Goal: Use online tool/utility: Use online tool/utility

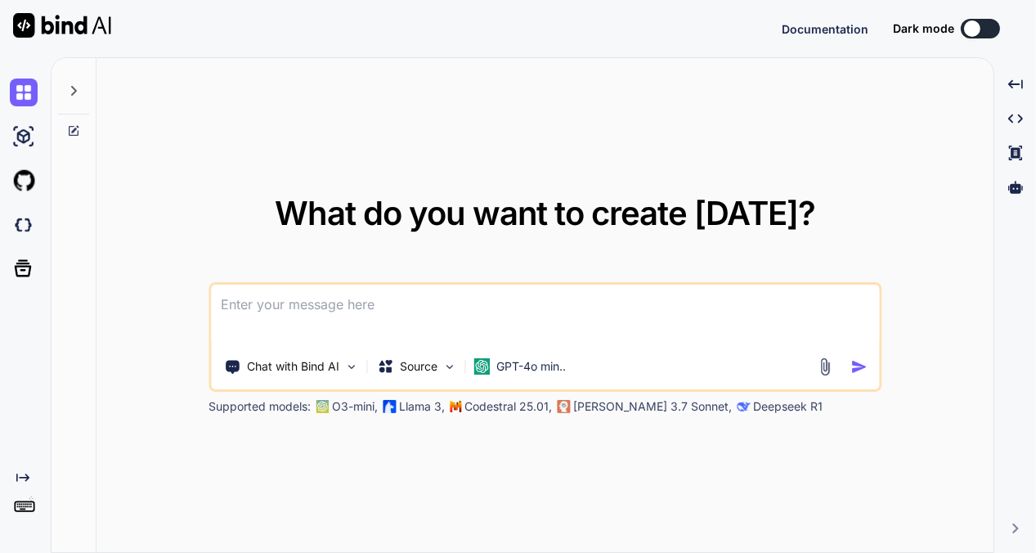
type textarea "x"
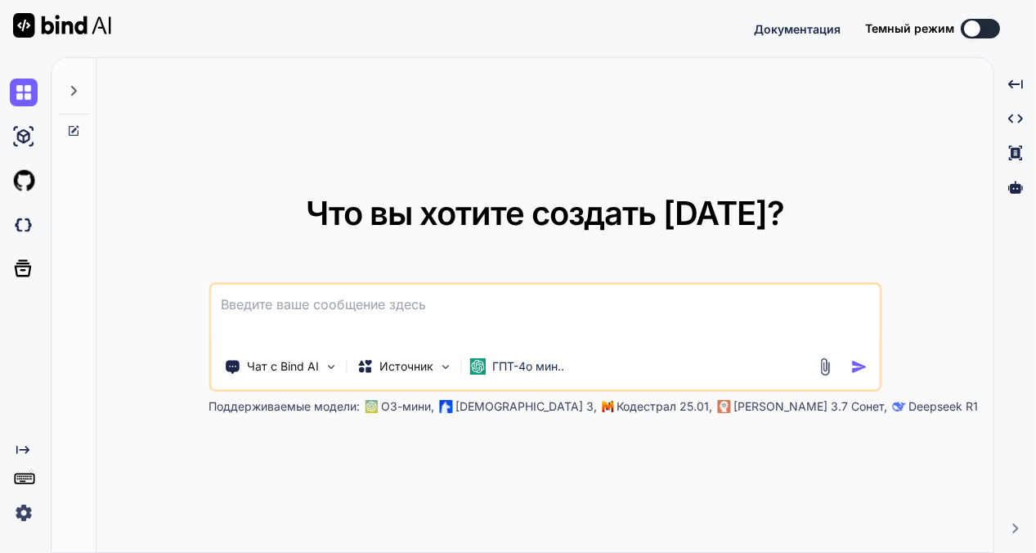
click at [866, 146] on div "Что вы хотите создать [DATE]? Чат с Bind AI Источник ГПТ-4о мин.. Поддерживаемы…" at bounding box center [545, 306] width 897 height 496
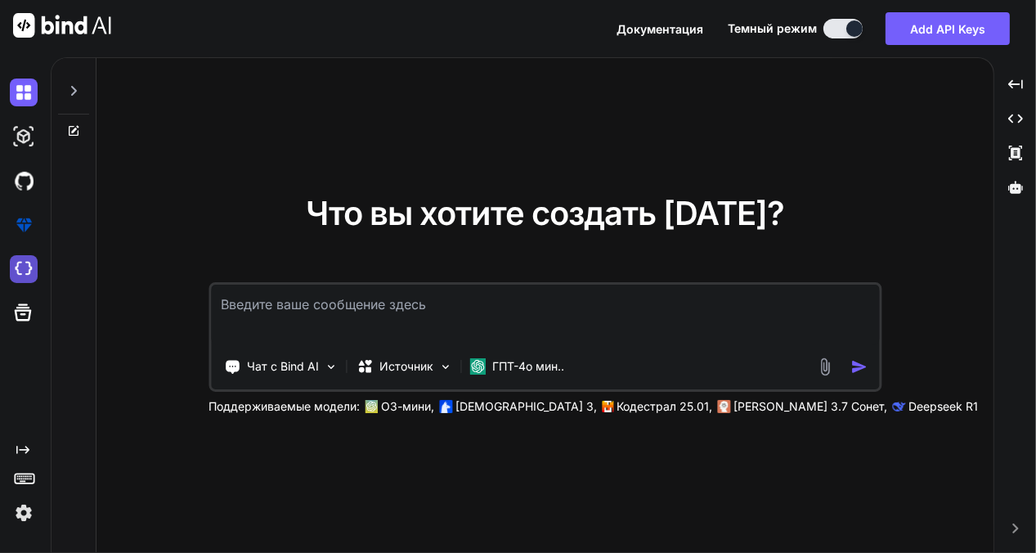
click at [18, 262] on img at bounding box center [24, 269] width 28 height 28
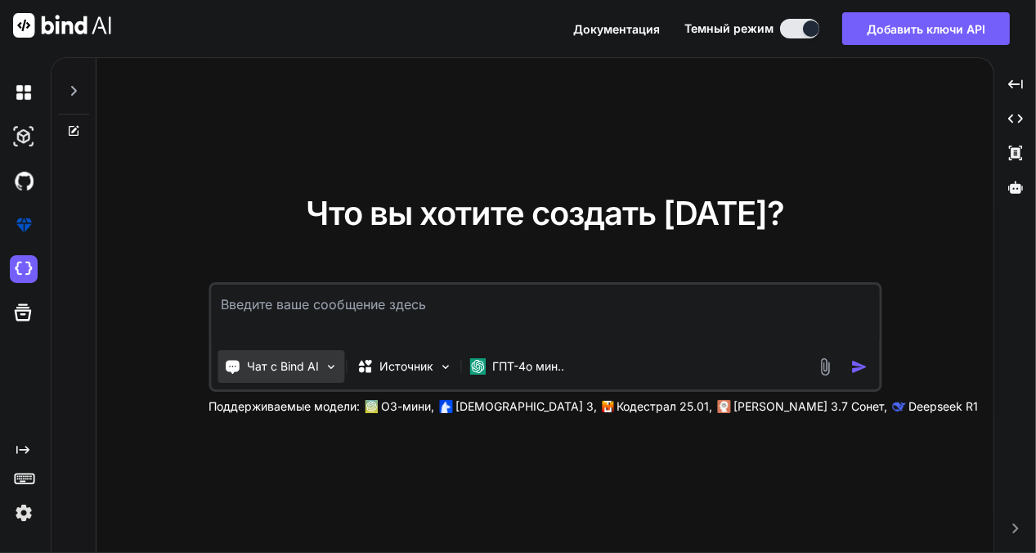
click at [290, 365] on font "Чат с Bind AI" at bounding box center [283, 366] width 72 height 14
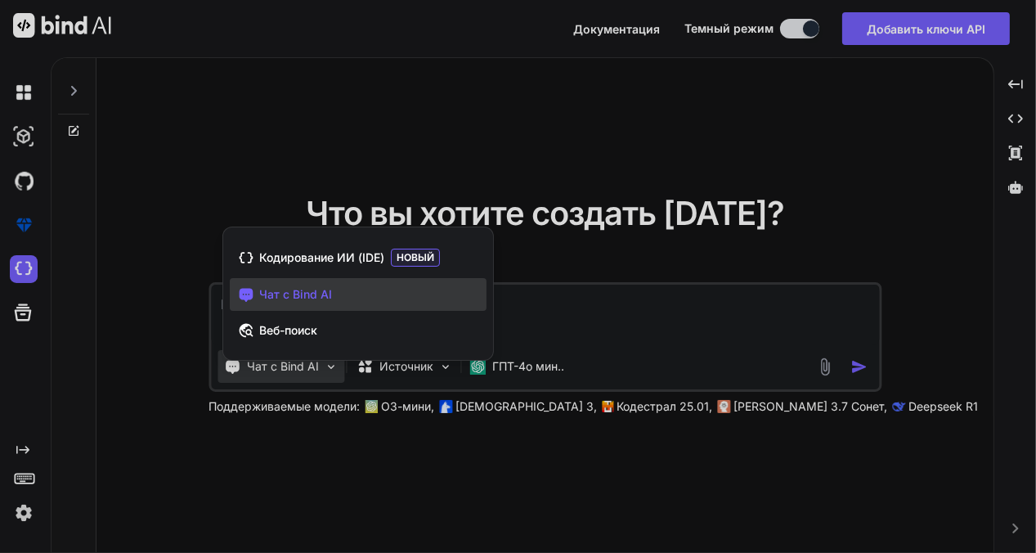
click at [285, 291] on font "Чат с Bind AI" at bounding box center [295, 294] width 73 height 14
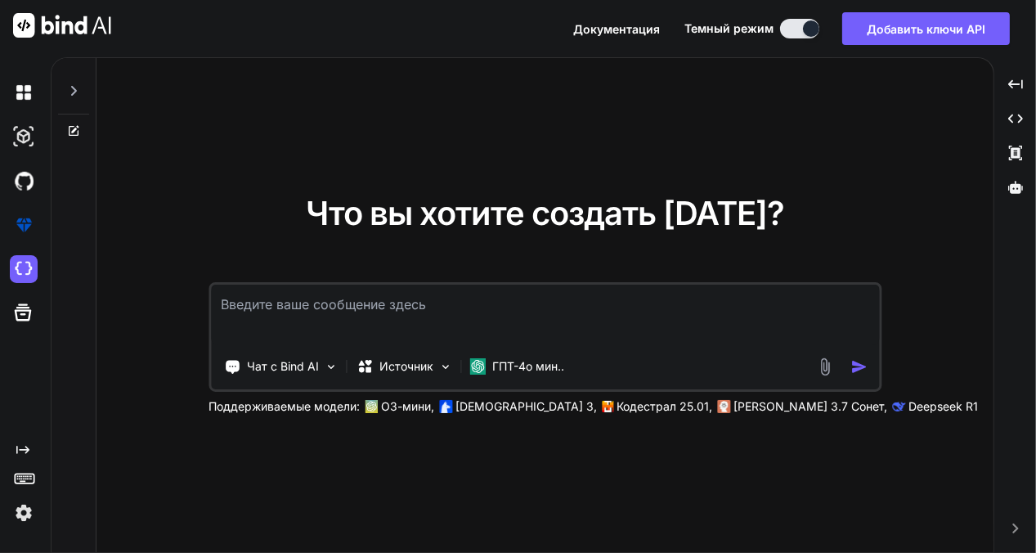
click at [264, 305] on textarea at bounding box center [545, 315] width 668 height 61
type textarea "pirvet"
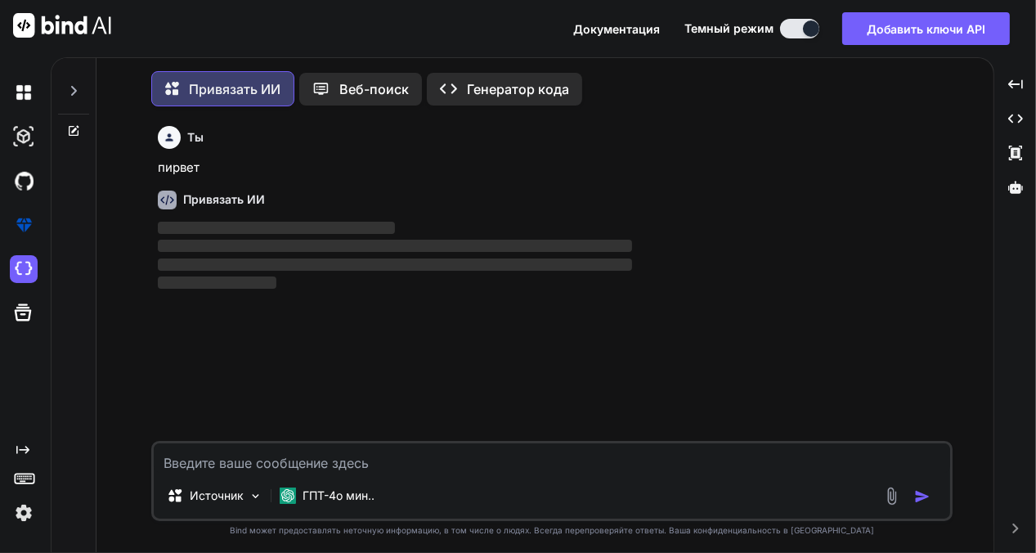
scroll to position [7, 0]
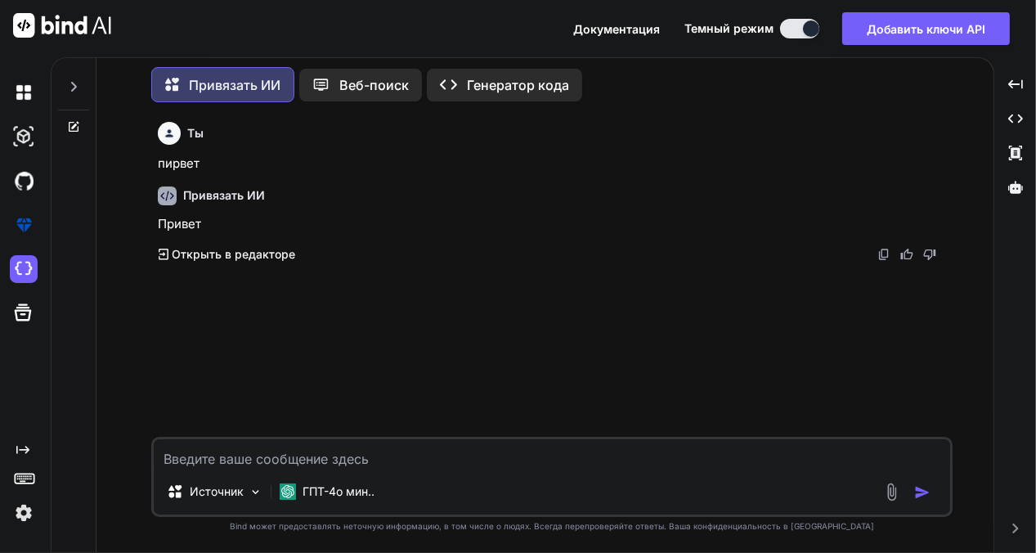
click at [192, 253] on font "Открыть в редакторе" at bounding box center [234, 254] width 124 height 14
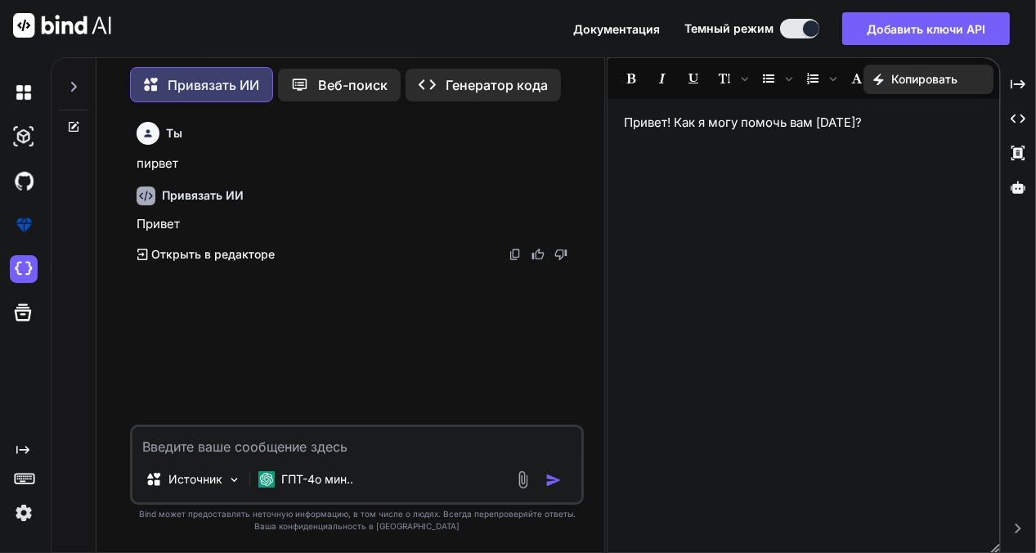
click at [202, 448] on textarea at bounding box center [357, 441] width 449 height 29
click at [457, 87] on font "Генератор кода" at bounding box center [497, 85] width 102 height 16
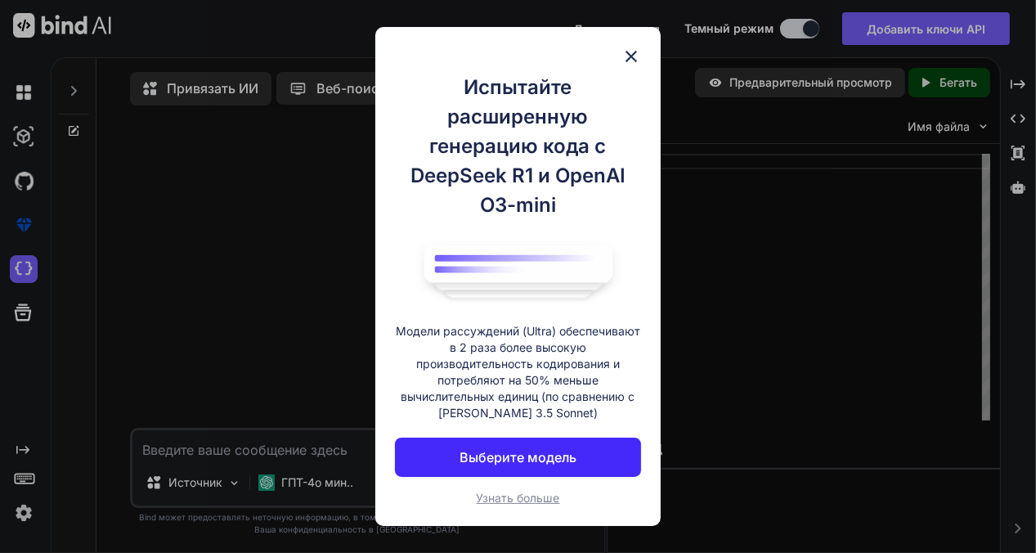
click at [485, 462] on font "Выберите модель" at bounding box center [518, 457] width 117 height 16
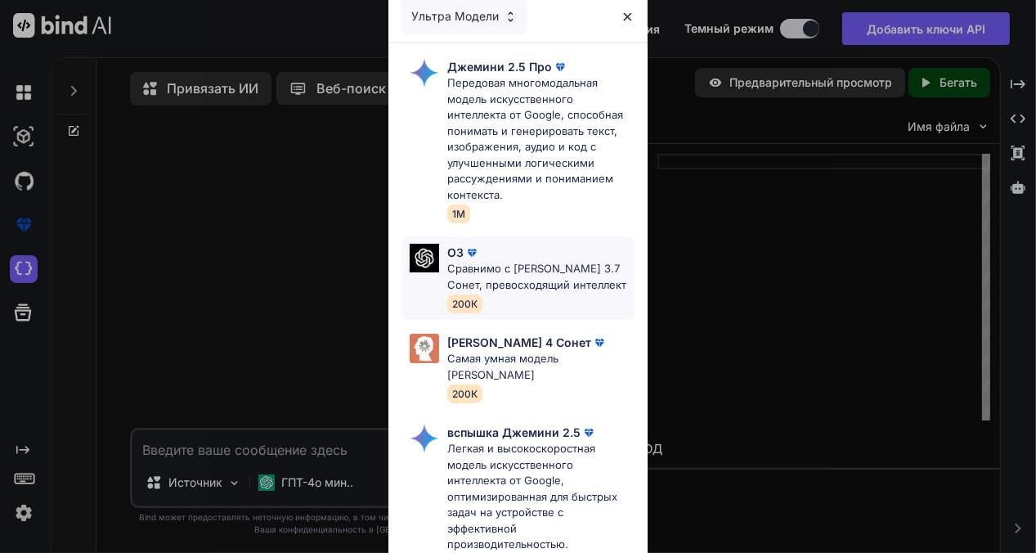
click at [478, 268] on font "Сравнимо с [PERSON_NAME] 3.7 Сонет, превосходящий интеллект" at bounding box center [536, 276] width 179 height 29
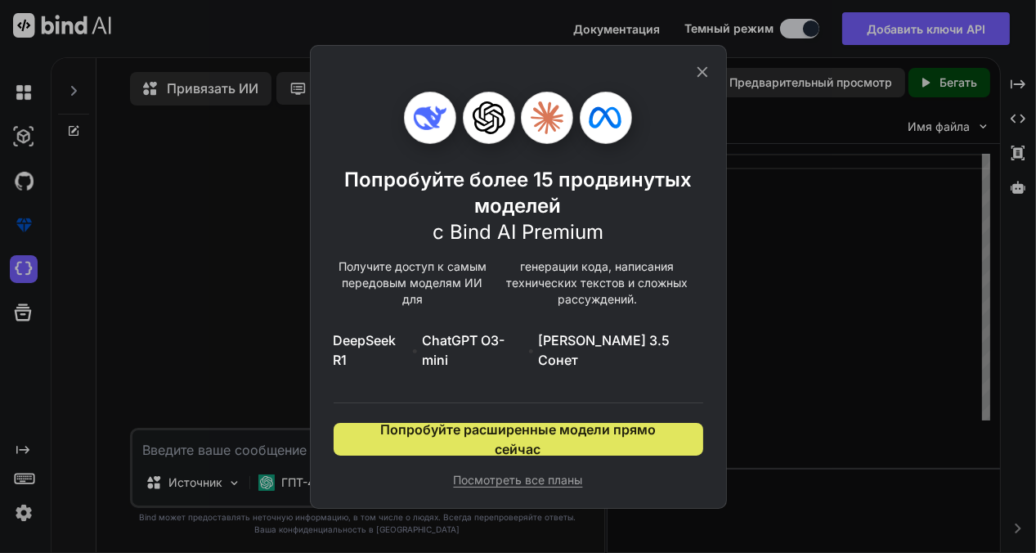
click at [530, 425] on font "Попробуйте расширенные модели прямо сейчас" at bounding box center [518, 439] width 276 height 36
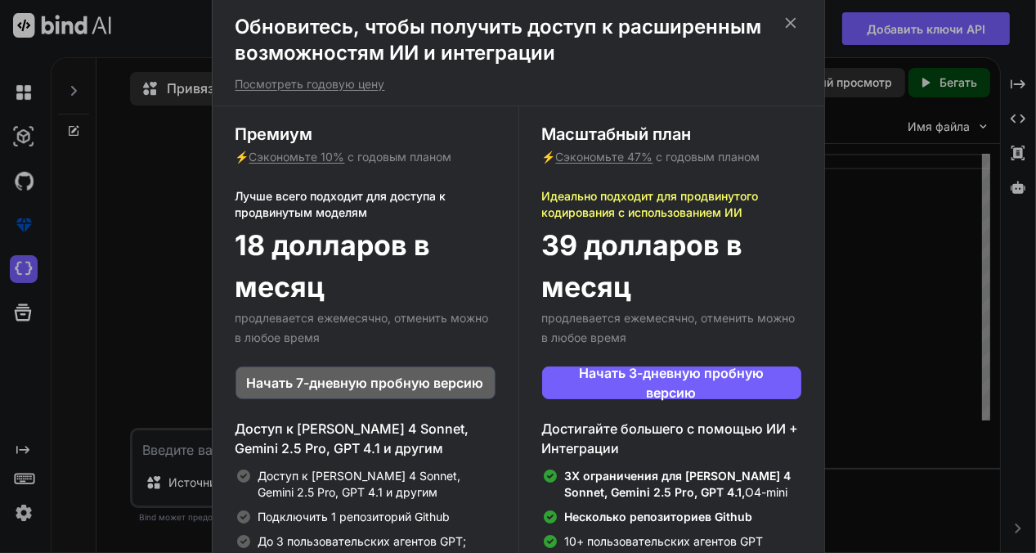
click at [786, 23] on icon at bounding box center [791, 23] width 18 height 18
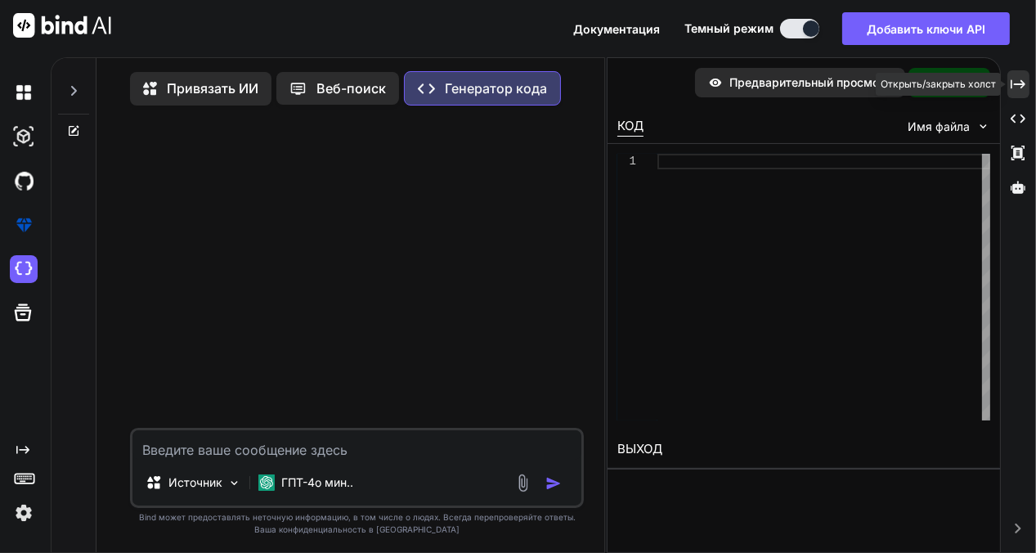
click at [1018, 88] on icon "Created with Pixso." at bounding box center [1018, 84] width 15 height 15
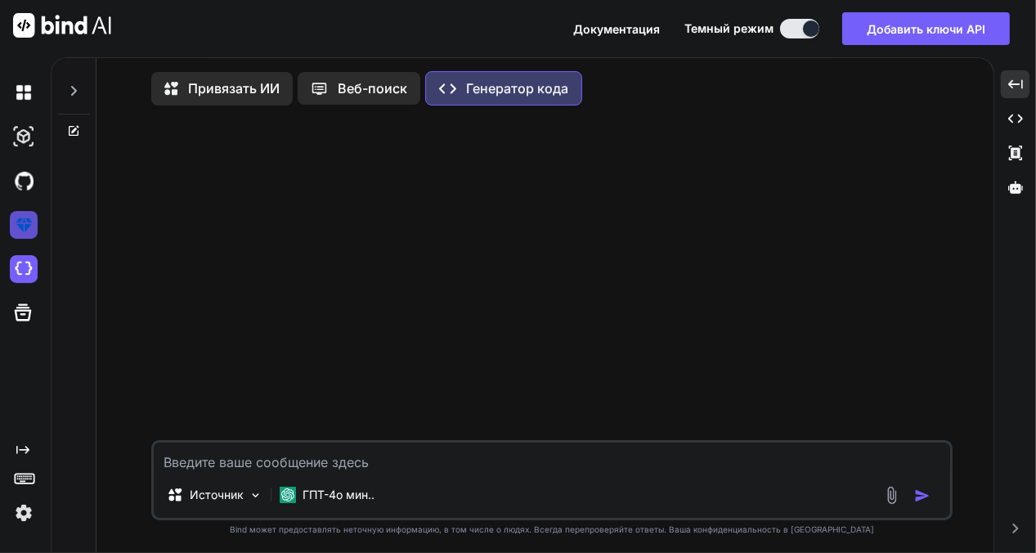
click at [13, 229] on img at bounding box center [24, 225] width 28 height 28
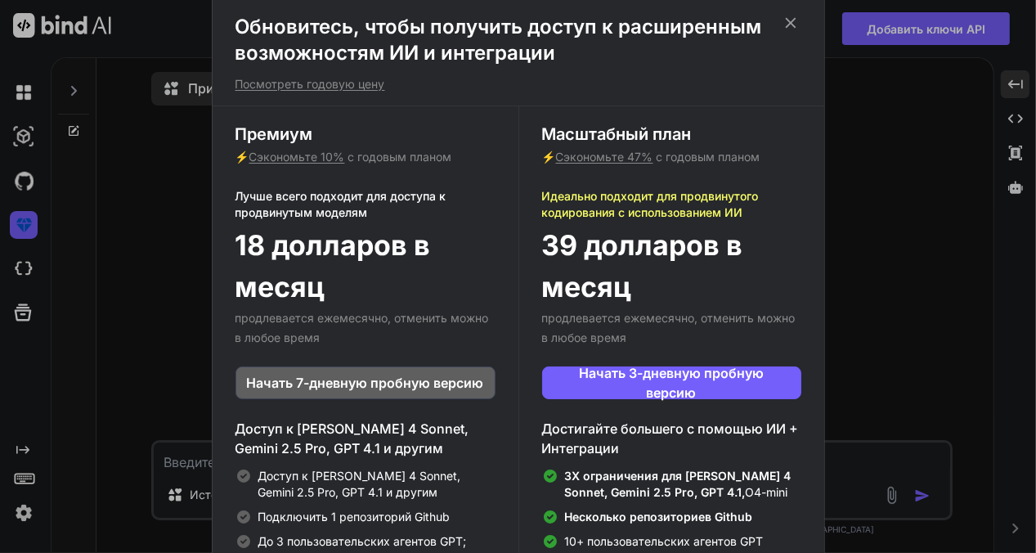
click at [16, 183] on div "Обновитесь, чтобы получить доступ к расширенным возможностям ИИ и интеграции По…" at bounding box center [518, 276] width 1036 height 553
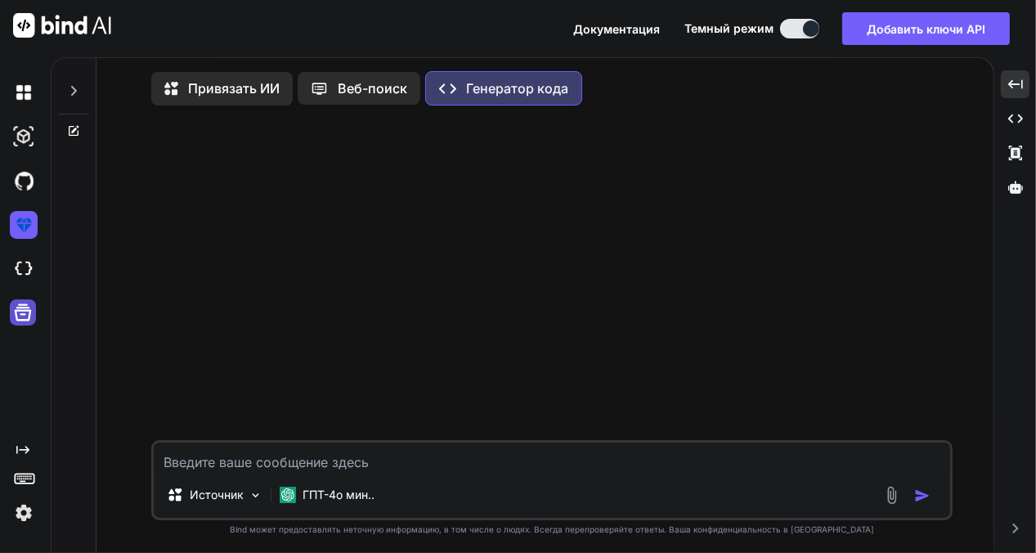
click at [28, 312] on icon at bounding box center [22, 312] width 23 height 23
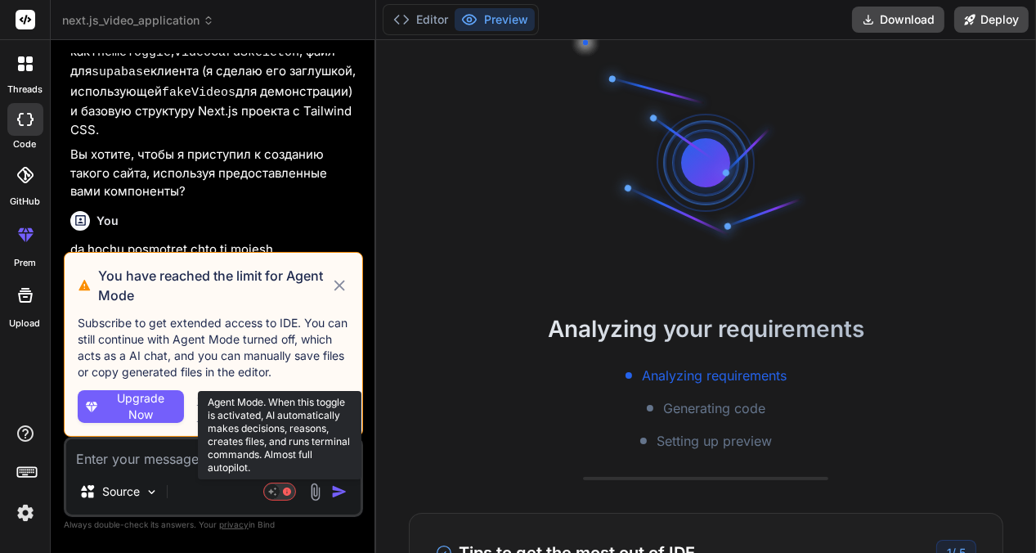
scroll to position [3444, 0]
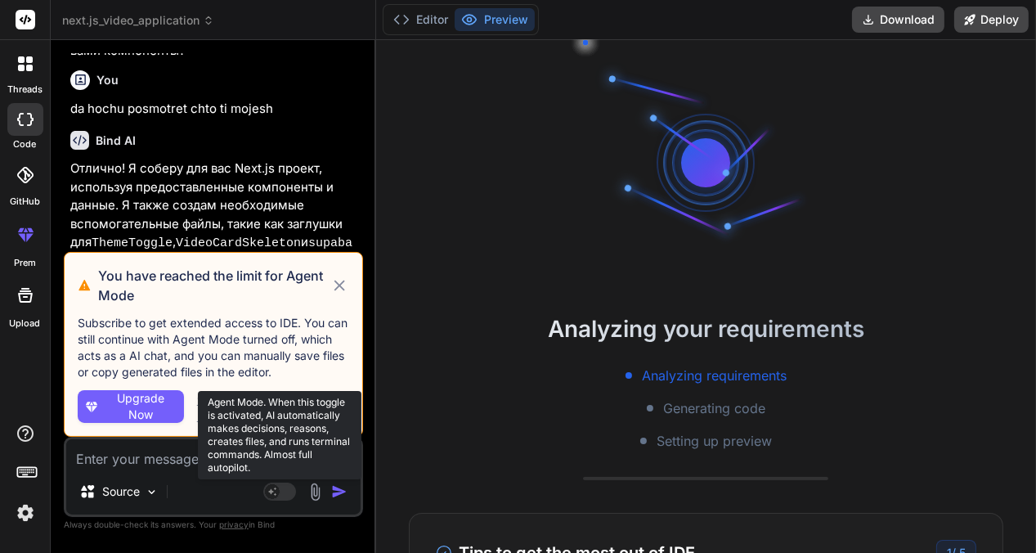
click at [337, 286] on icon at bounding box center [339, 286] width 18 height 20
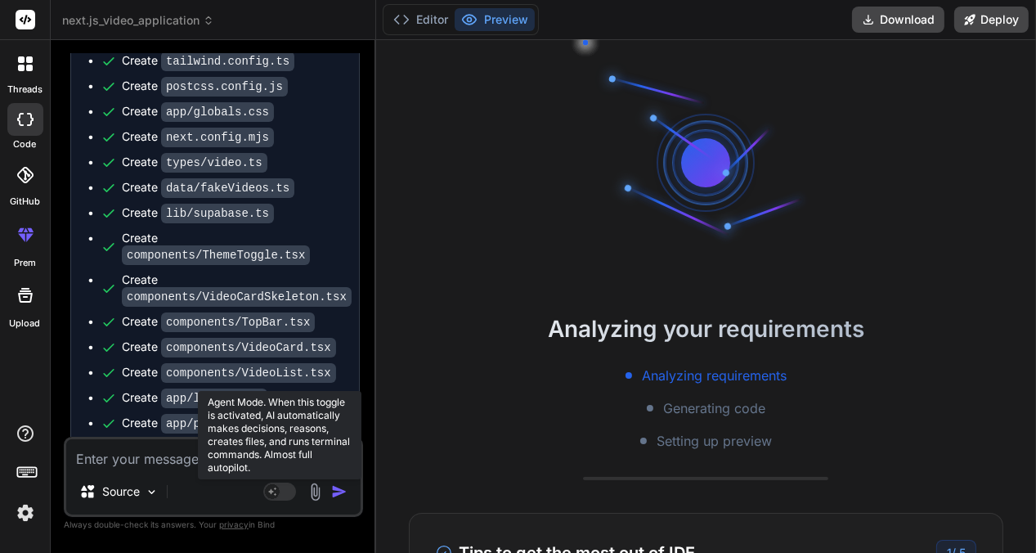
scroll to position [4010, 0]
click at [427, 19] on button "Editor" at bounding box center [421, 19] width 68 height 23
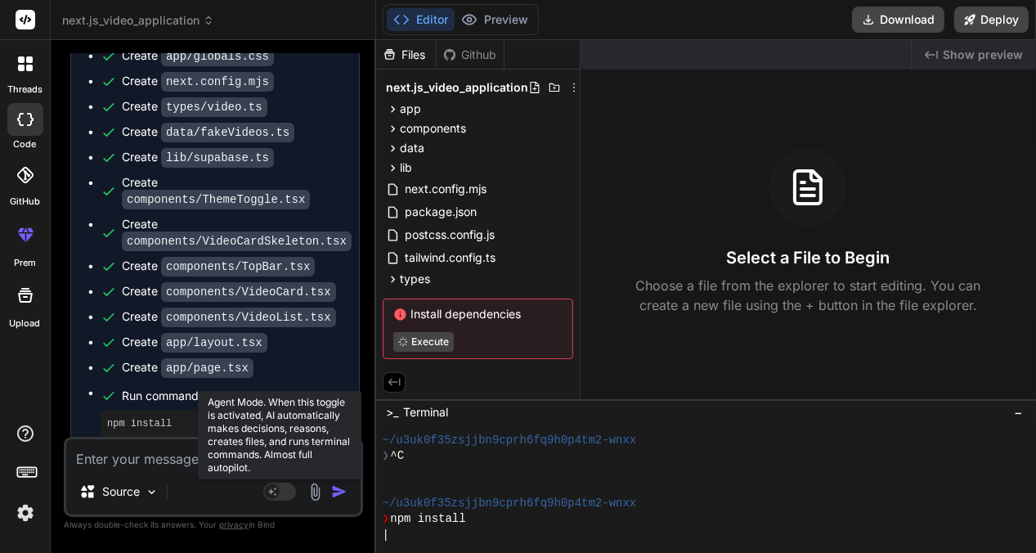
scroll to position [4254, 0]
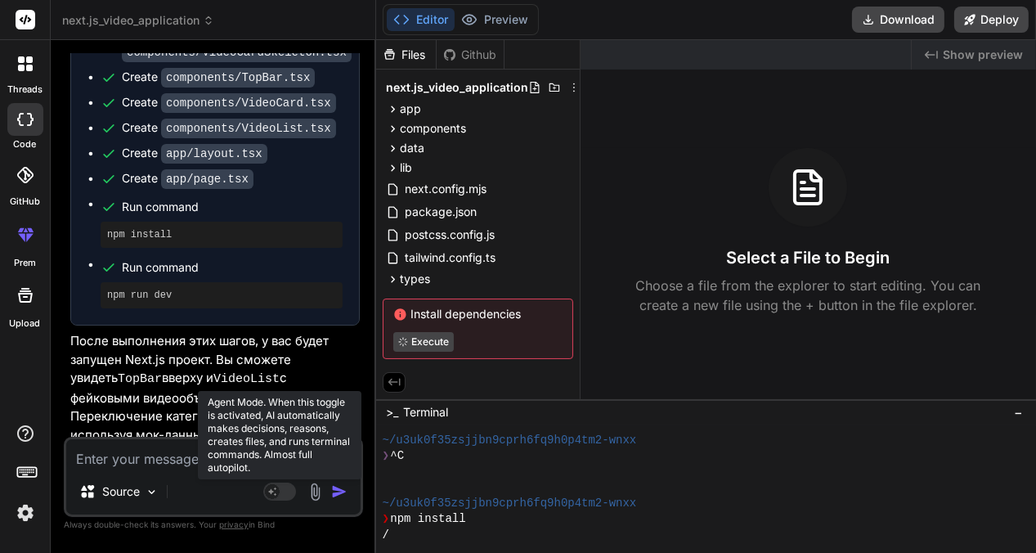
click at [945, 56] on div "Created with Pixso. Show preview" at bounding box center [974, 54] width 124 height 29
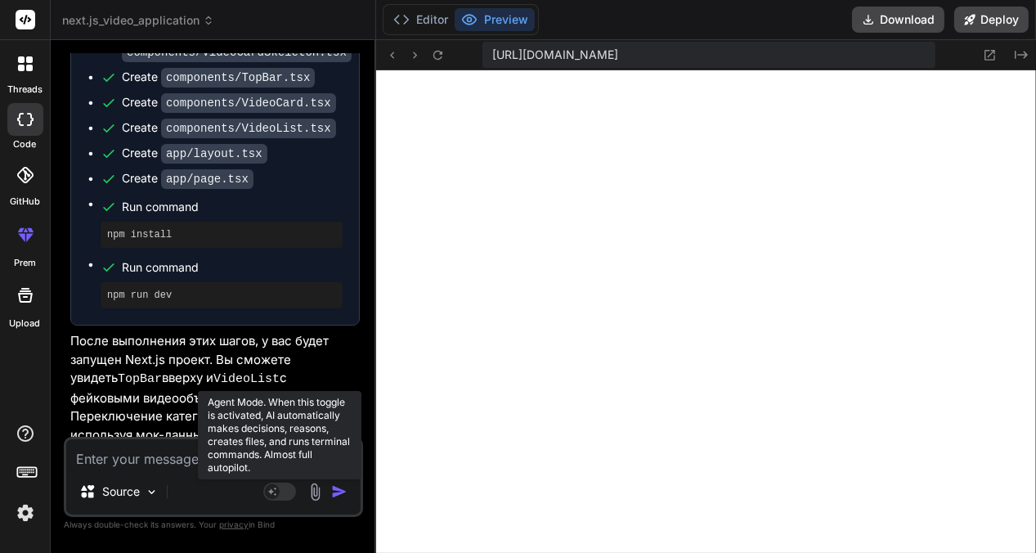
scroll to position [488, 0]
click at [1027, 55] on icon at bounding box center [1021, 55] width 13 height 8
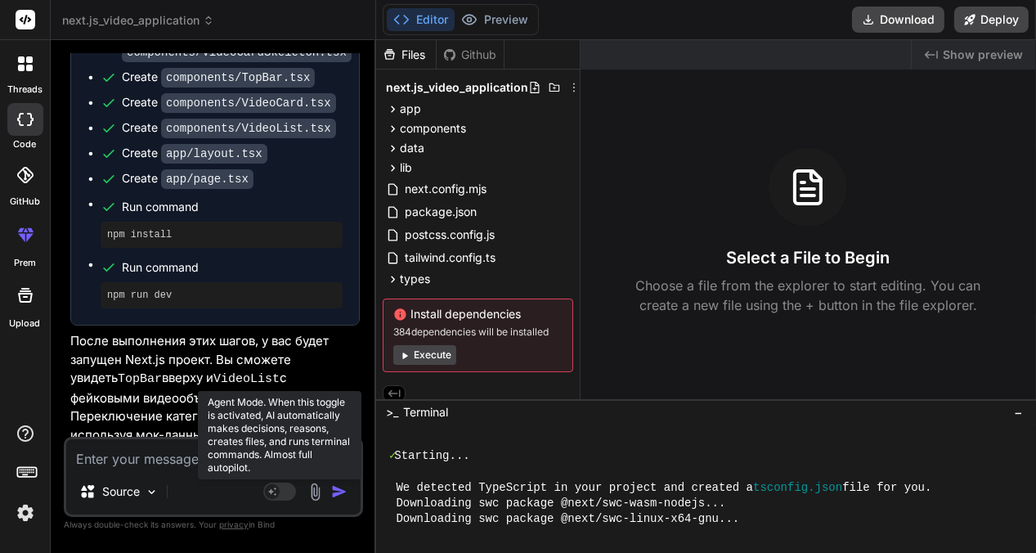
click at [960, 52] on span "Show preview" at bounding box center [983, 55] width 80 height 16
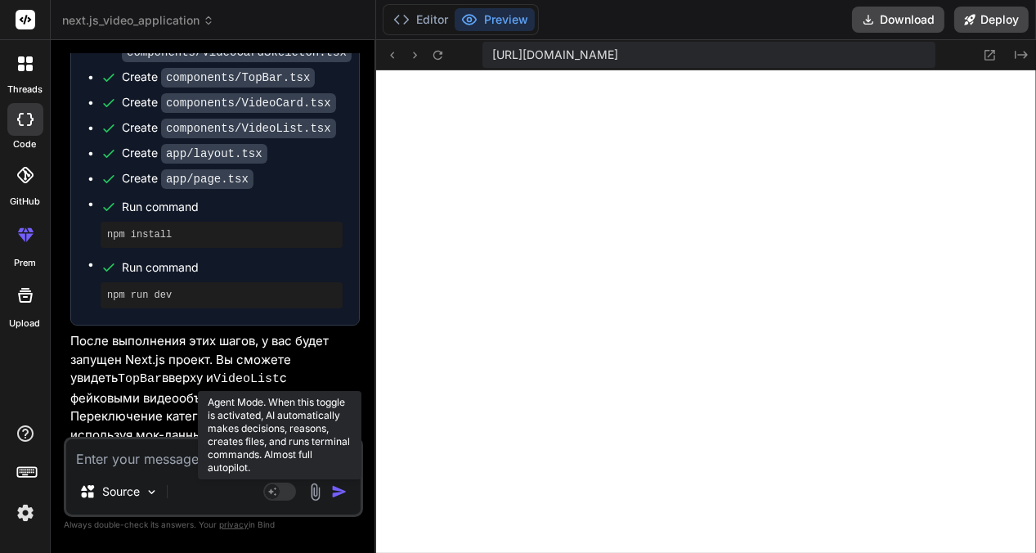
click at [505, 20] on button "Preview" at bounding box center [495, 19] width 80 height 23
click at [1020, 53] on icon "Created with Pixso." at bounding box center [1021, 54] width 13 height 13
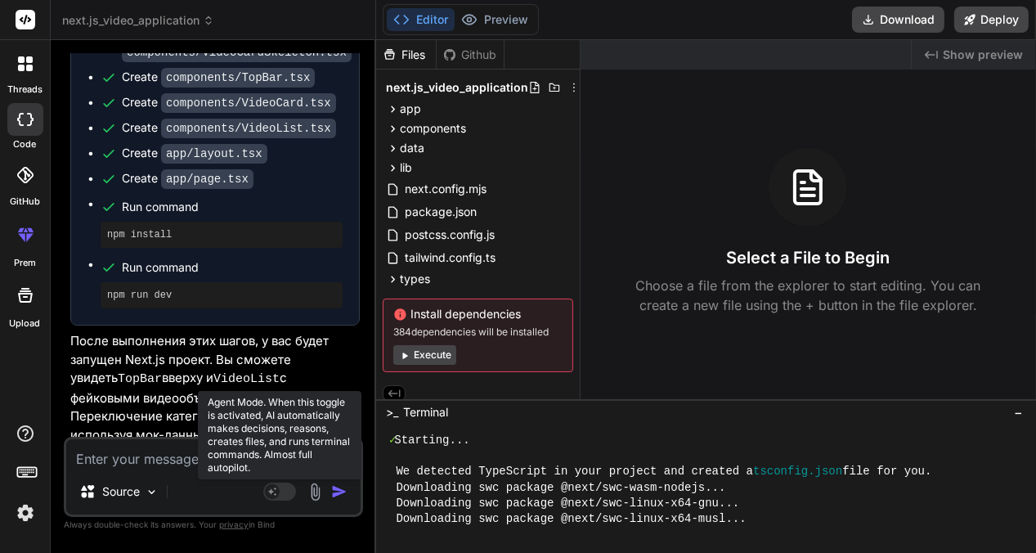
click at [429, 353] on button "Execute" at bounding box center [424, 355] width 63 height 20
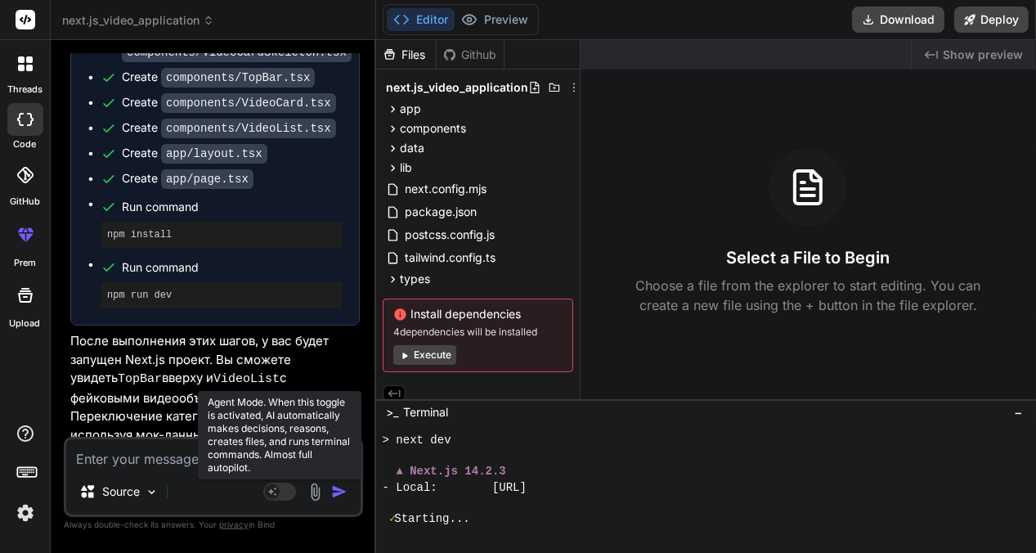
scroll to position [1040, 0]
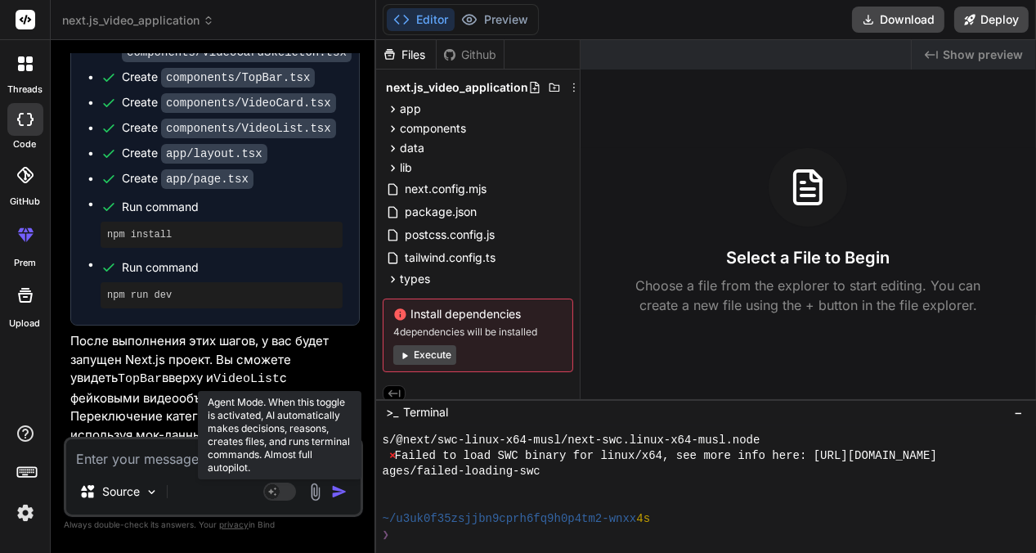
click at [970, 57] on span "Show preview" at bounding box center [983, 55] width 80 height 16
click at [932, 52] on icon "Created with Pixso." at bounding box center [931, 54] width 13 height 13
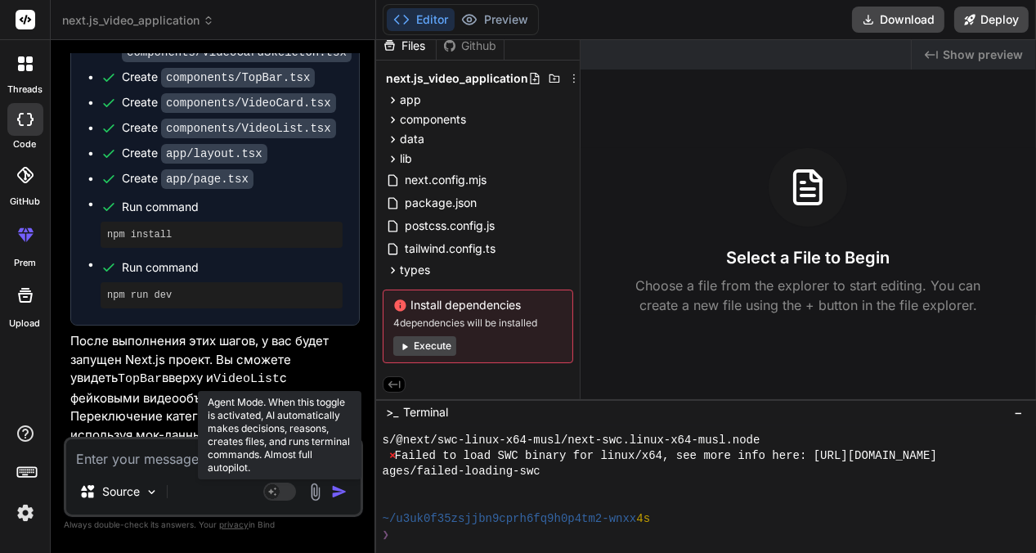
click at [395, 381] on icon at bounding box center [394, 384] width 12 height 7
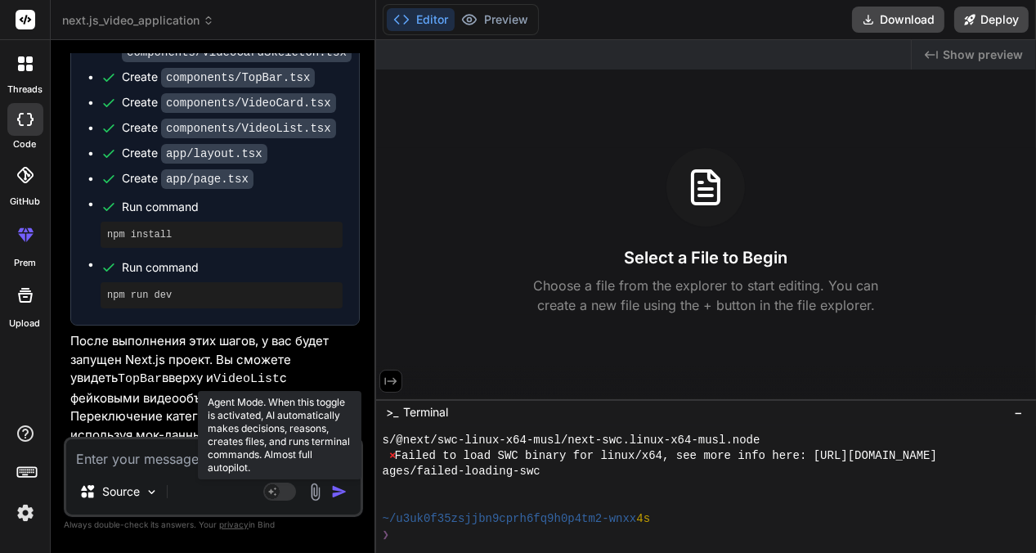
click at [395, 381] on icon at bounding box center [390, 380] width 12 height 7
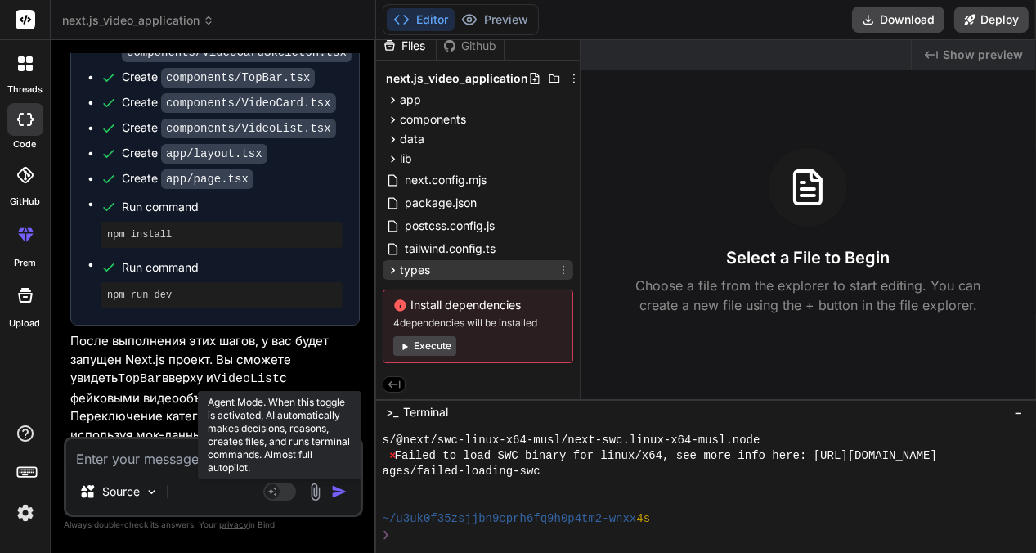
click at [396, 263] on icon at bounding box center [393, 270] width 14 height 14
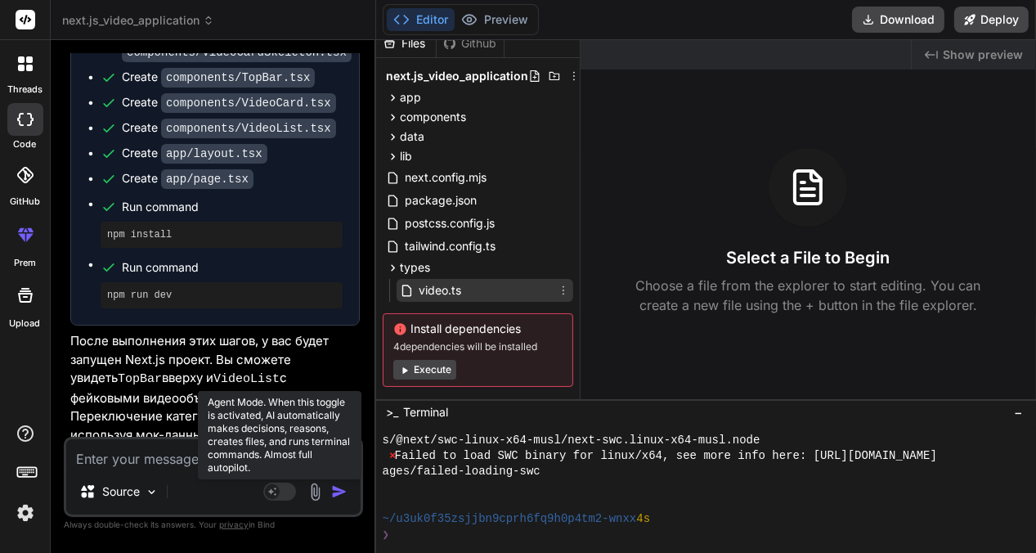
click at [420, 286] on span "video.ts" at bounding box center [440, 291] width 46 height 20
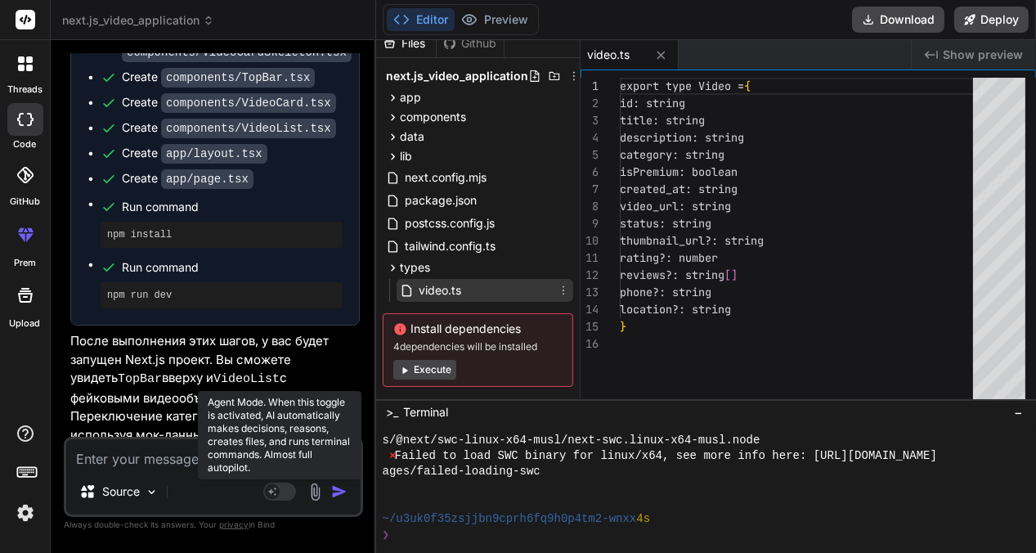
type textarea "x"
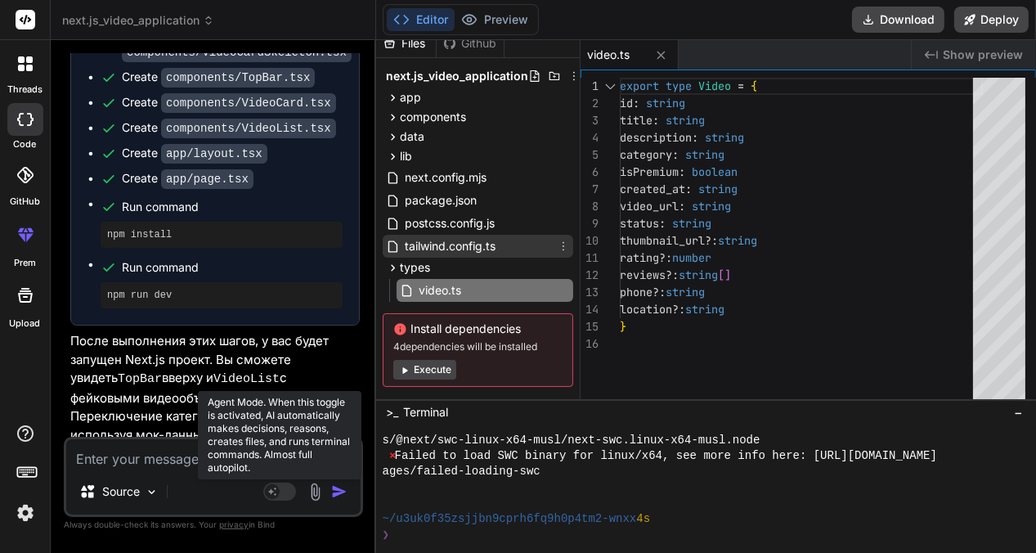
click at [429, 248] on span "tailwind.config.ts" at bounding box center [450, 246] width 94 height 20
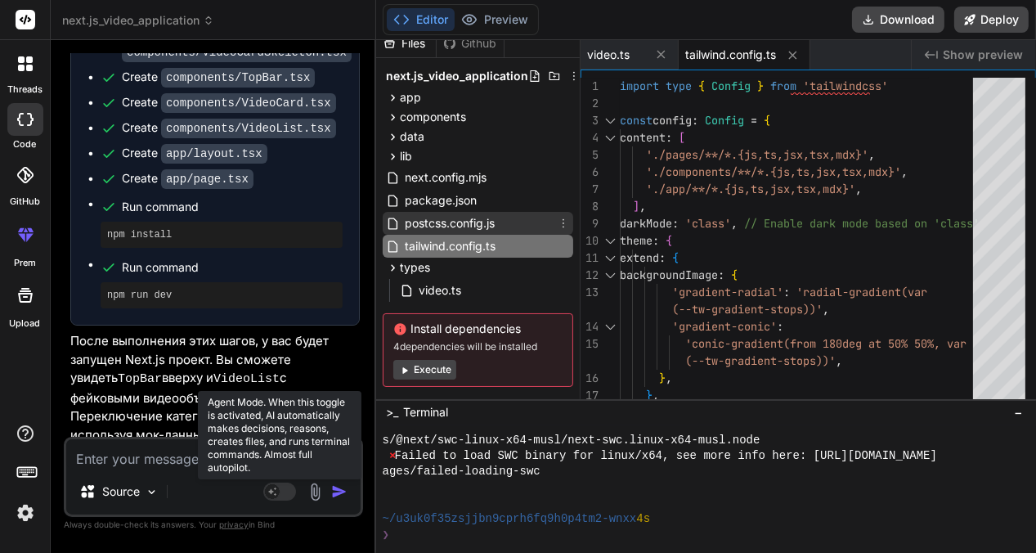
click at [444, 214] on span "postcss.config.js" at bounding box center [449, 223] width 93 height 20
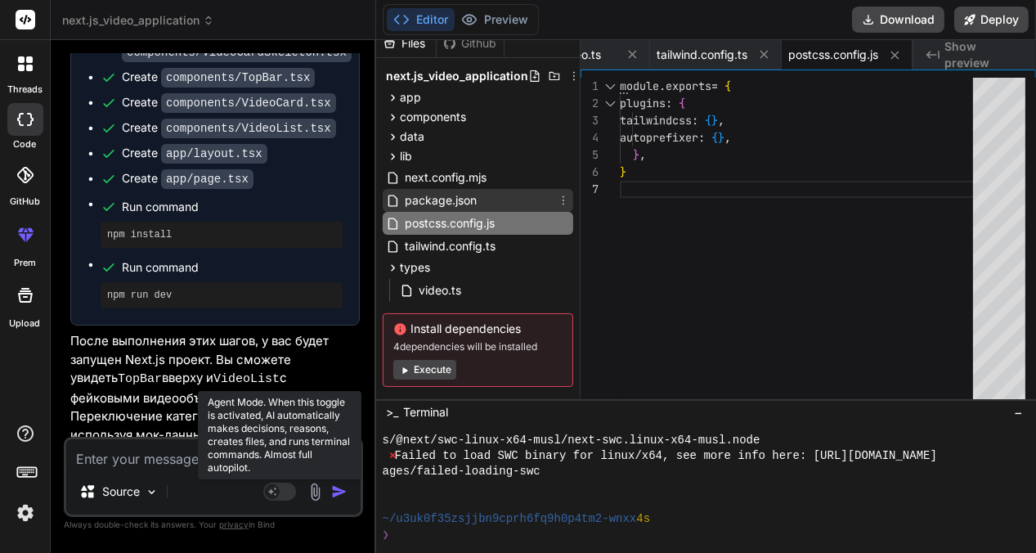
click at [430, 196] on span "package.json" at bounding box center [440, 201] width 75 height 20
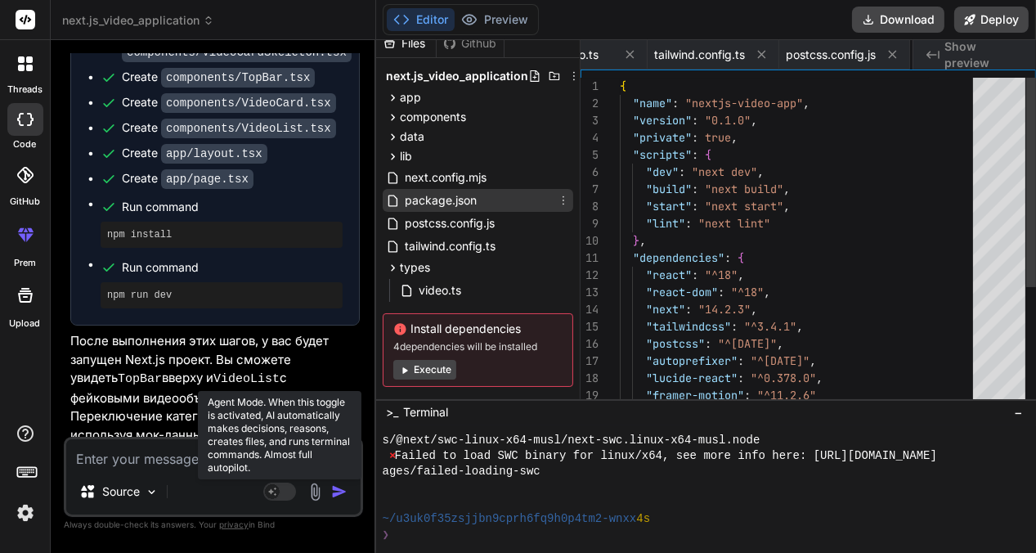
scroll to position [0, 144]
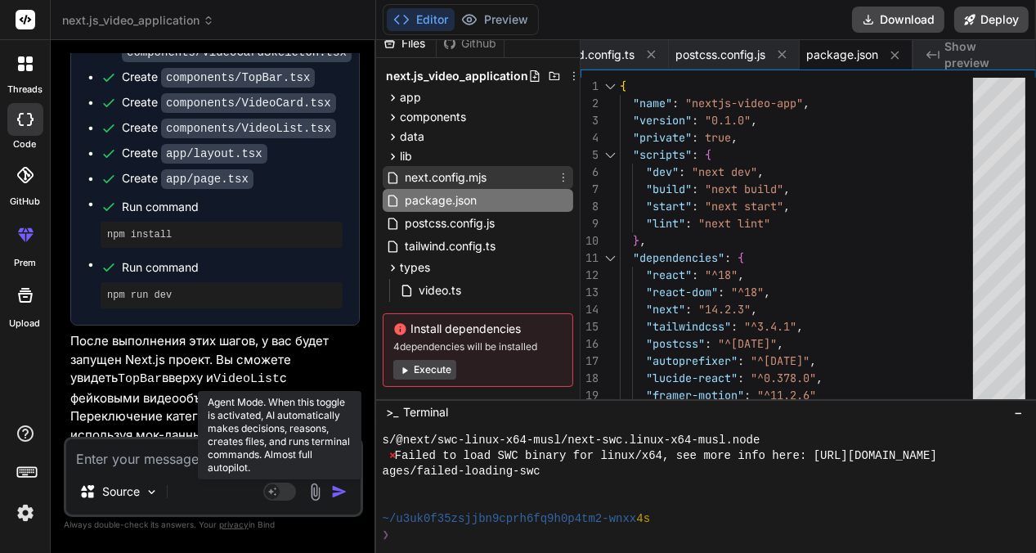
click at [434, 175] on span "next.config.mjs" at bounding box center [445, 178] width 85 height 20
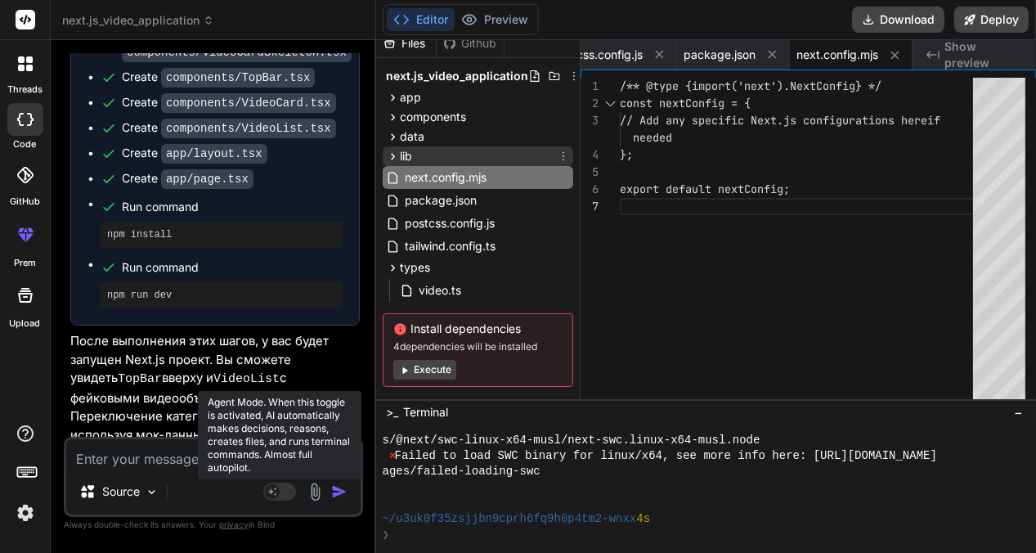
click at [415, 148] on div "lib" at bounding box center [478, 156] width 191 height 20
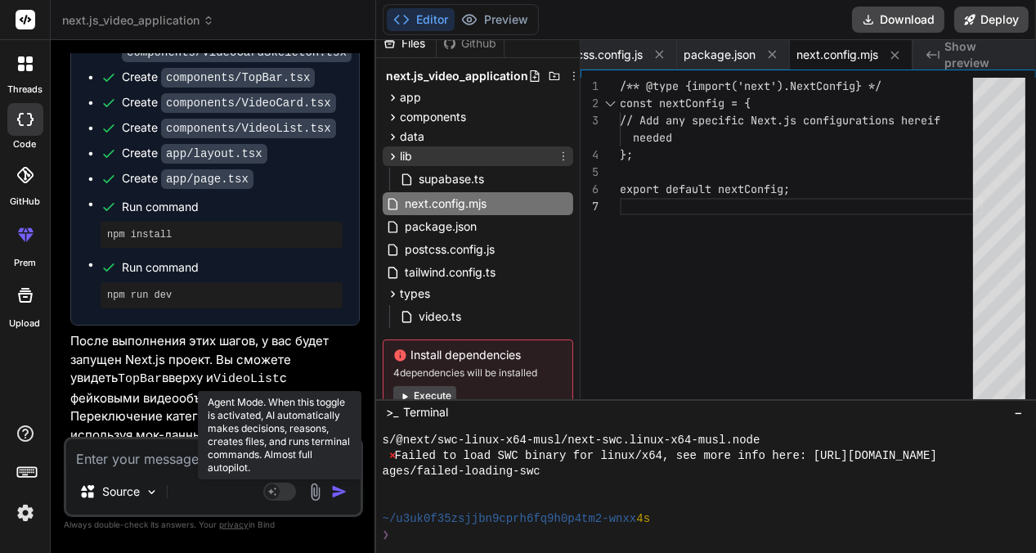
click at [411, 148] on span "lib" at bounding box center [406, 156] width 12 height 16
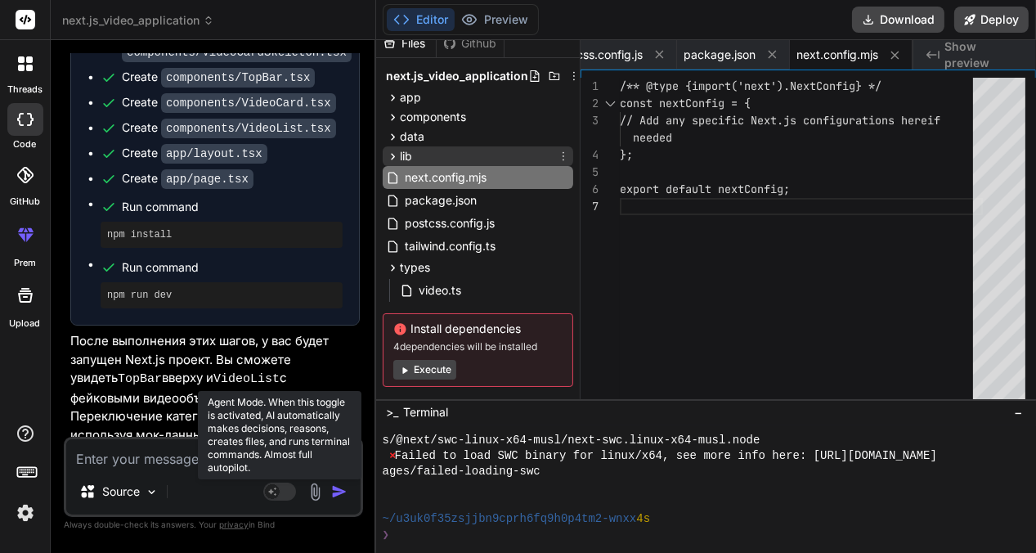
click at [411, 148] on span "lib" at bounding box center [406, 156] width 12 height 16
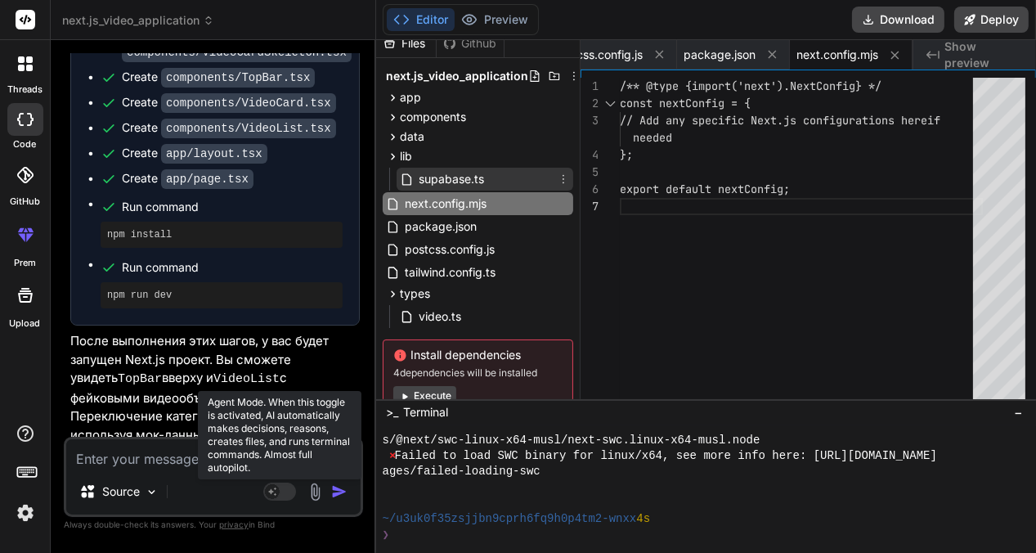
click at [425, 175] on span "supabase.ts" at bounding box center [451, 179] width 69 height 20
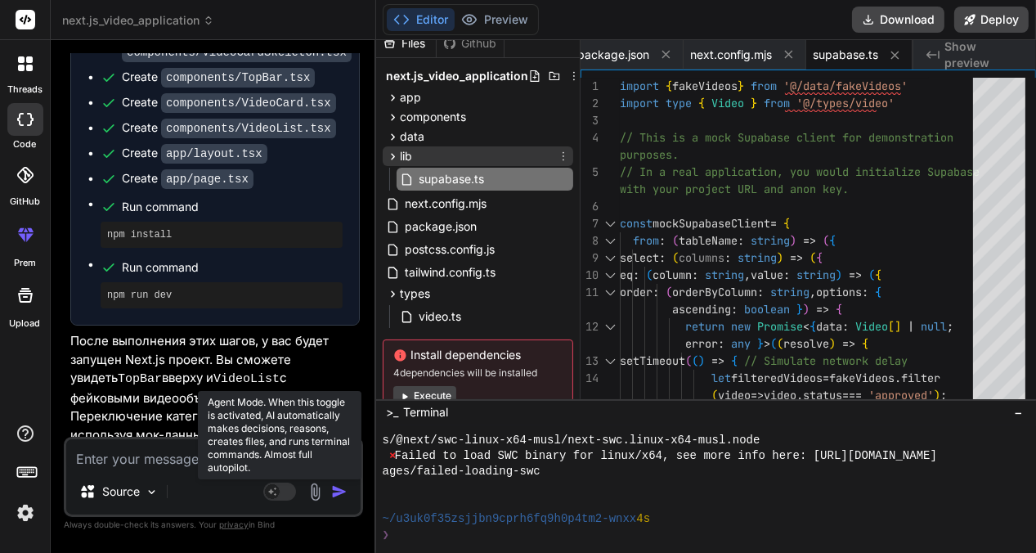
click at [406, 151] on span "lib" at bounding box center [406, 156] width 12 height 16
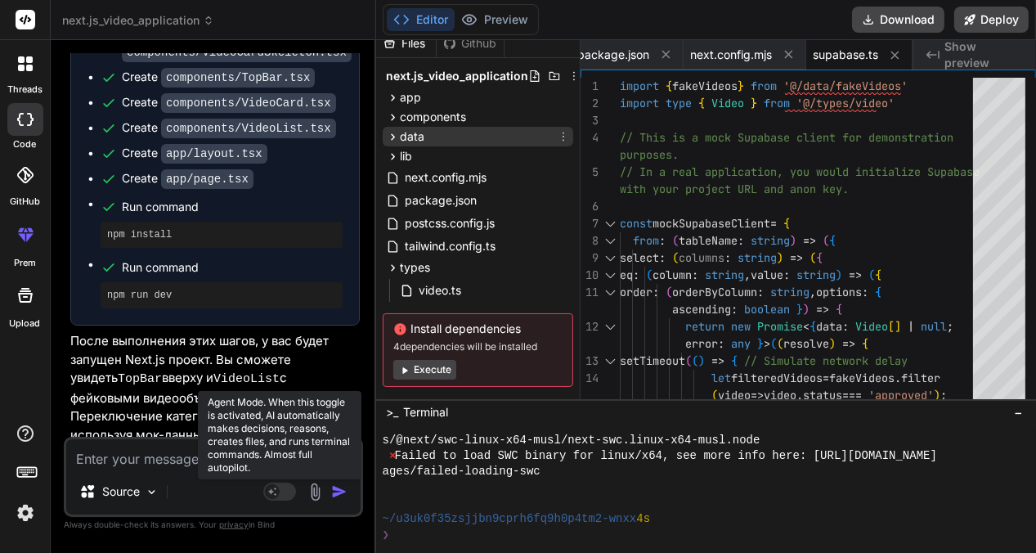
click at [415, 137] on span "data" at bounding box center [412, 136] width 25 height 16
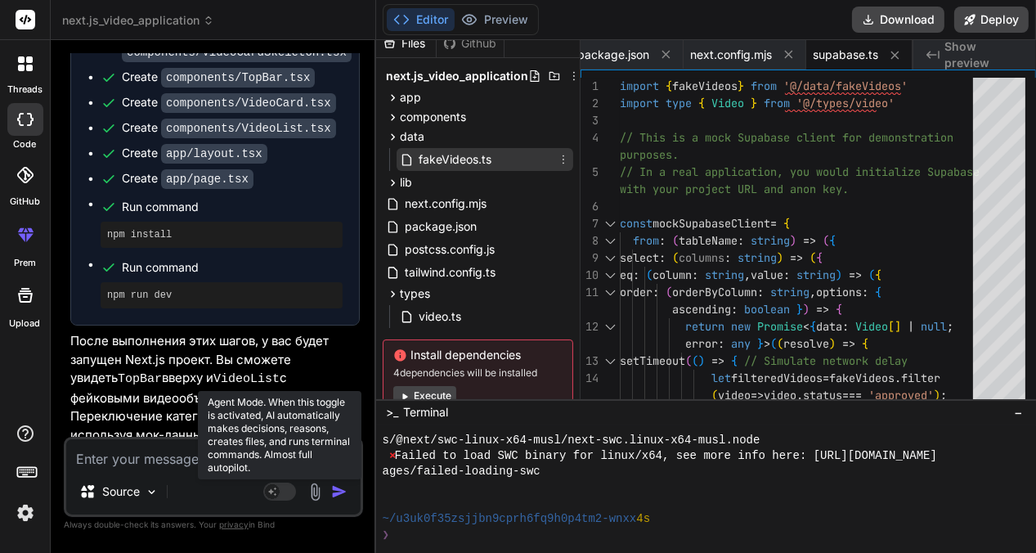
click at [431, 157] on span "fakeVideos.ts" at bounding box center [455, 160] width 76 height 20
type textarea "isPremium: false, status: 'approved', }, ]"
type textarea "x"
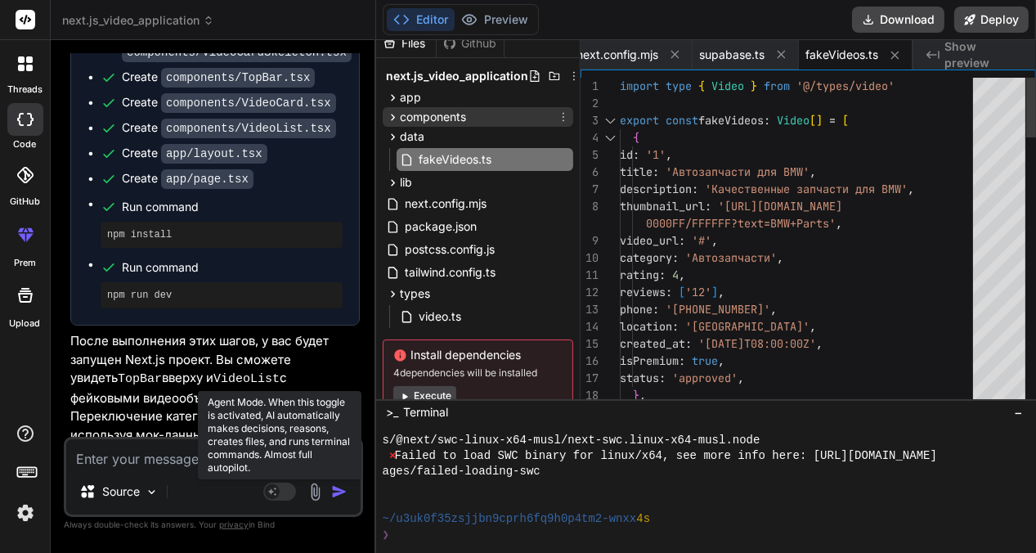
click at [407, 119] on span "components" at bounding box center [433, 117] width 66 height 16
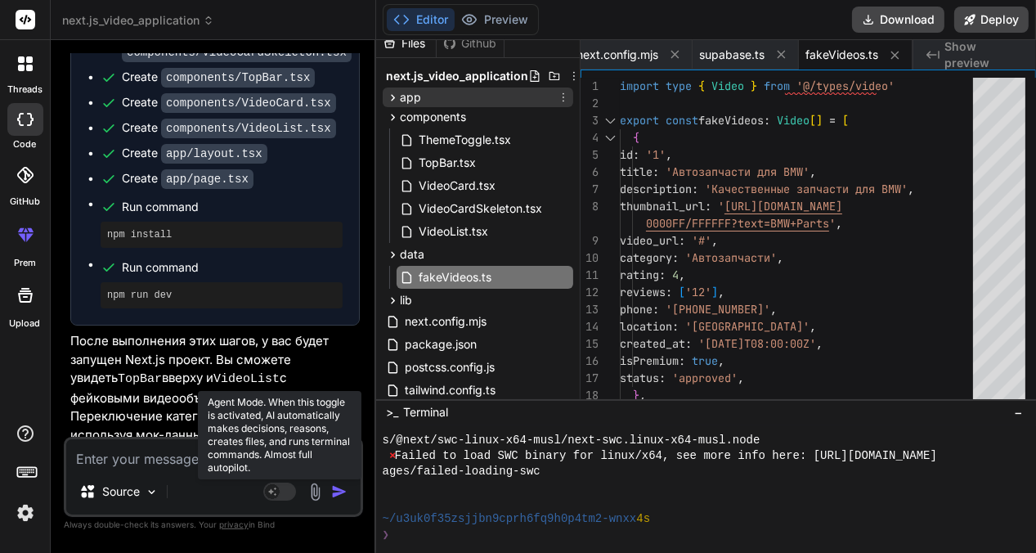
click at [416, 97] on span "app" at bounding box center [410, 97] width 21 height 16
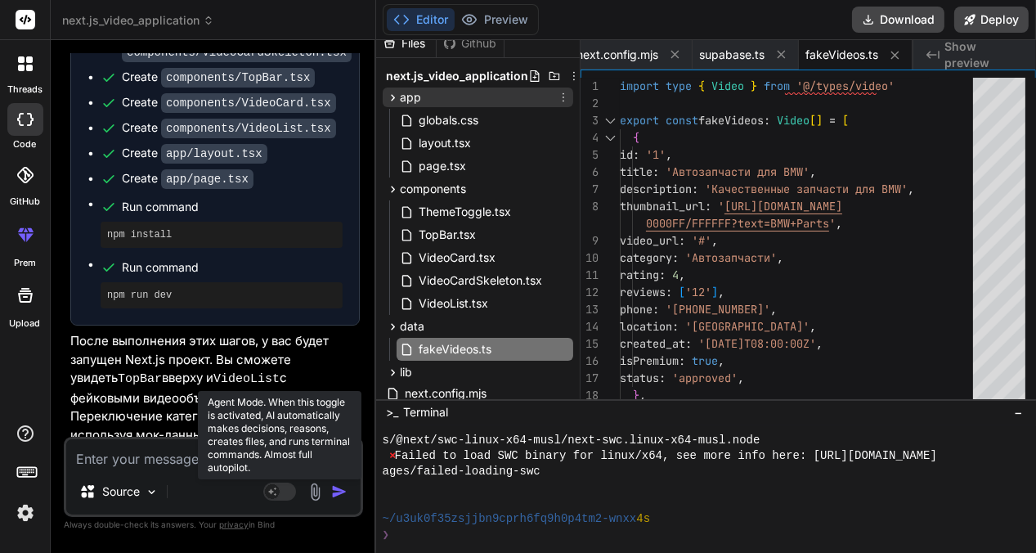
click at [416, 97] on span "app" at bounding box center [410, 97] width 21 height 16
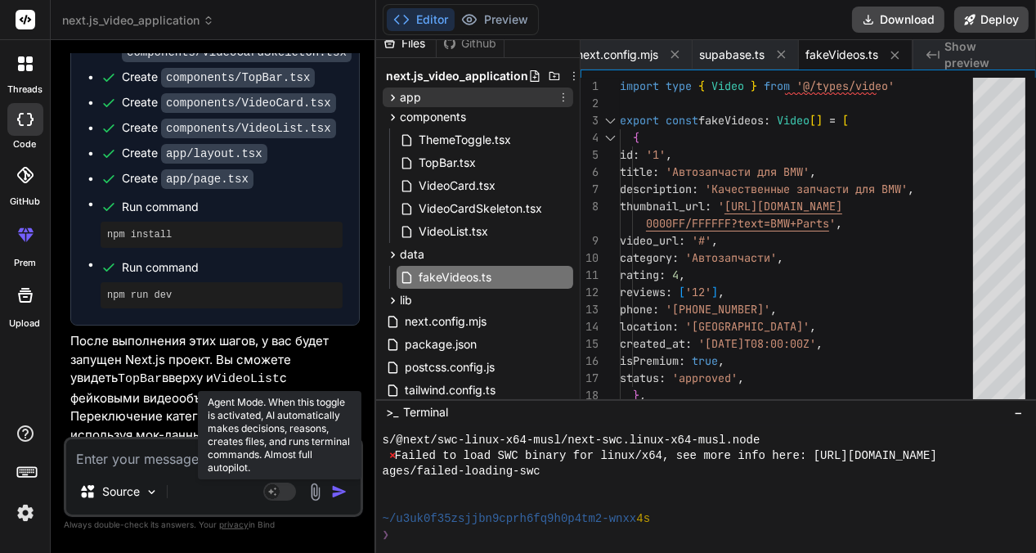
click at [416, 97] on span "app" at bounding box center [410, 97] width 21 height 16
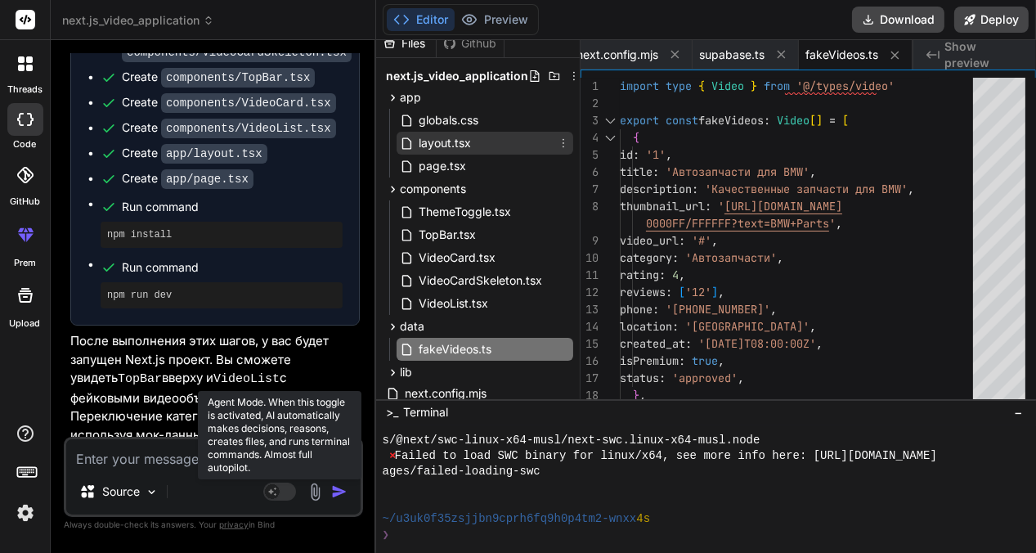
click at [448, 137] on span "layout.tsx" at bounding box center [445, 143] width 56 height 20
type textarea "</body> </html> ) }"
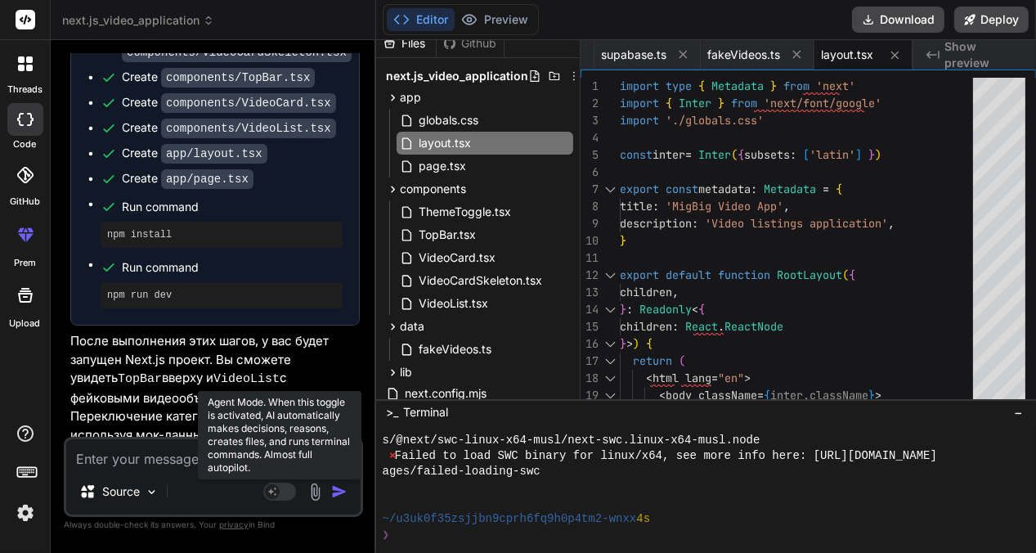
click at [421, 20] on button "Editor" at bounding box center [421, 19] width 68 height 23
click at [118, 461] on textarea at bounding box center [213, 453] width 294 height 29
type textarea "x"
type textarea "п"
type textarea "x"
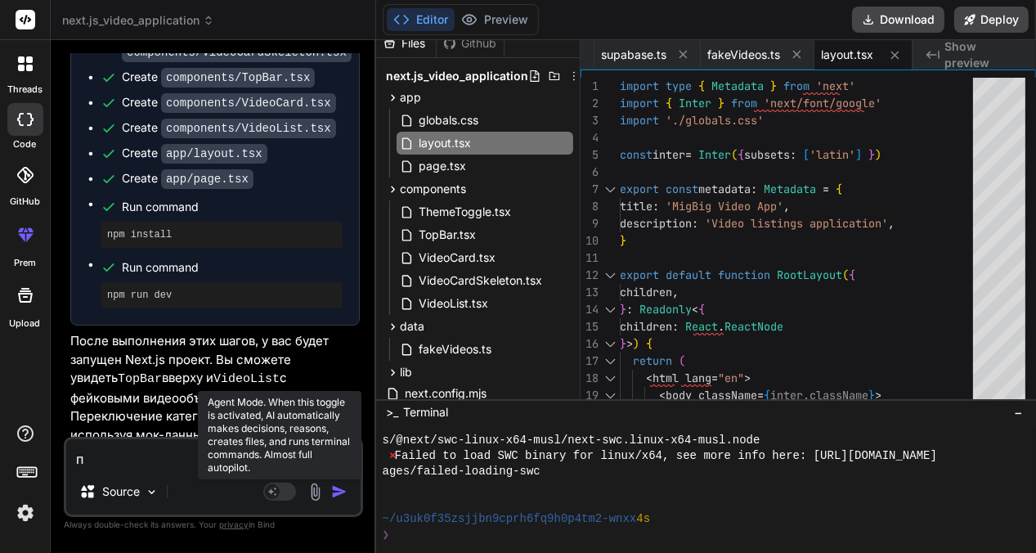
type textarea "пв"
type textarea "x"
type textarea "пву"
type textarea "x"
type textarea "пву"
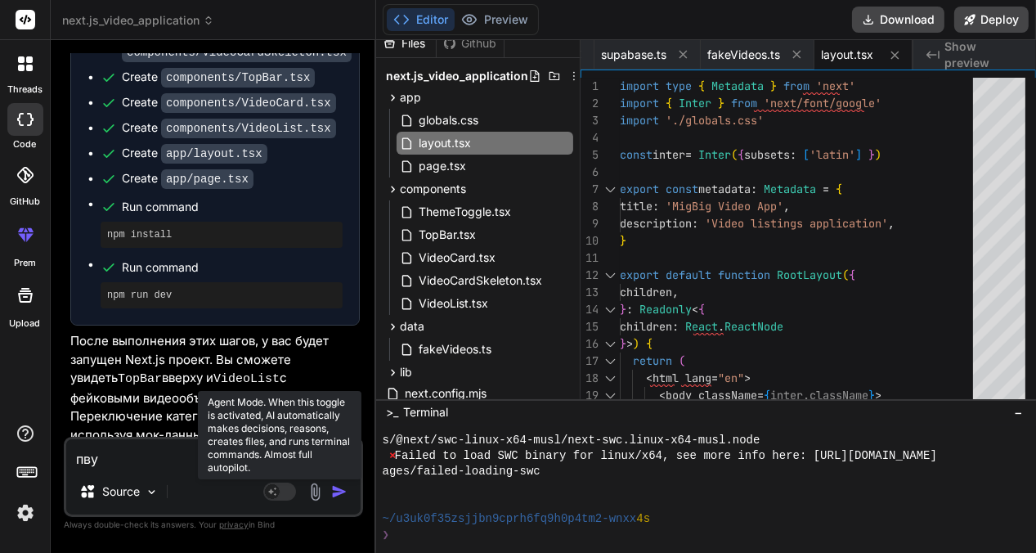
type textarea "x"
type textarea "пву"
type textarea "x"
type textarea "пв"
type textarea "x"
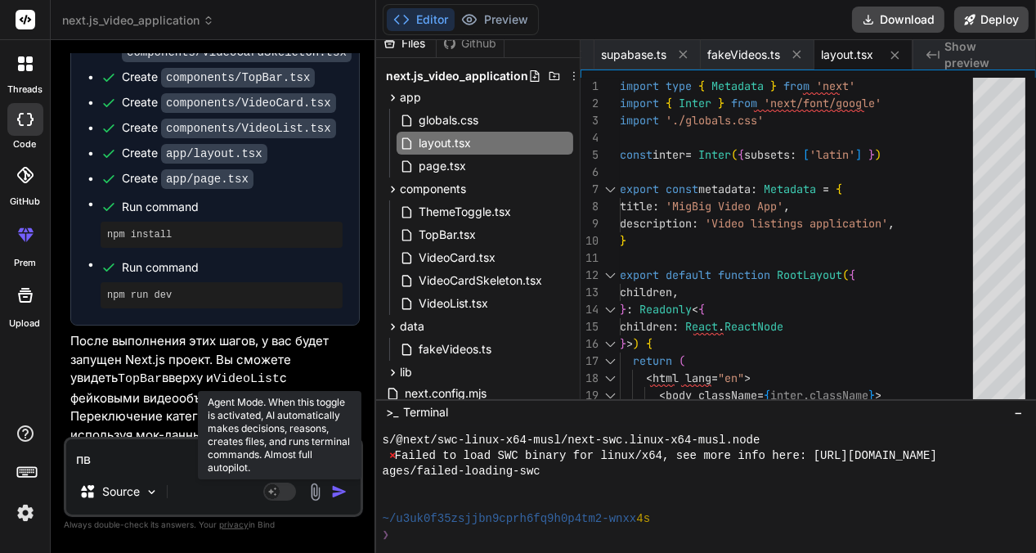
type textarea "п"
type textarea "x"
type textarea "g"
type textarea "x"
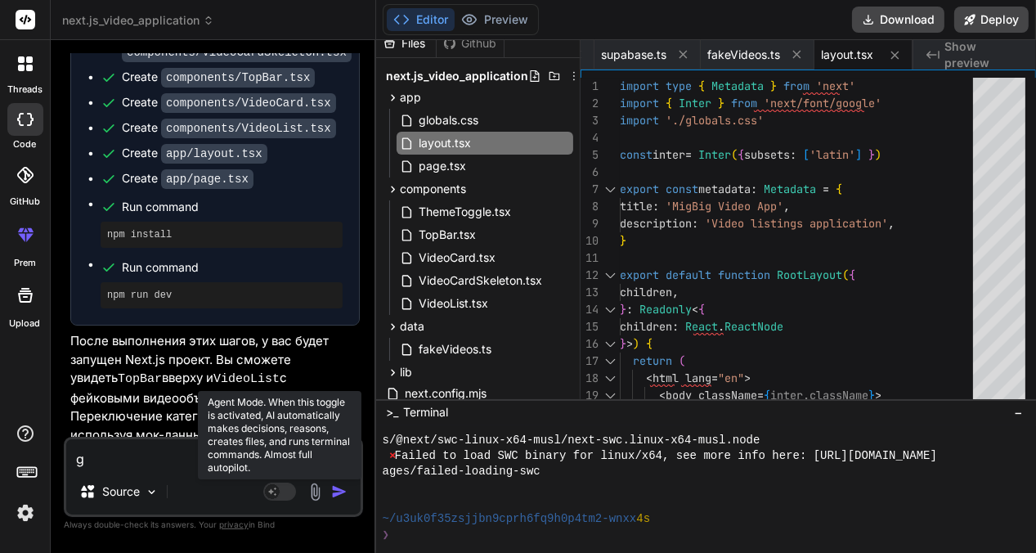
type textarea "gd"
type textarea "x"
type textarea "gde"
type textarea "x"
type textarea "gde"
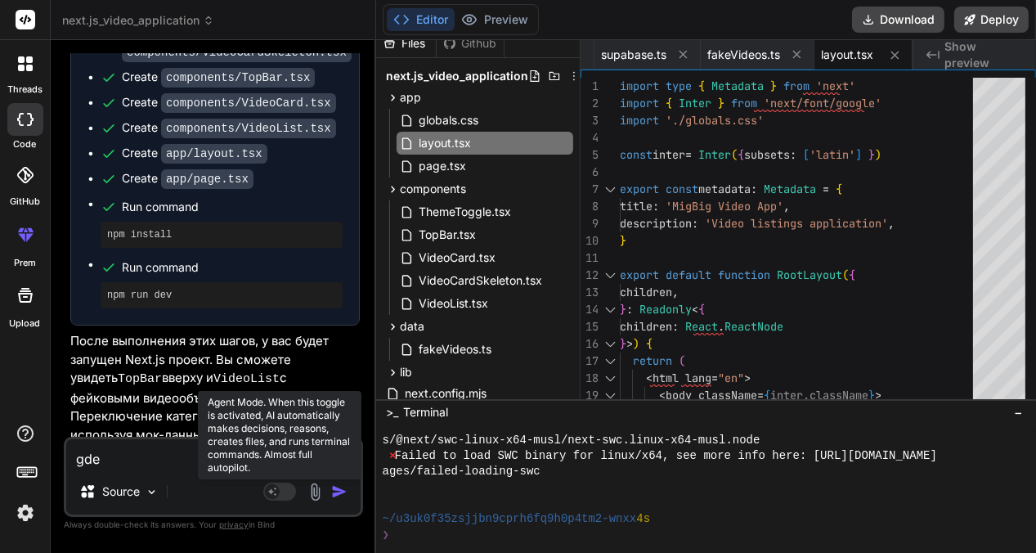
type textarea "x"
type textarea "gde r"
type textarea "x"
type textarea "gde re"
type textarea "x"
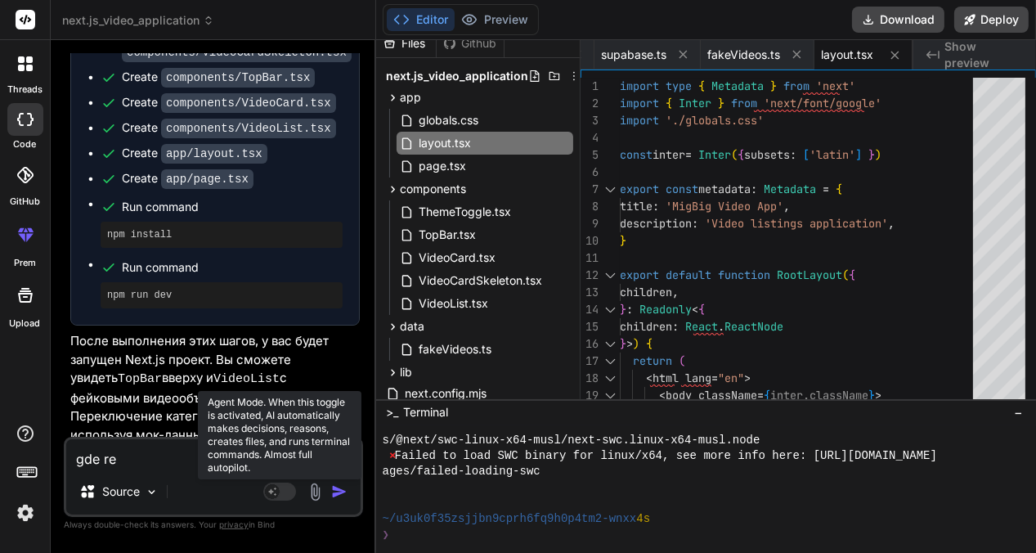
type textarea "gde rez"
type textarea "x"
type textarea "gde rezu"
type textarea "x"
type textarea "gde rezul"
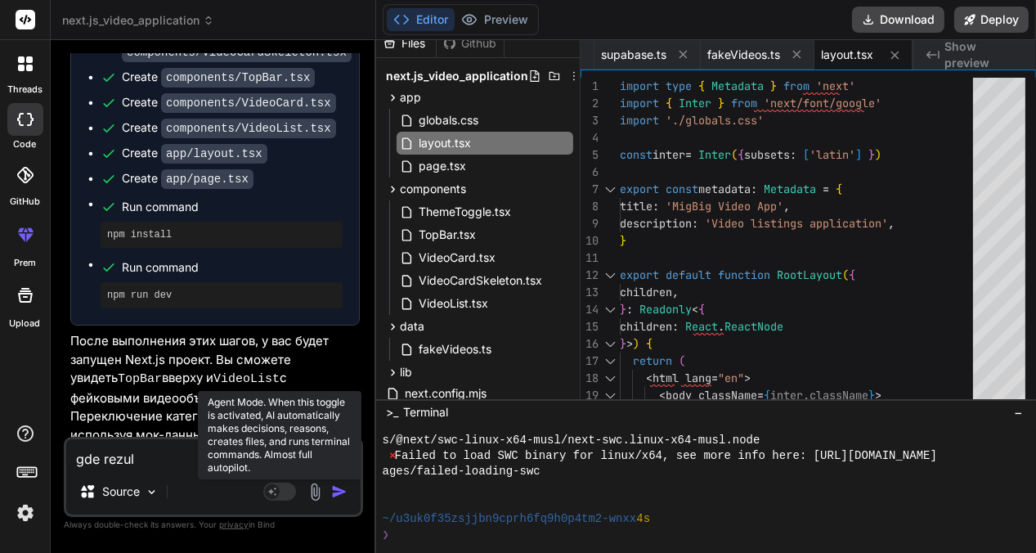
type textarea "x"
type textarea "gde rezult"
type textarea "x"
type textarea "gde rezulta"
type textarea "x"
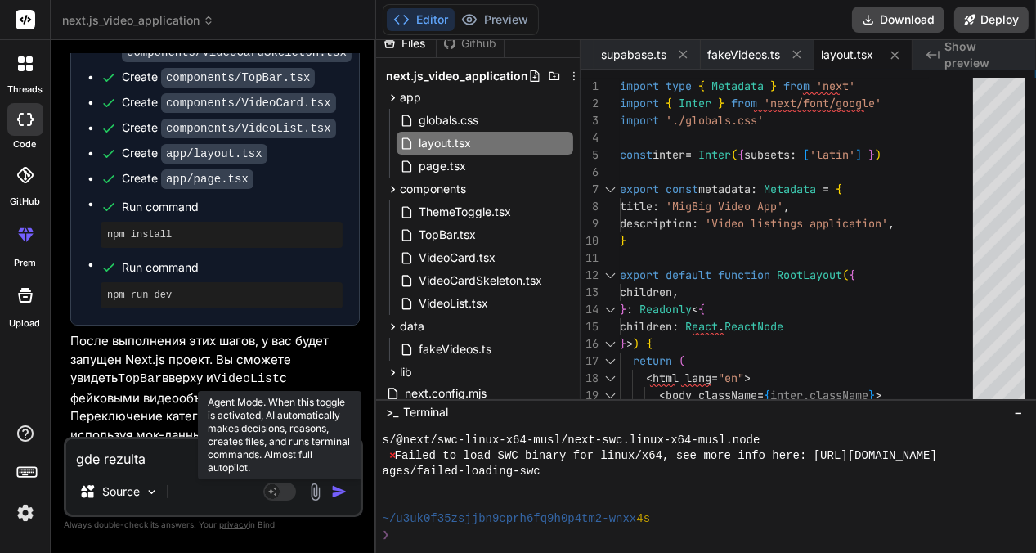
type textarea "gde rezultat"
type textarea "x"
type textarea "gde rezultat"
type textarea "x"
type textarea "gde rezultat i"
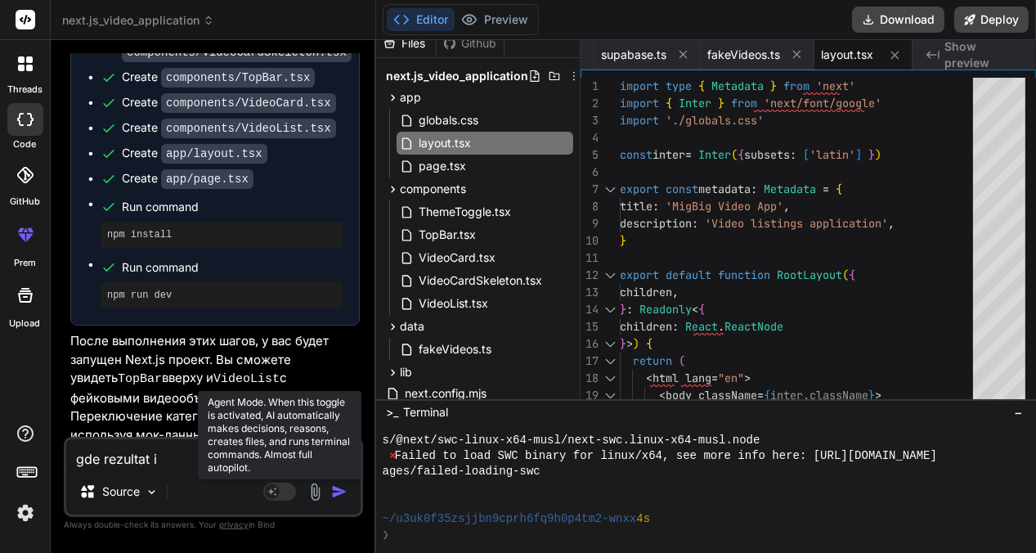
type textarea "x"
type textarea "gde rezultat i"
type textarea "x"
type textarea "gde rezultat i t"
type textarea "x"
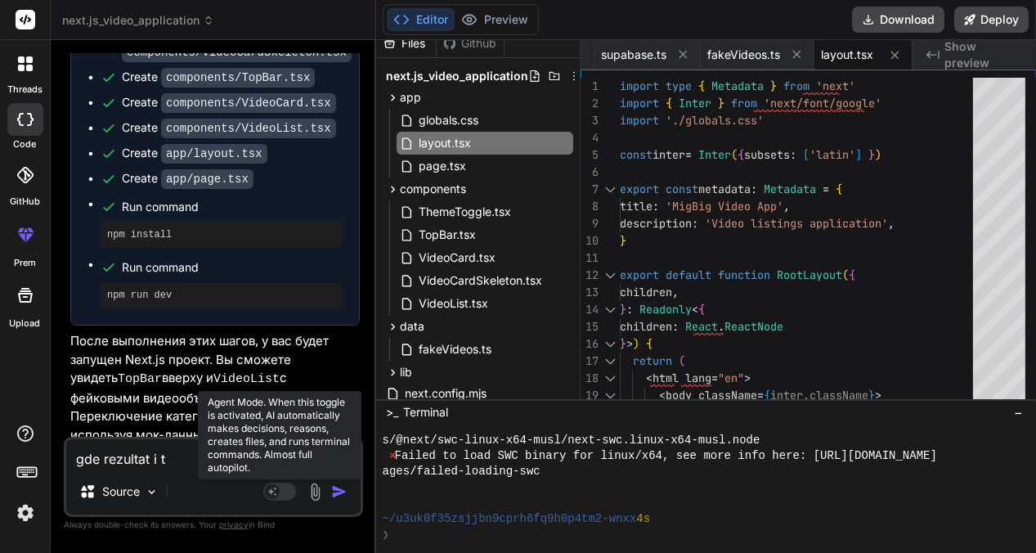
type textarea "gde rezultat i tv"
type textarea "x"
type textarea "gde rezultat i tva"
type textarea "x"
type textarea "gde rezultat i tvae"
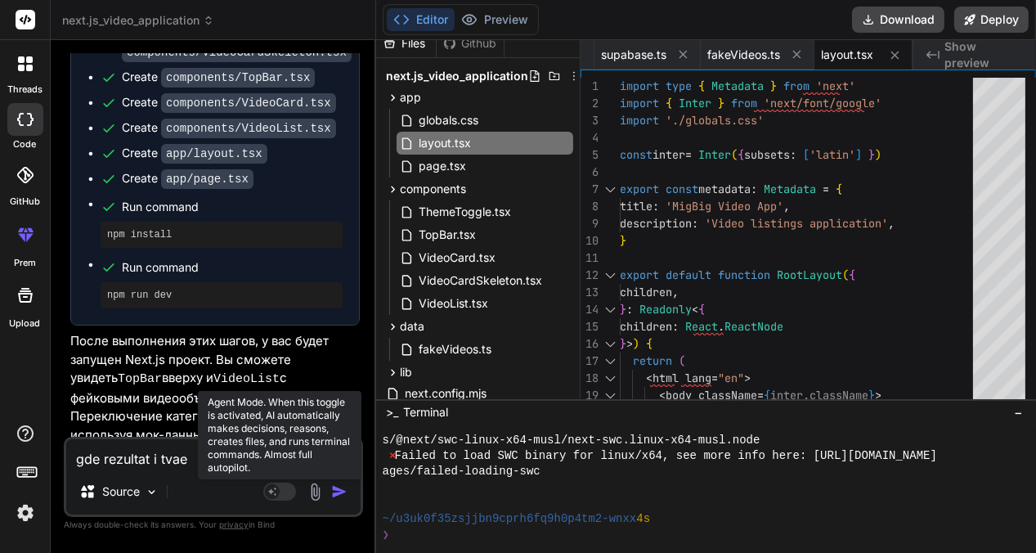
type textarea "x"
type textarea "gde rezultat i tvaei"
type textarea "x"
type textarea "gde rezultat i tvaeih"
type textarea "x"
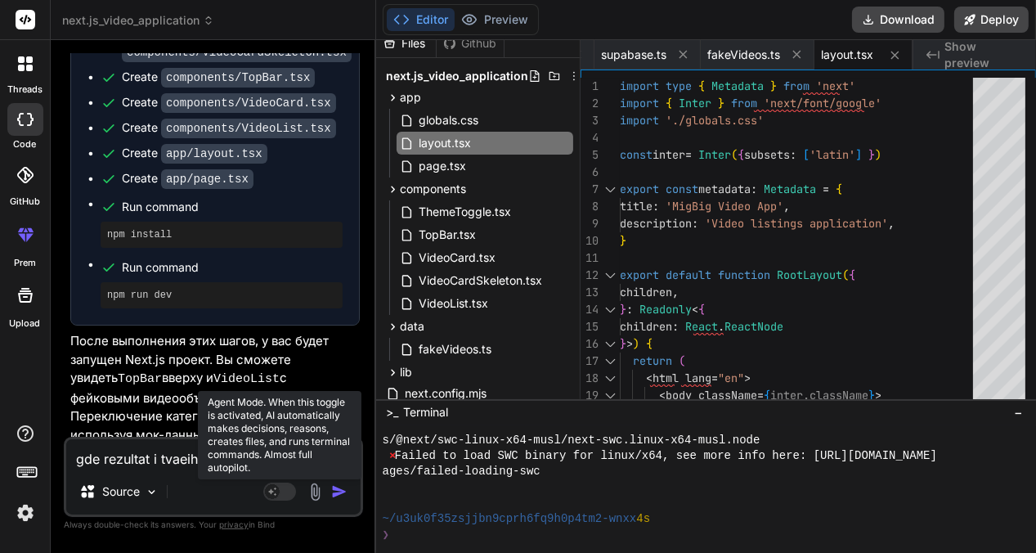
type textarea "gde rezultat i tvaeih"
type textarea "x"
type textarea "gde rezultat i tvaeih k"
type textarea "x"
type textarea "gde rezultat i tvaeih ko"
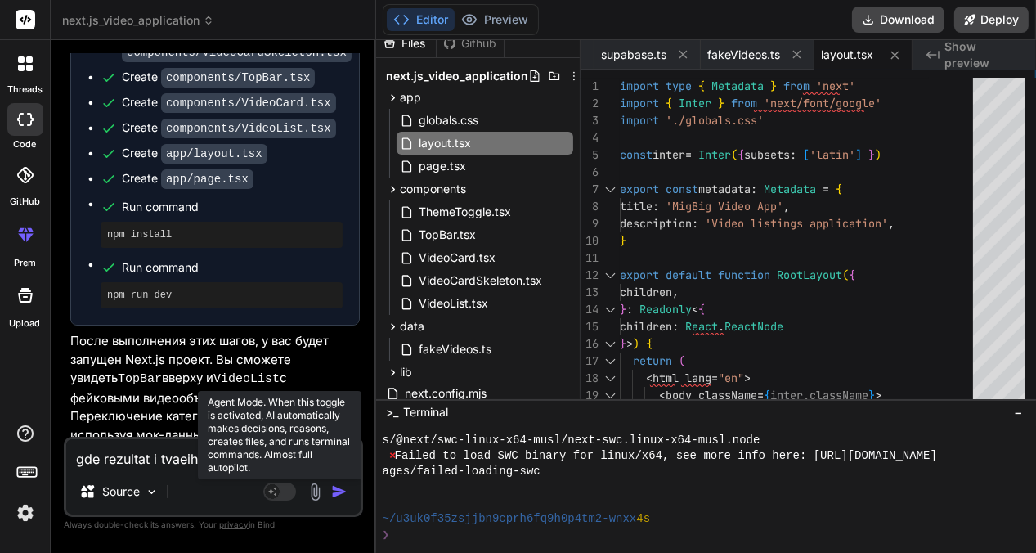
type textarea "x"
type textarea "gde rezultat i tvaeih kom"
type textarea "x"
type textarea "gde rezultat i tvaeih komp"
type textarea "x"
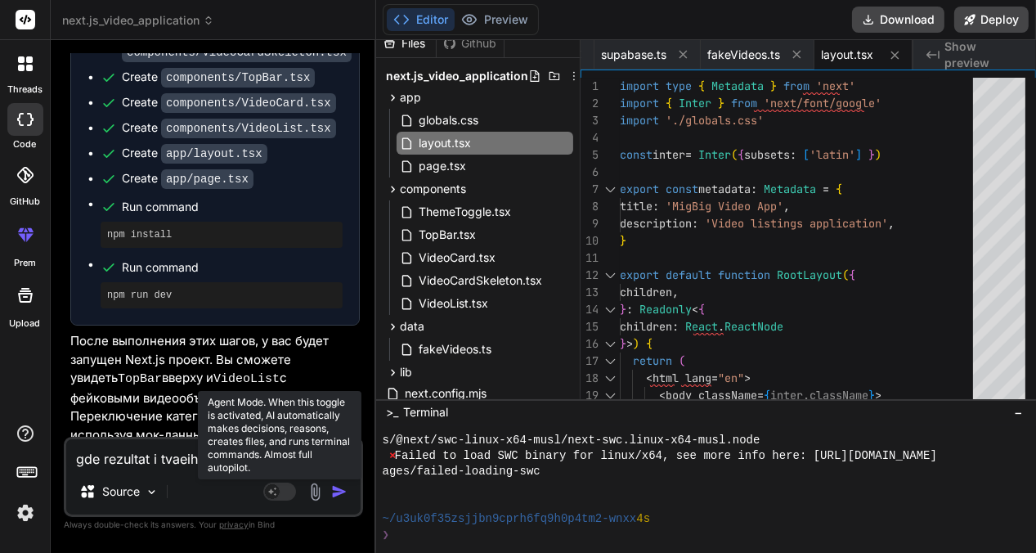
type textarea "gde rezultat i tvaeih kompo"
type textarea "x"
type textarea "gde rezultat i tvaeih kompon"
type textarea "x"
type textarea "gde rezultat i tvaeih kompone"
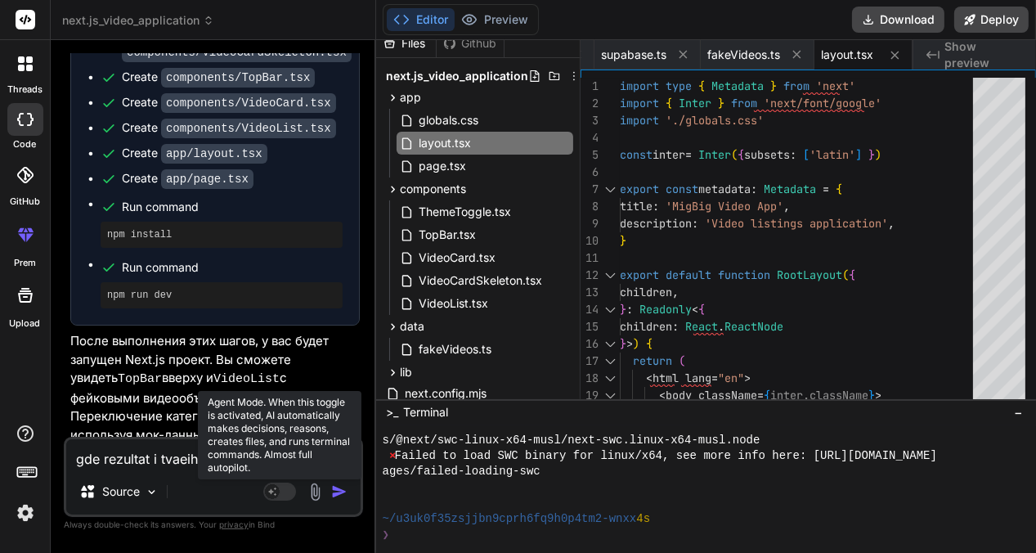
type textarea "x"
type textarea "gde rezultat i tvaeih komponen"
type textarea "x"
type textarea "gde rezultat i tvaeih komponent"
type textarea "x"
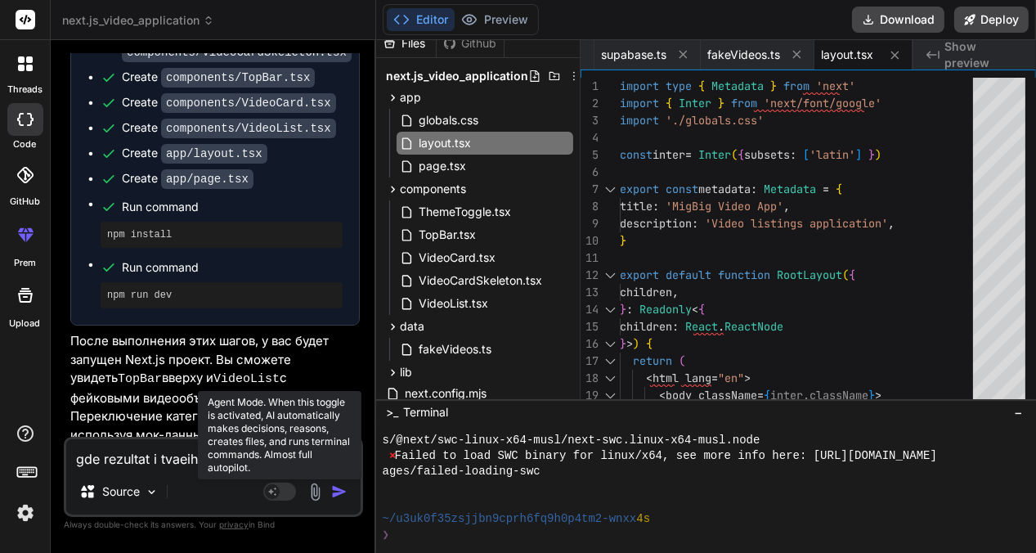
type textarea "gde rezultat i tvaeih komponenta"
type textarea "x"
type textarea "gde rezultat i tvaeih komponentah"
type textarea "x"
type textarea "gde rezultat i tvaeih komponentah"
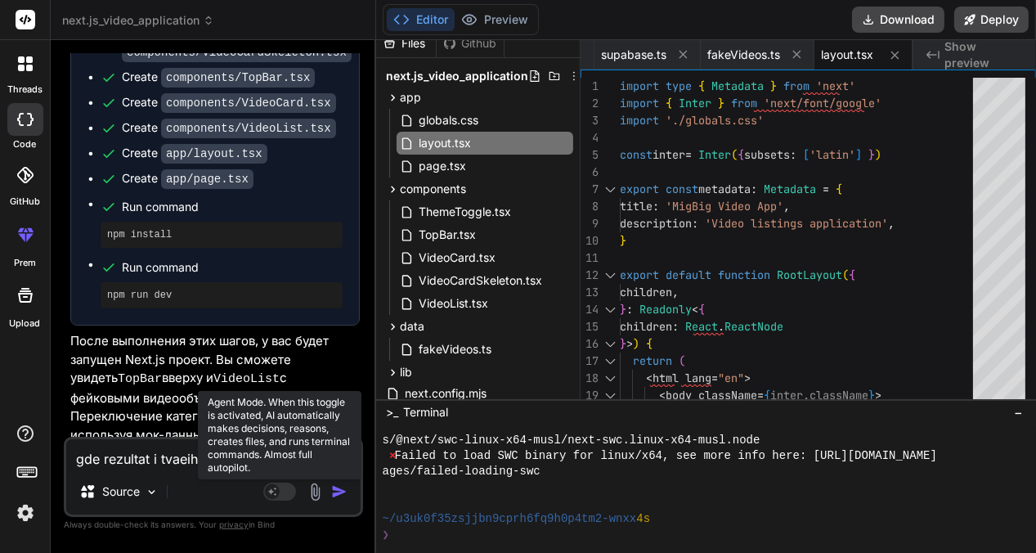
type textarea "x"
type textarea "gde rezultat i tvaeih komponentah m"
type textarea "x"
type textarea "gde rezultat i tvaeih komponentah mn"
type textarea "x"
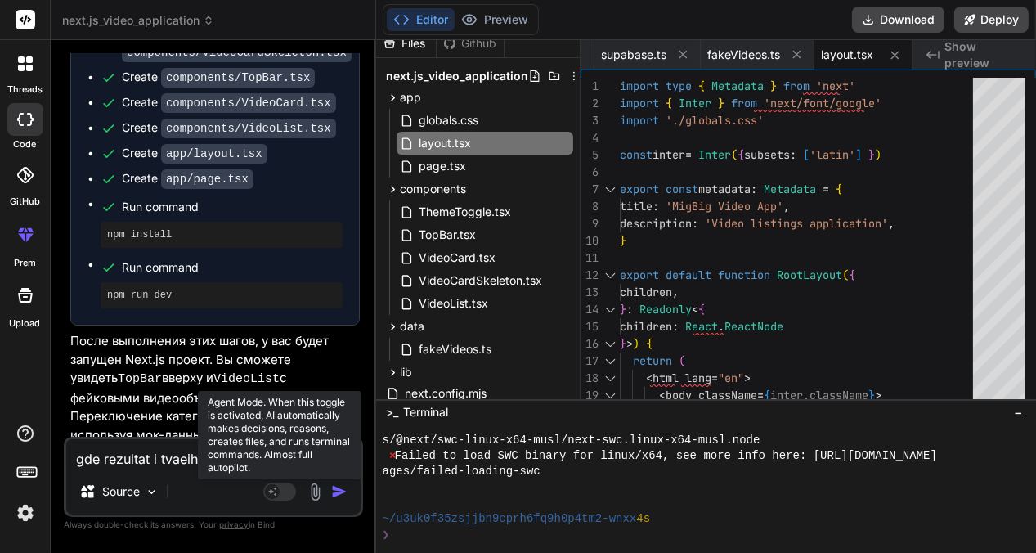
type textarea "gde rezultat i tvaeih komponentah mno"
type textarea "x"
type textarea "gde rezultat i tvaeih komponentah mnog"
type textarea "x"
type textarea "gde rezultat i tvaeih komponentah mnogo"
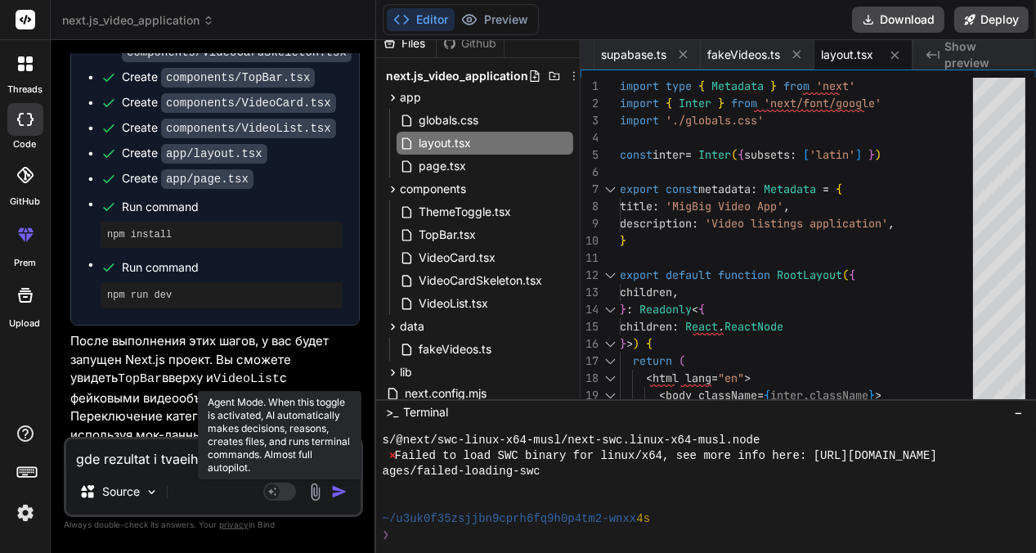
type textarea "x"
type textarea "gde rezultat i tvaeih komponentah mnogo"
type textarea "x"
type textarea "gde rezultat i tvaeih komponentah mnogo o"
type textarea "x"
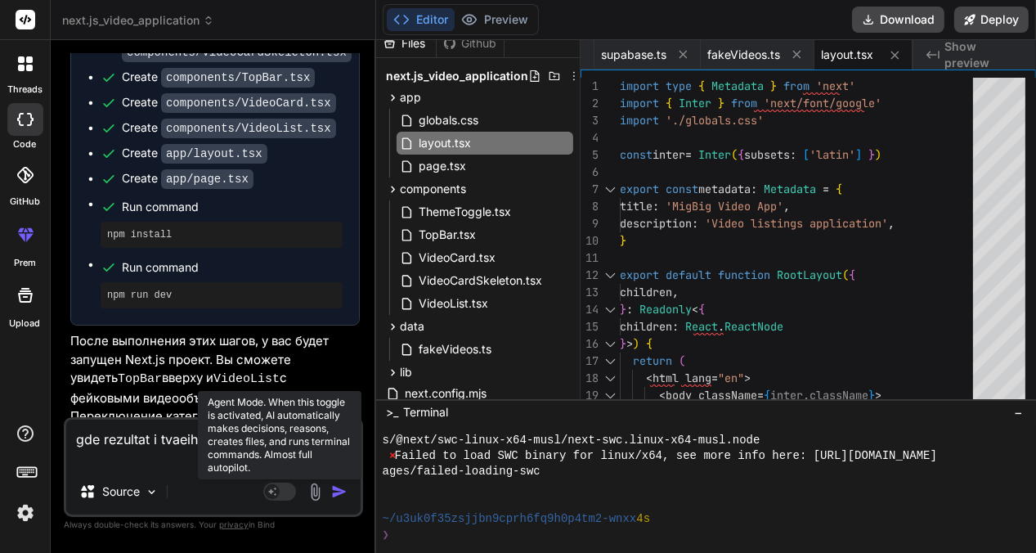
type textarea "gde rezultat i tvaeih komponentah mnogo os"
type textarea "x"
type textarea "gde rezultat i tvaeih komponentah mnogo osh"
type textarea "x"
type textarea "gde rezultat i tvaeih komponentah mnogo oshi"
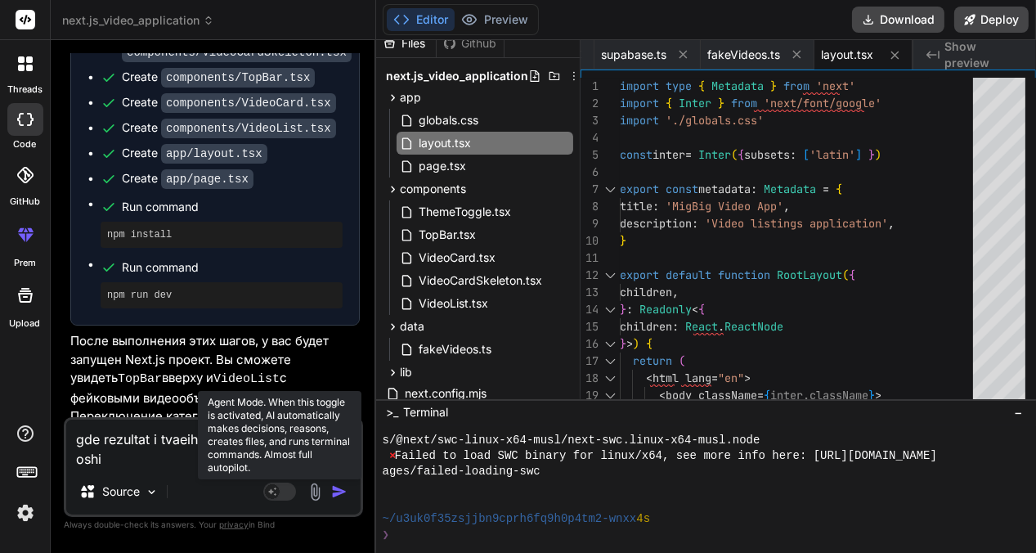
type textarea "x"
type textarea "gde rezultat i tvaeih komponentah mnogo oshib"
type textarea "x"
type textarea "gde rezultat i tvaeih komponentah mnogo oshibo"
type textarea "x"
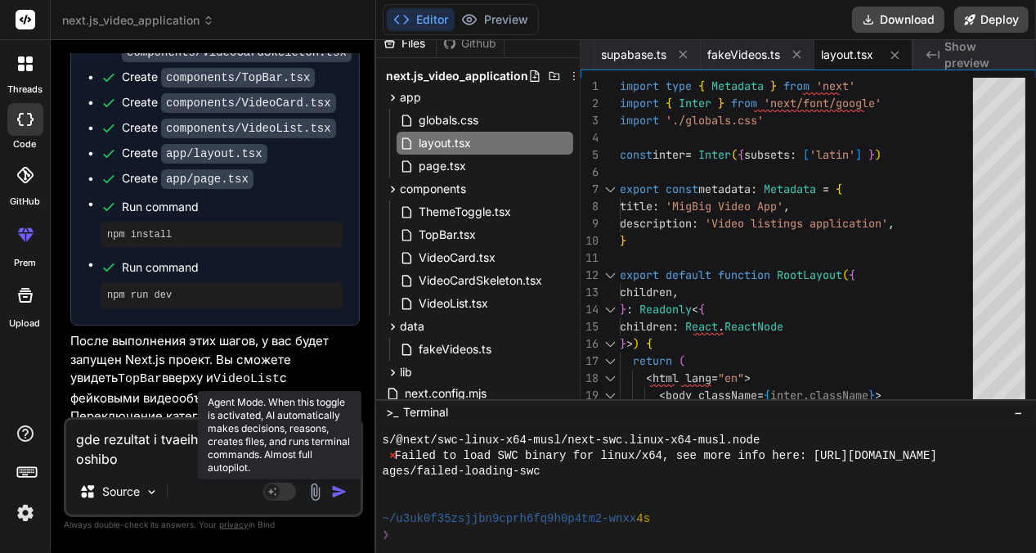
type textarea "gde rezultat i tvaeih komponentah mnogo oshibok"
type textarea "x"
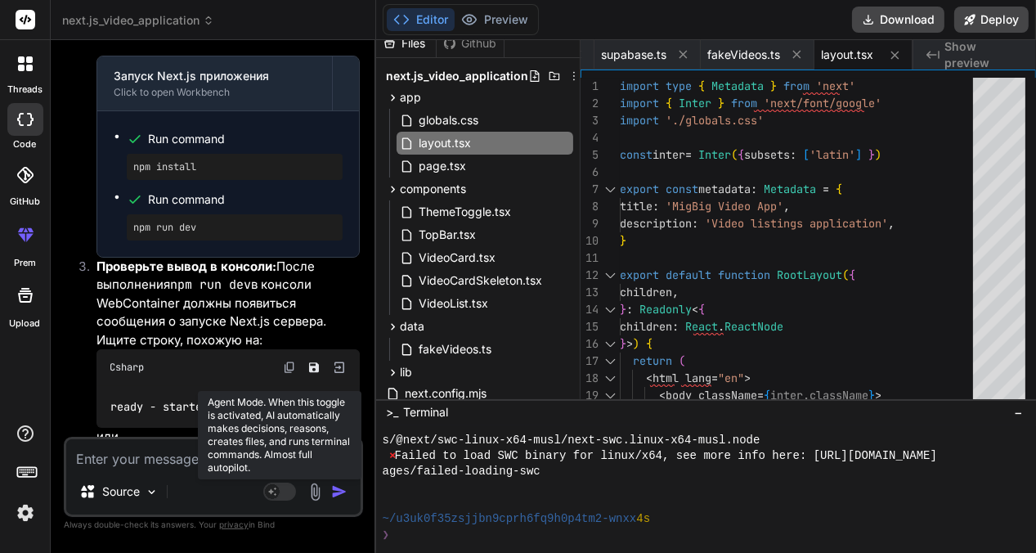
scroll to position [5011, 0]
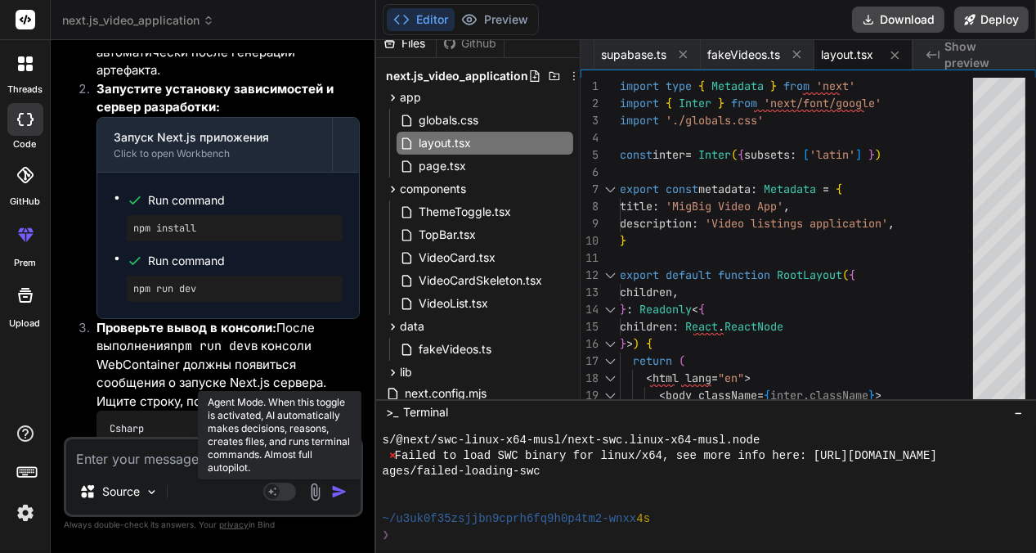
click at [117, 461] on textarea at bounding box center [213, 453] width 294 height 29
type textarea "x"
type textarea "u"
type textarea "x"
type textarea "ut"
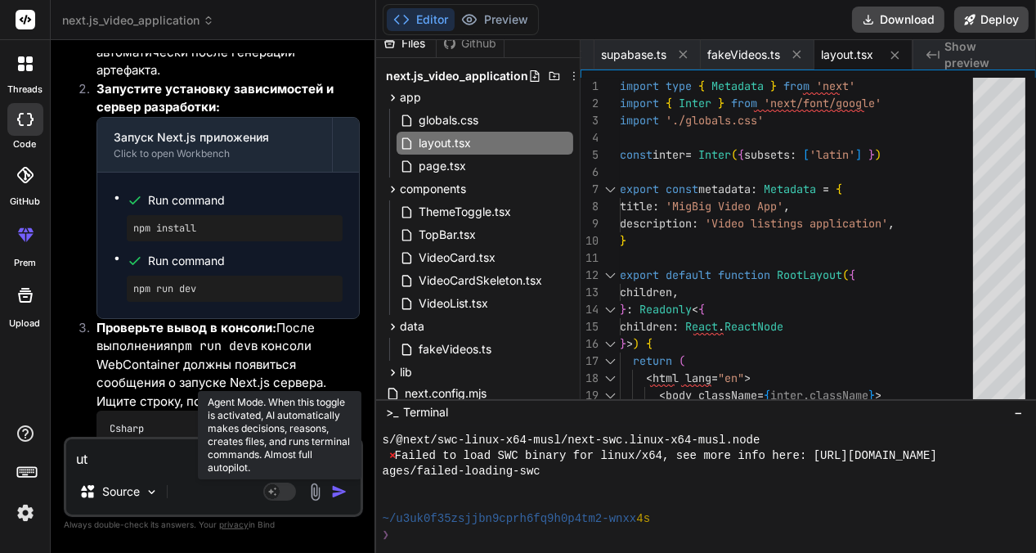
type textarea "x"
type textarea "uti"
type textarea "x"
type textarea "utib"
type textarea "x"
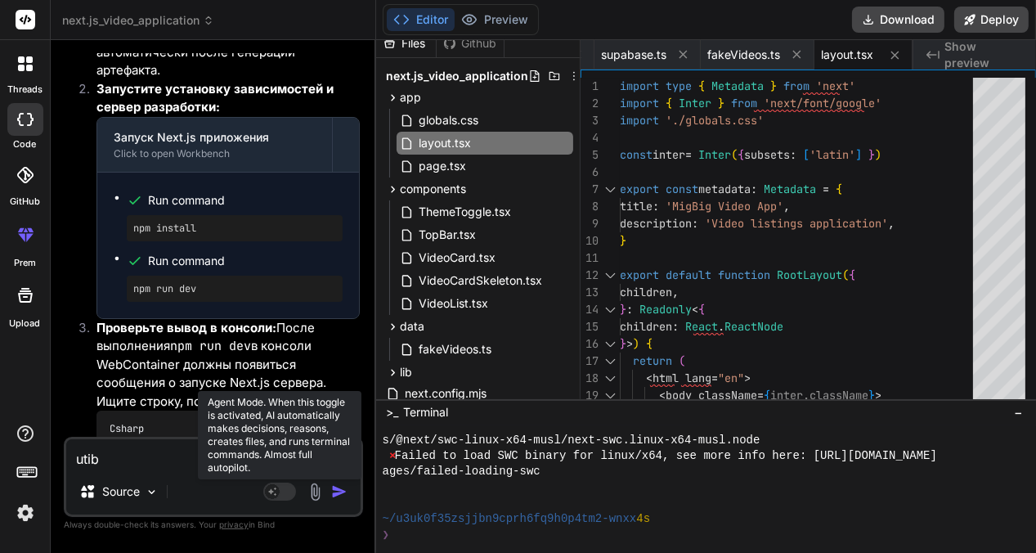
type textarea "utiby"
type textarea "x"
type textarea "utibya"
type textarea "x"
type textarea "utibya"
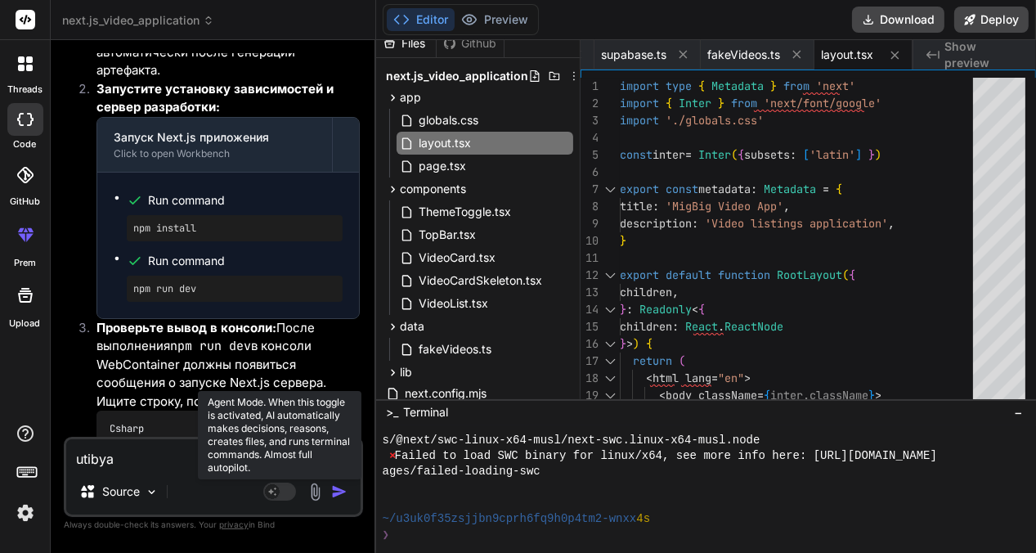
type textarea "x"
type textarea "utibya o"
type textarea "x"
type textarea "utibya os"
type textarea "x"
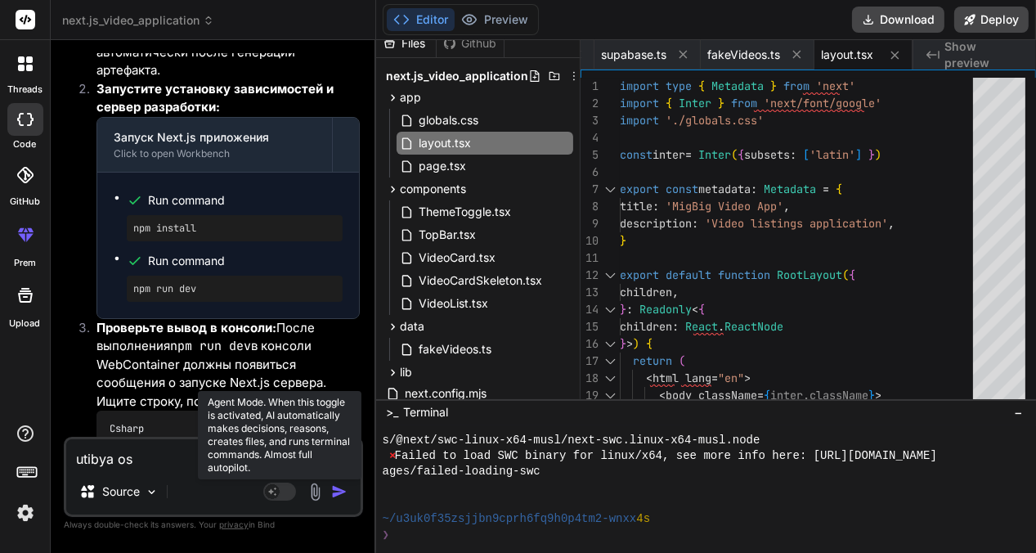
type textarea "utibya osh"
type textarea "x"
type textarea "utibya oshi"
type textarea "x"
type textarea "utibya oshib"
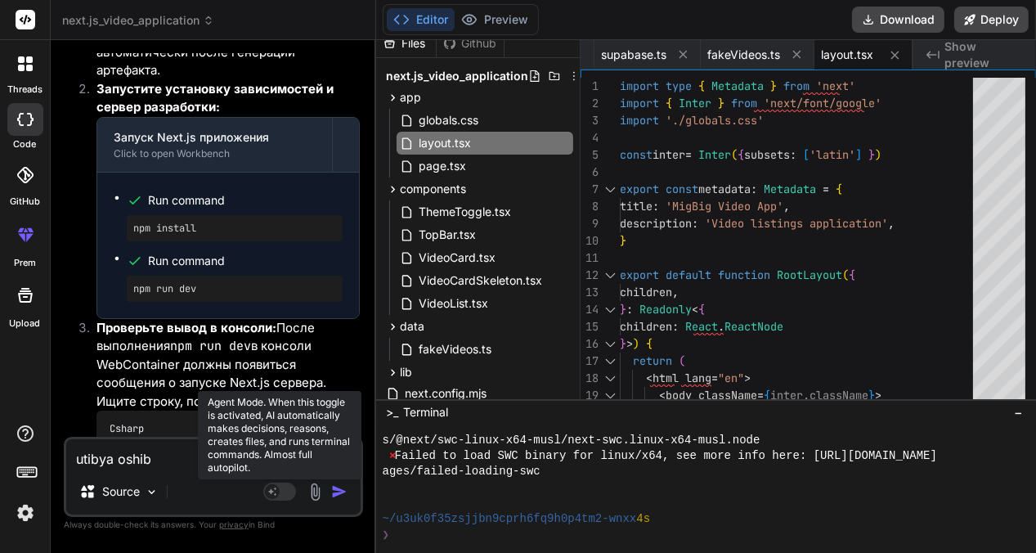
type textarea "x"
type textarea "utibya oshibk"
type textarea "x"
type textarea "utibya oshibki"
type textarea "x"
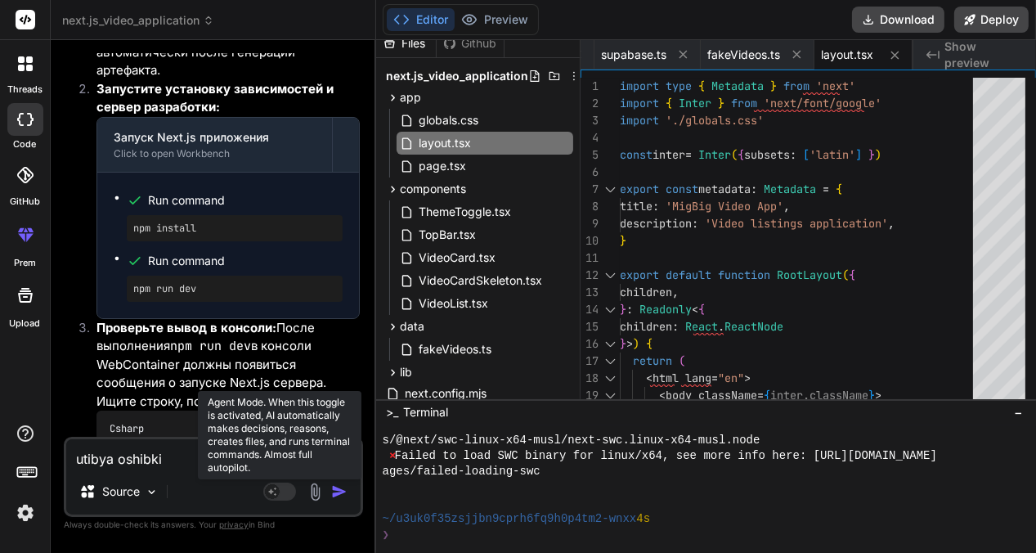
type textarea "utibya oshibki"
type textarea "x"
type textarea "utibya oshibki i"
type textarea "x"
type textarea "utibya oshibki i"
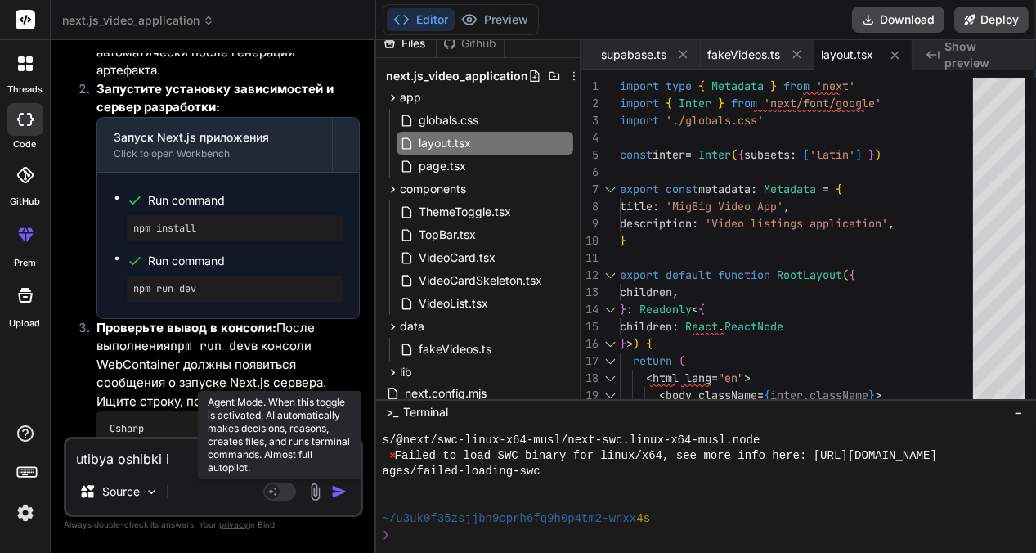
type textarea "x"
type textarea "utibya oshibki i t"
type textarea "x"
type textarea "utibya oshibki i ti"
type textarea "x"
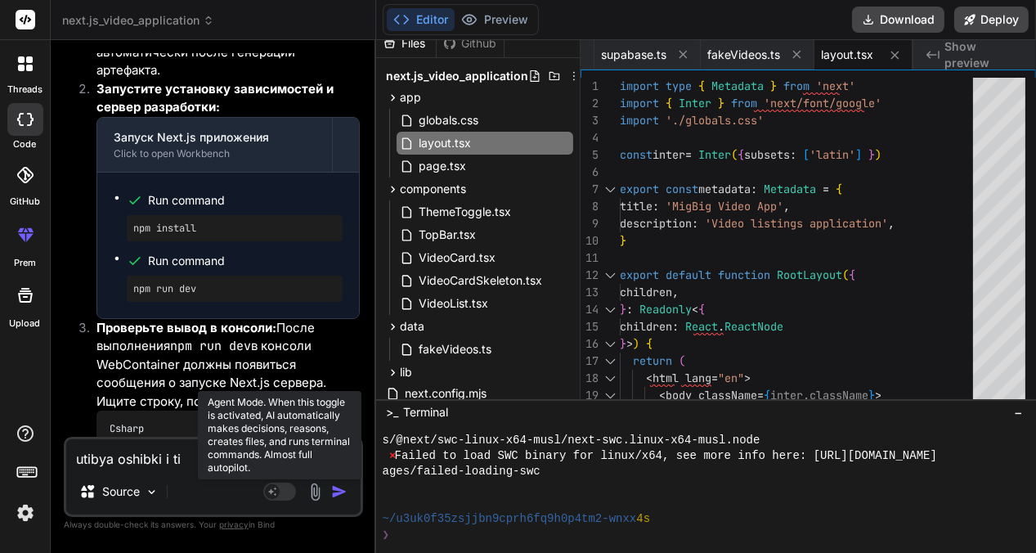
type textarea "utibya oshibki i ti"
type textarea "x"
type textarea "utibya oshibki i ti n"
type textarea "x"
type textarea "utibya oshibki i ti ne"
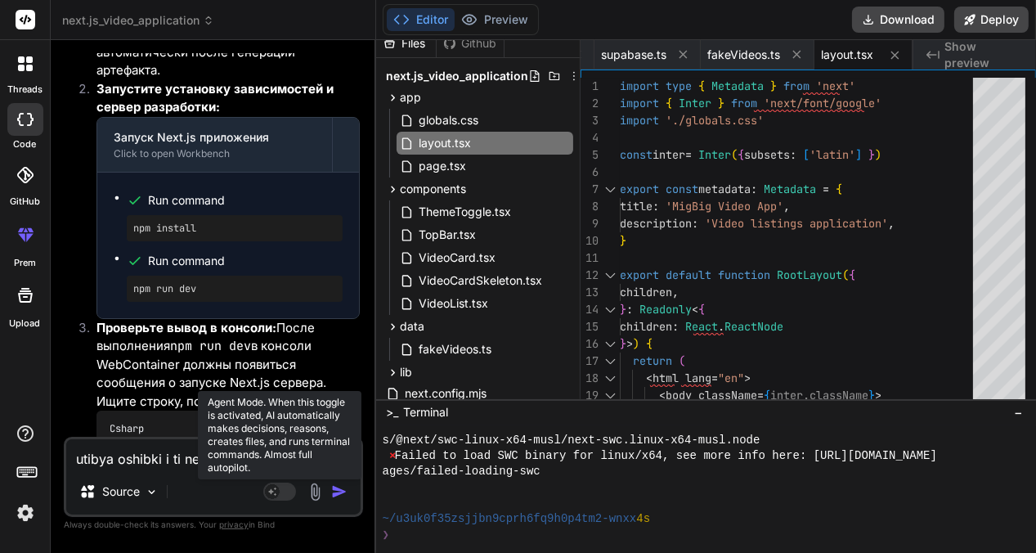
type textarea "x"
type textarea "utibya oshibki i ti ne"
type textarea "x"
type textarea "utibya oshibki i ti ne m"
type textarea "x"
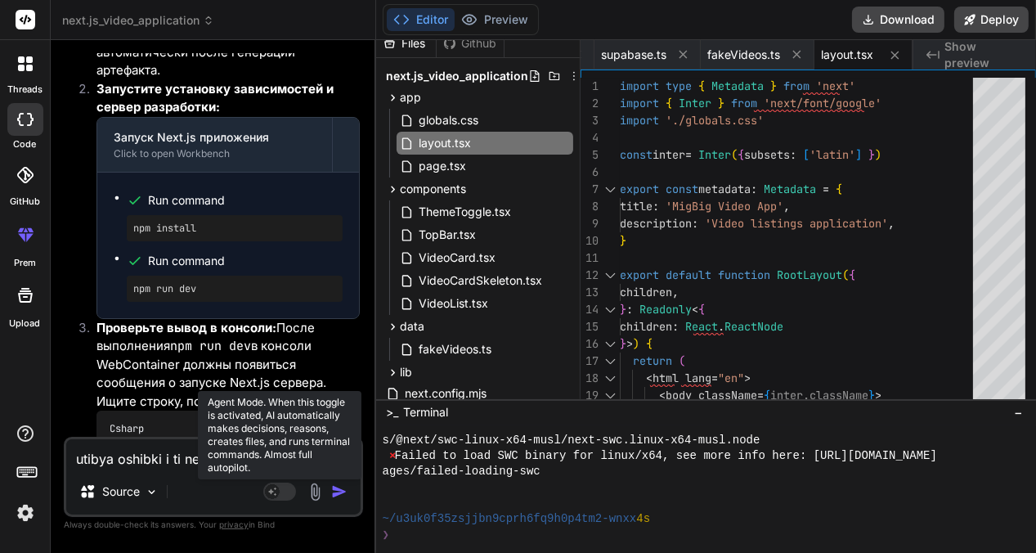
type textarea "utibya oshibki i ti ne mo"
type textarea "x"
type textarea "utibya oshibki i ti ne moj"
type textarea "x"
type textarea "utibya oshibki i ti ne moje"
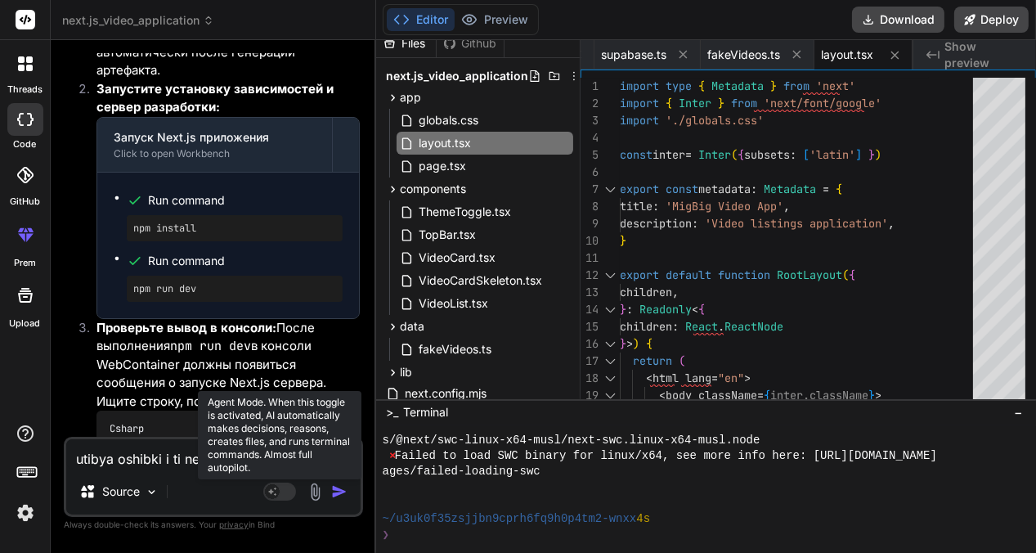
type textarea "x"
type textarea "utibya oshibki i ti ne mojes"
type textarea "x"
type textarea "utibya oshibki i ti ne mojesh"
type textarea "x"
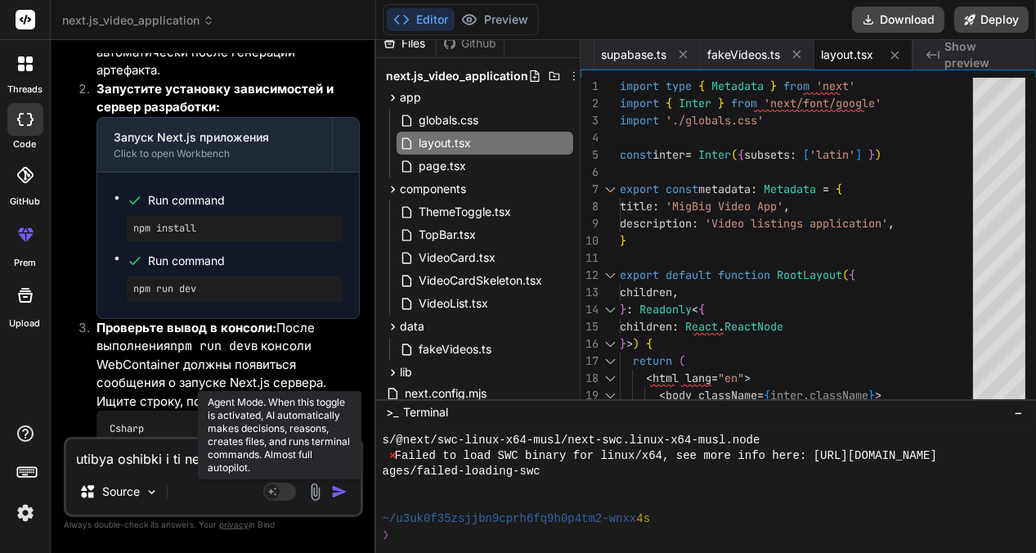
type textarea "utibya oshibki i ti ne mojesh"
type textarea "x"
type textarea "utibya oshibki i ti ne mojesh o"
type textarea "x"
type textarea "utibya oshibki i ti ne mojesh ot"
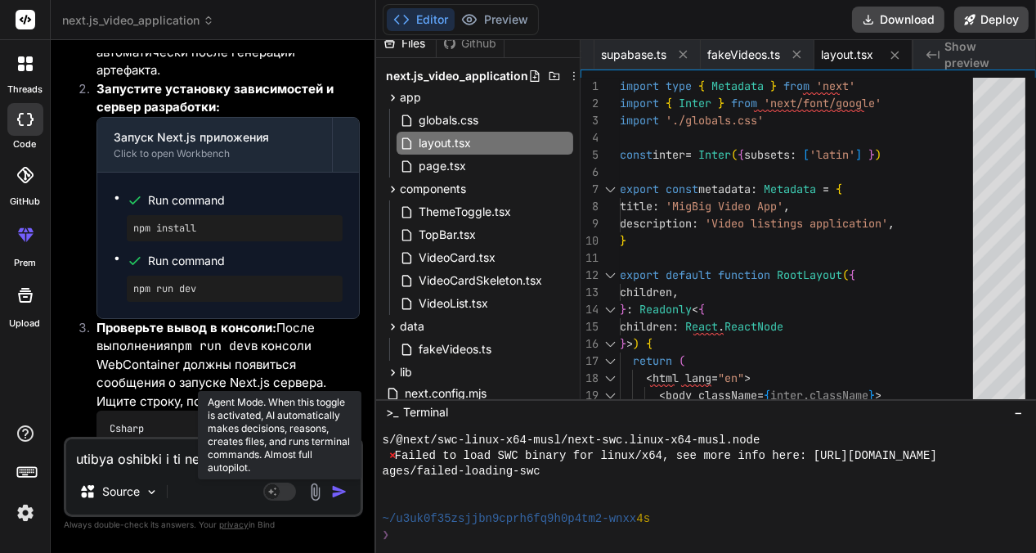
type textarea "x"
type textarea "utibya oshibki i ti ne mojesh otk"
type textarea "x"
type textarea "utibya oshibki i ti ne mojesh otkr"
type textarea "x"
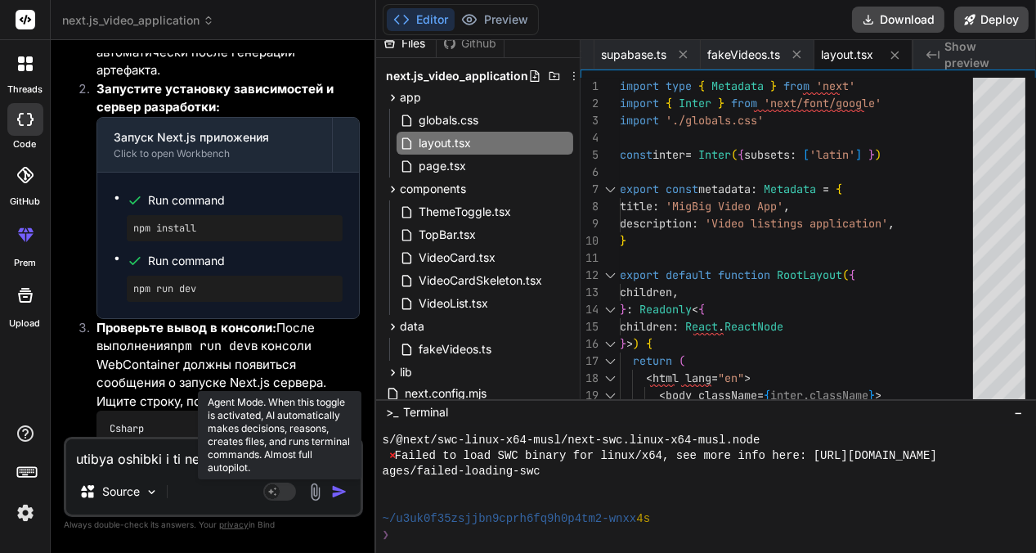
type textarea "utibya oshibki i ti ne mojesh otkri"
type textarea "x"
type textarea "utibya oshibki i ti ne mojesh otkrit"
type textarea "x"
type textarea "utibya oshibki i ti ne mojesh otkrit"
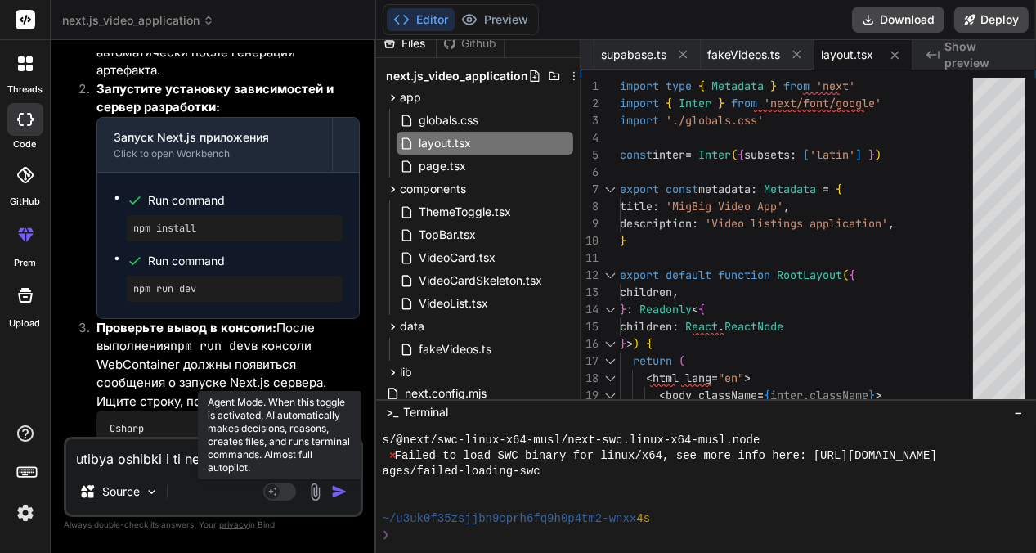
type textarea "x"
type textarea "utibya oshibki i ti ne mojesh otkrit l"
type textarea "x"
type textarea "utibya oshibki i ti ne mojesh otkrit lo"
type textarea "x"
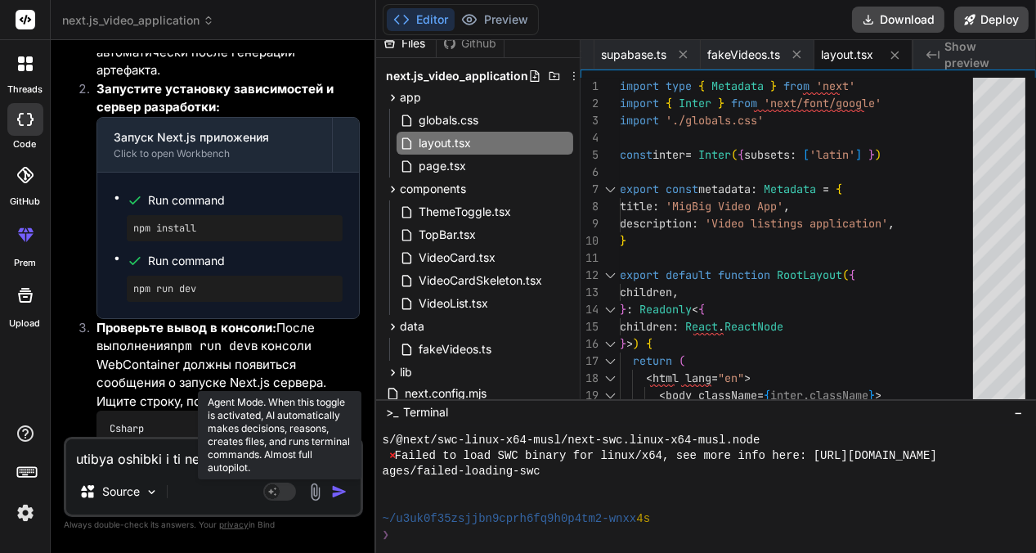
type textarea "utibya oshibki i ti ne mojesh otkrit loc"
type textarea "x"
type textarea "utibya oshibki i ti ne mojesh otkrit loca"
type textarea "x"
type textarea "utibya oshibki i ti ne mojesh otkrit local"
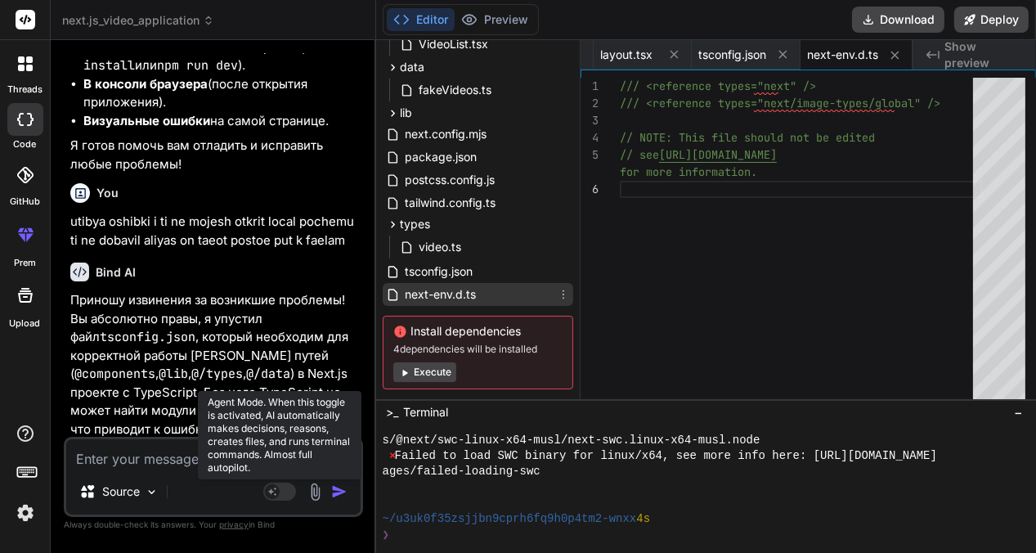
scroll to position [299, 0]
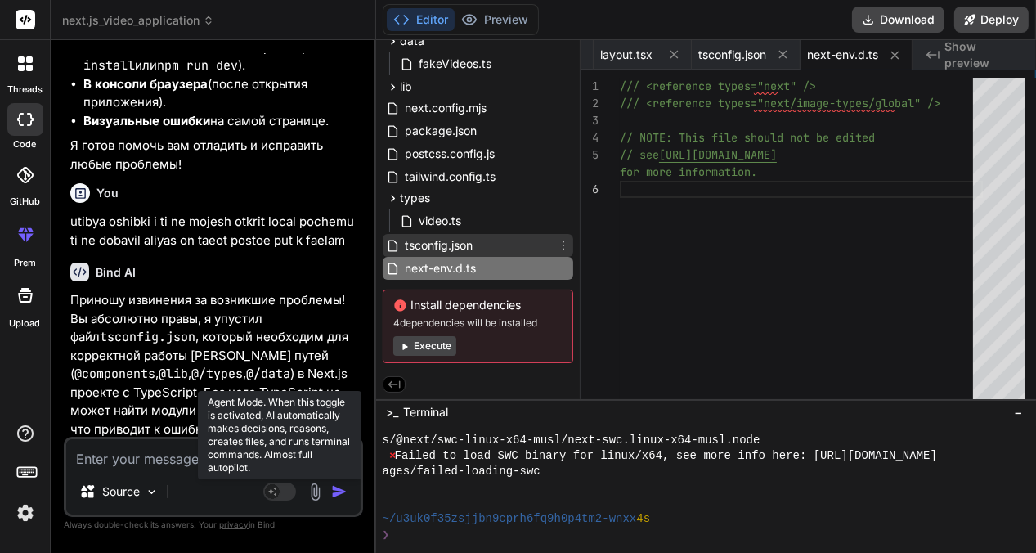
click at [420, 240] on span "tsconfig.json" at bounding box center [438, 246] width 71 height 20
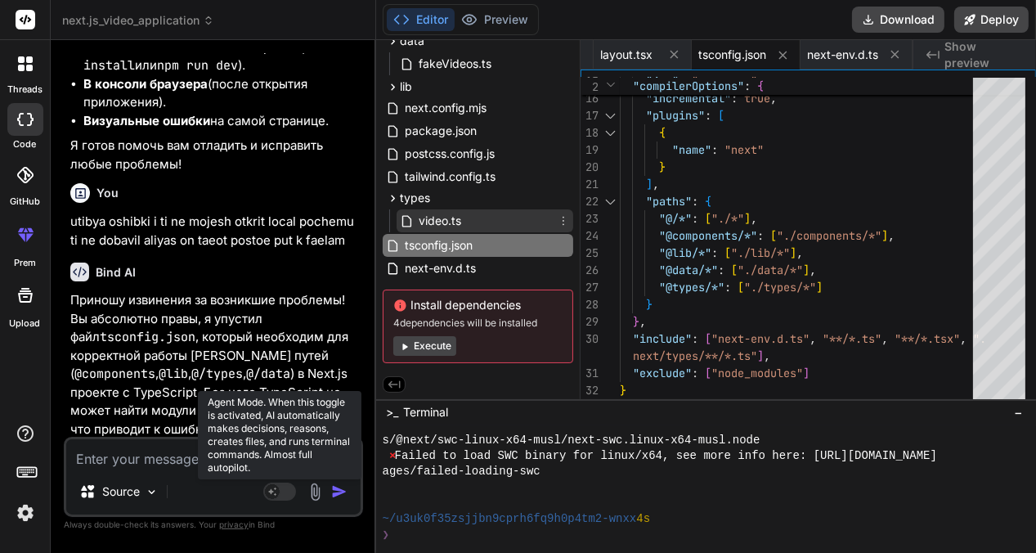
click at [431, 220] on span "video.ts" at bounding box center [440, 221] width 46 height 20
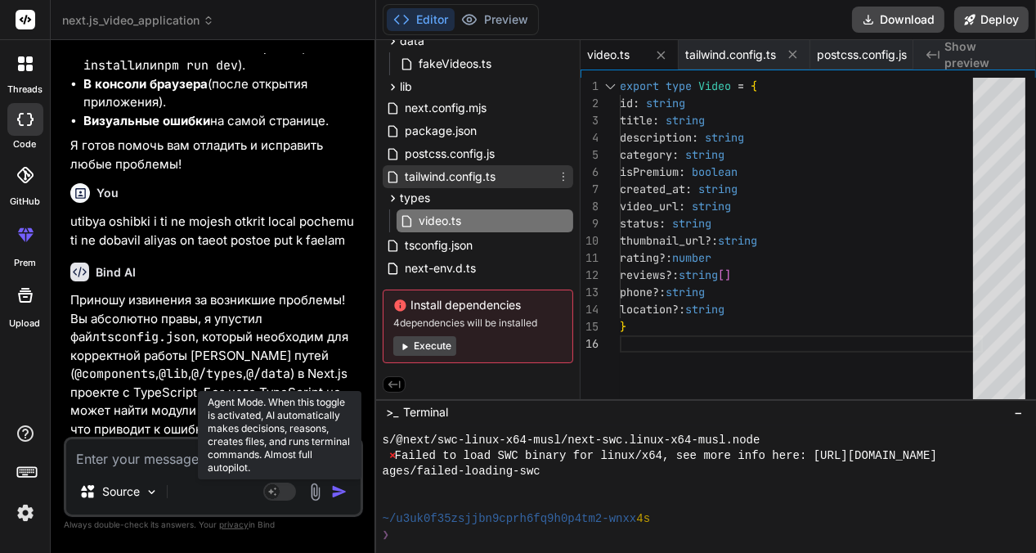
click at [424, 173] on span "tailwind.config.ts" at bounding box center [450, 177] width 94 height 20
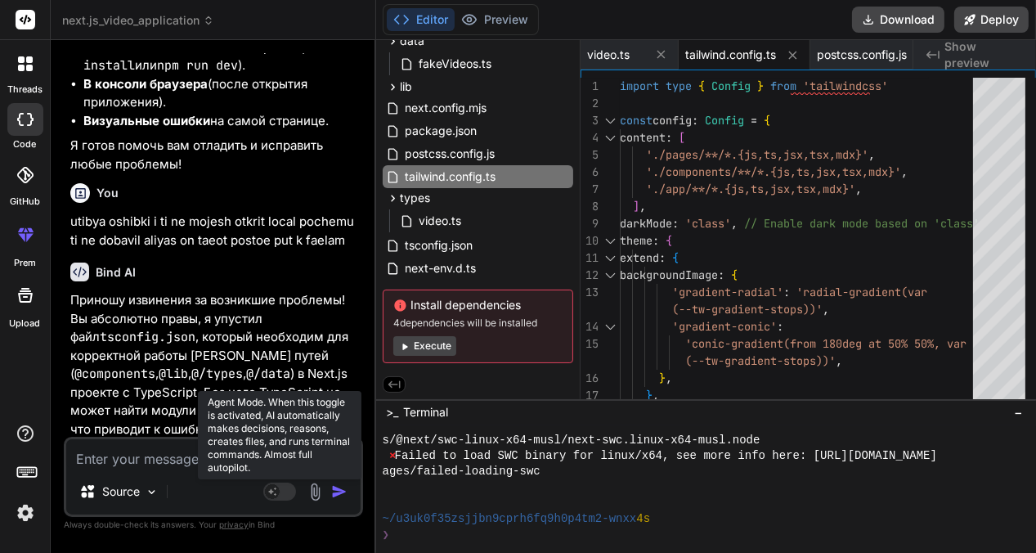
click at [101, 461] on textarea at bounding box center [213, 453] width 294 height 29
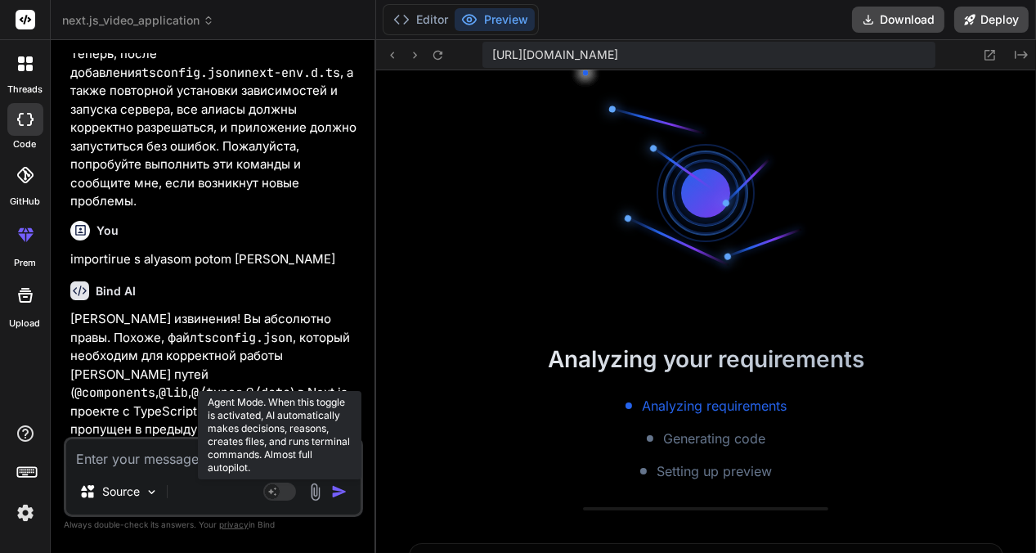
scroll to position [3024, 0]
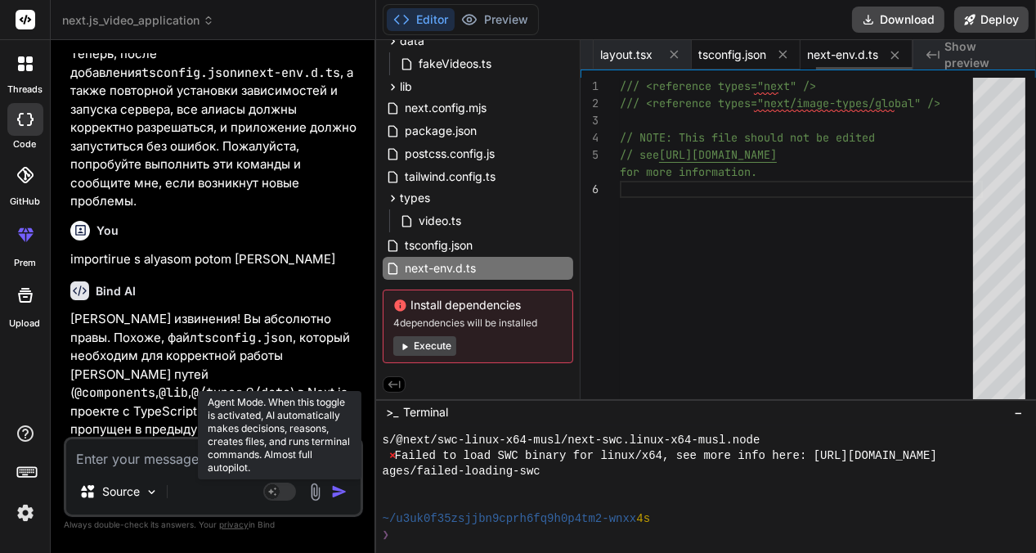
click at [730, 50] on span "tsconfig.json" at bounding box center [733, 55] width 68 height 16
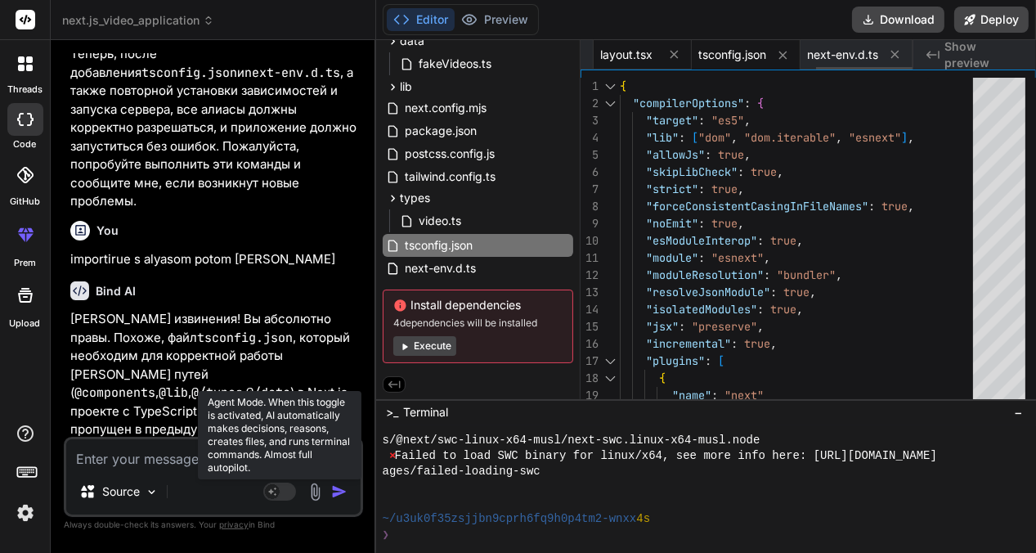
click at [647, 57] on span "layout.tsx" at bounding box center [626, 55] width 52 height 16
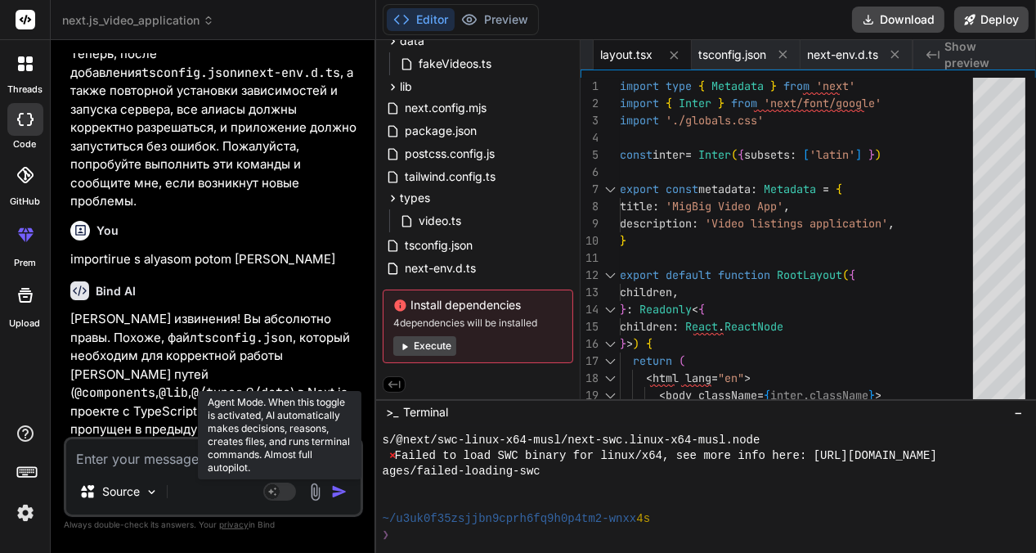
click at [942, 57] on div "Created with Pixso. Show preview" at bounding box center [975, 54] width 123 height 29
click at [937, 52] on icon "Created with Pixso." at bounding box center [933, 54] width 13 height 13
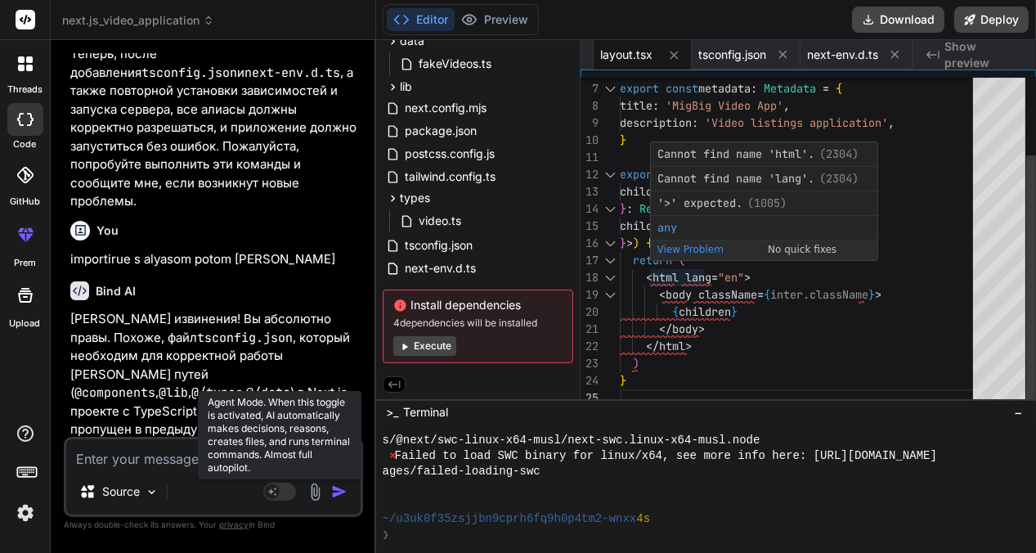
click at [707, 248] on span "View Problem (Alt+F8)" at bounding box center [691, 258] width 66 height 29
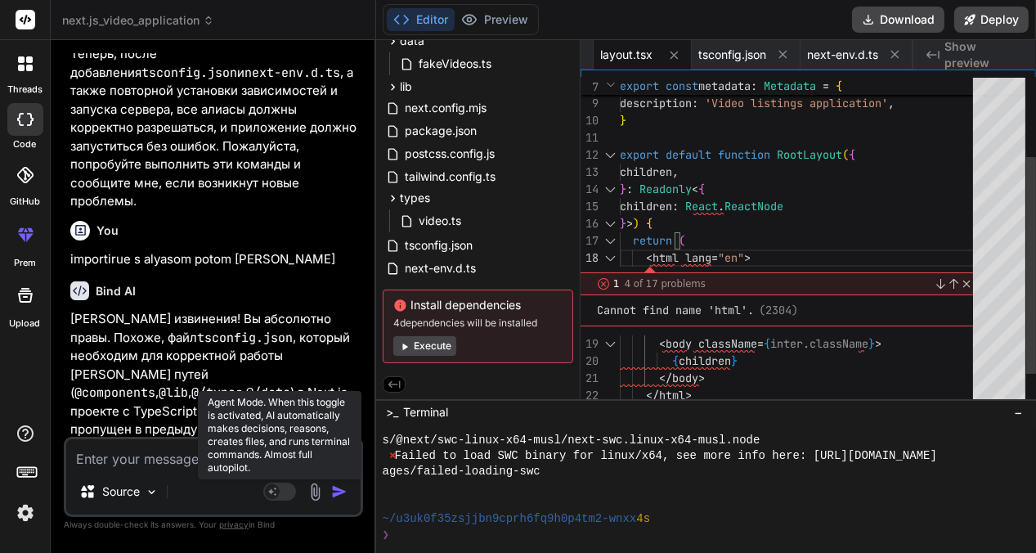
click at [959, 282] on link "Close" at bounding box center [965, 283] width 13 height 13
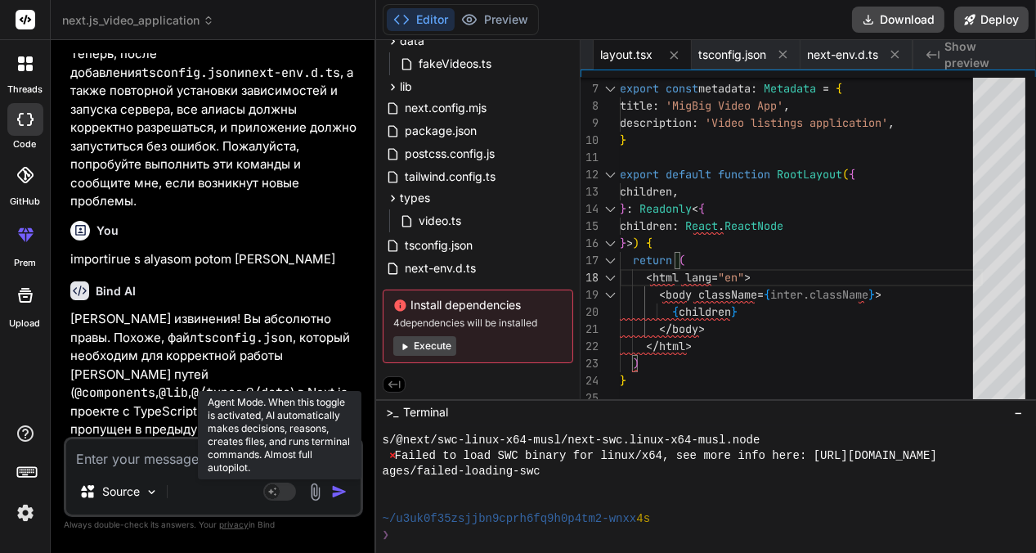
click at [101, 462] on textarea at bounding box center [213, 453] width 294 height 29
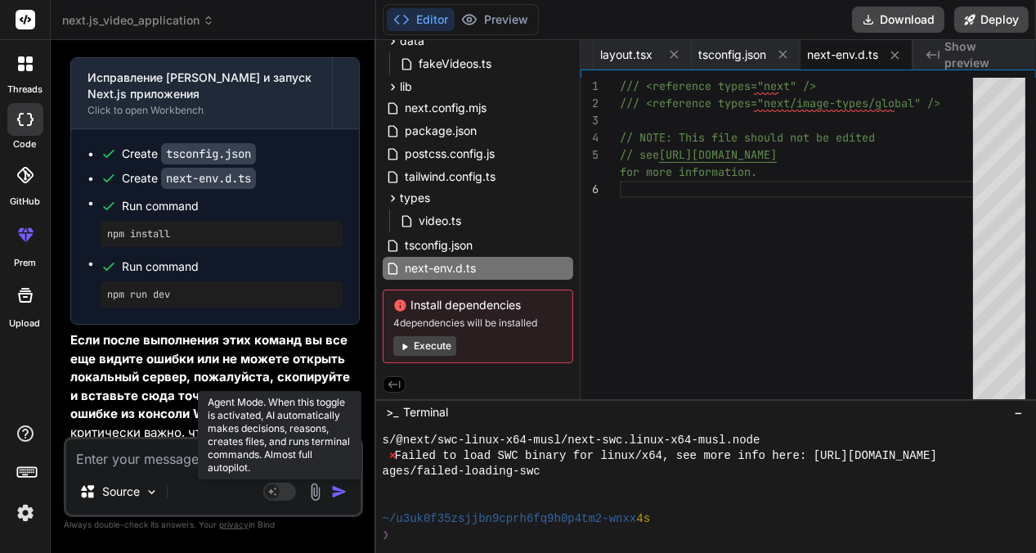
scroll to position [8087, 0]
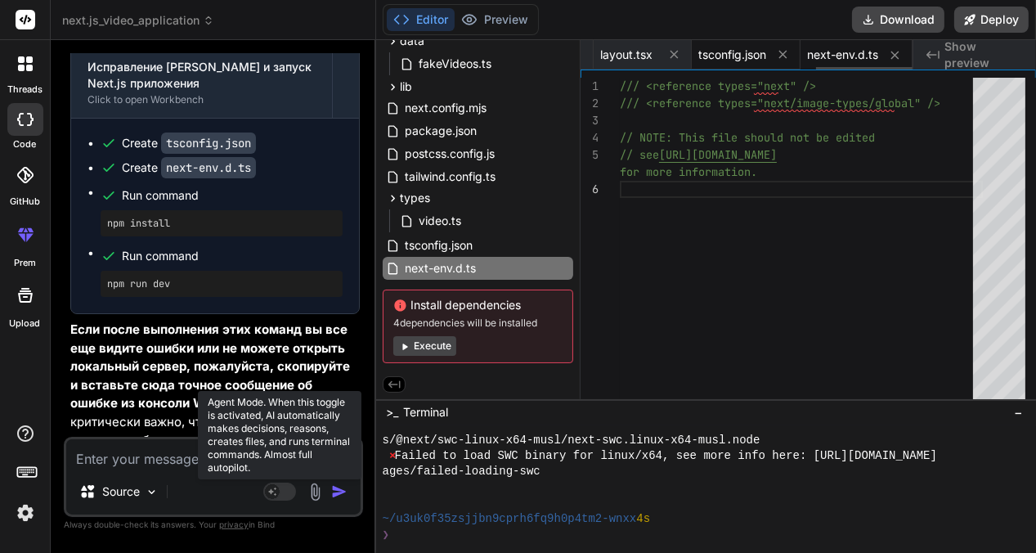
click at [766, 57] on span "tsconfig.json" at bounding box center [733, 55] width 68 height 16
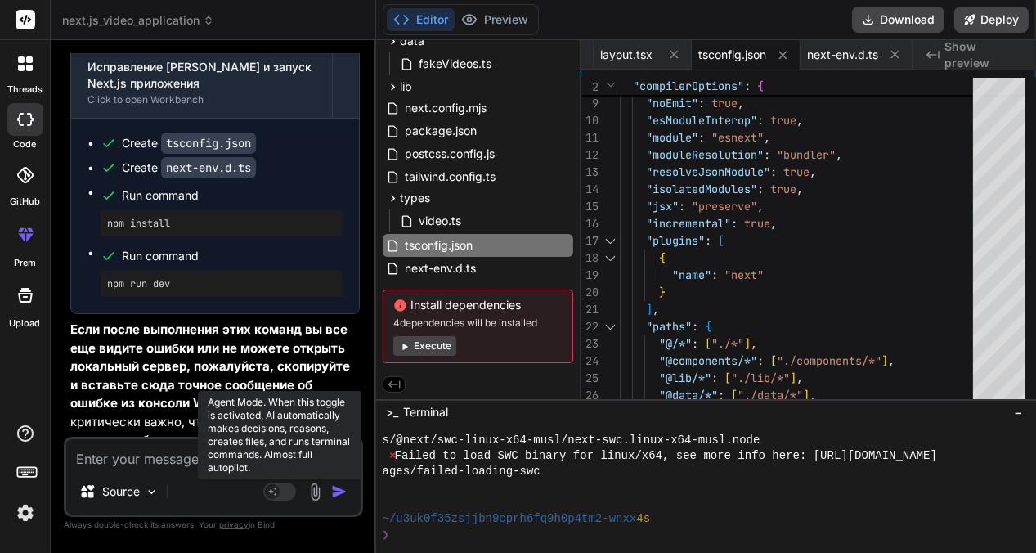
click at [434, 339] on button "Execute" at bounding box center [424, 346] width 63 height 20
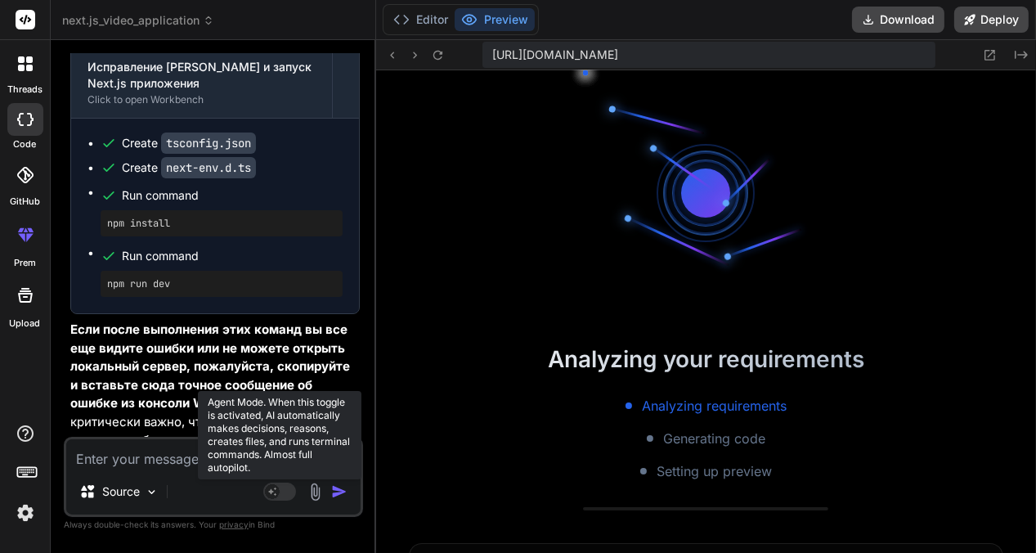
scroll to position [4190, 0]
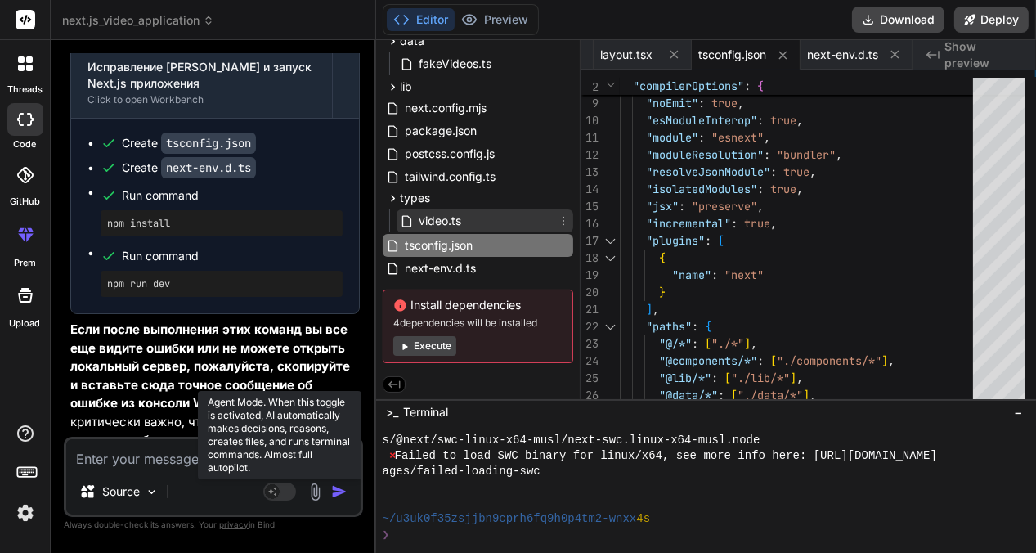
click at [468, 216] on div "video.ts" at bounding box center [485, 220] width 177 height 23
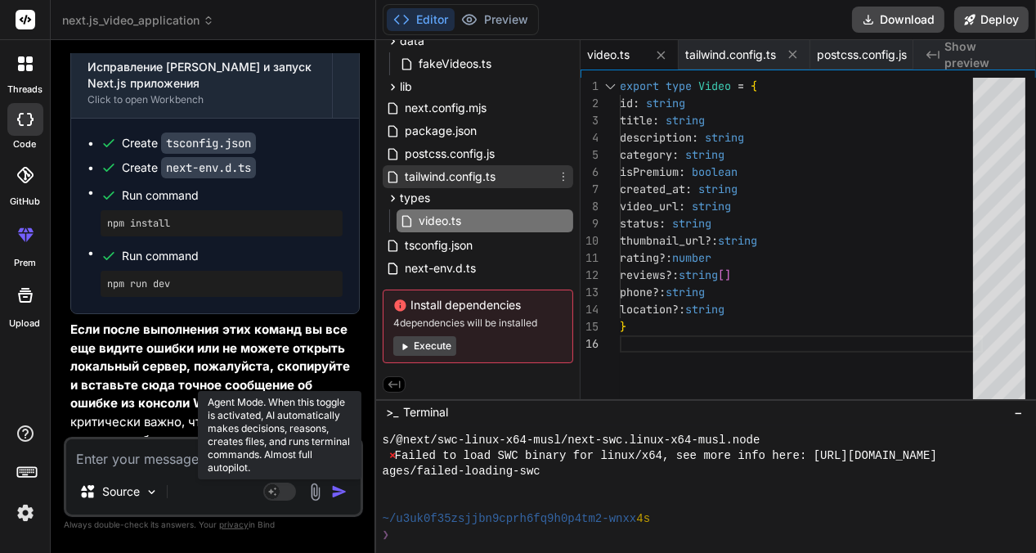
click at [427, 170] on span "tailwind.config.ts" at bounding box center [450, 177] width 94 height 20
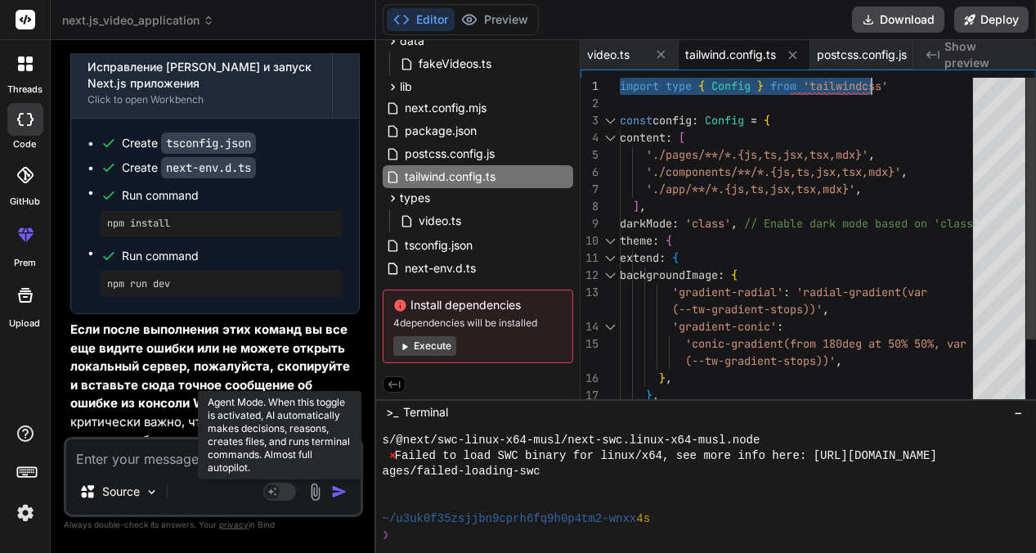
drag, startPoint x: 622, startPoint y: 82, endPoint x: 896, endPoint y: 81, distance: 274.0
click at [896, 81] on div "] , darkMode : 'class' , // Enable dark mode based on 'class' theme : { extend …" at bounding box center [801, 284] width 363 height 412
click at [894, 83] on div "] , darkMode : 'class' , // Enable dark mode based on 'class' theme : { extend …" at bounding box center [801, 284] width 363 height 412
click at [898, 83] on div "] , darkMode : 'class' , // Enable dark mode based on 'class' theme : { extend …" at bounding box center [801, 284] width 363 height 412
drag, startPoint x: 901, startPoint y: 82, endPoint x: 632, endPoint y: 87, distance: 268.3
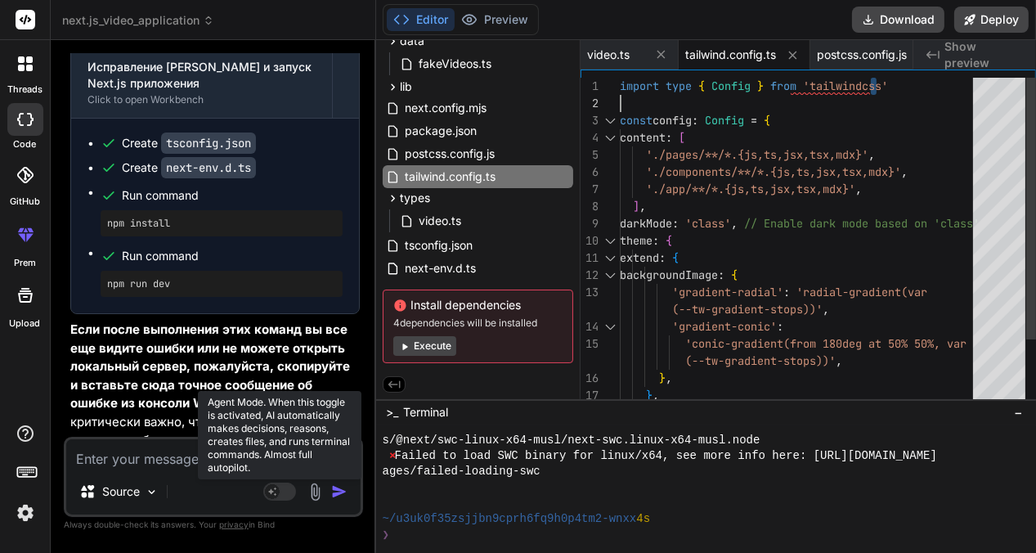
click at [632, 87] on div "] , darkMode : 'class' , // Enable dark mode based on 'class' theme : { extend …" at bounding box center [801, 284] width 363 height 412
click at [883, 116] on div "] , darkMode : 'class' , // Enable dark mode based on 'class' theme : { extend …" at bounding box center [801, 284] width 363 height 412
click at [879, 84] on div "] , darkMode : 'class' , // Enable dark mode based on 'class' theme : { extend …" at bounding box center [801, 284] width 363 height 412
click at [894, 79] on div "] , darkMode : 'class' , // Enable dark mode based on 'class' theme : { extend …" at bounding box center [801, 284] width 363 height 412
click at [897, 84] on div "] , darkMode : 'class' , // Enable dark mode based on 'class' theme : { extend …" at bounding box center [801, 284] width 363 height 412
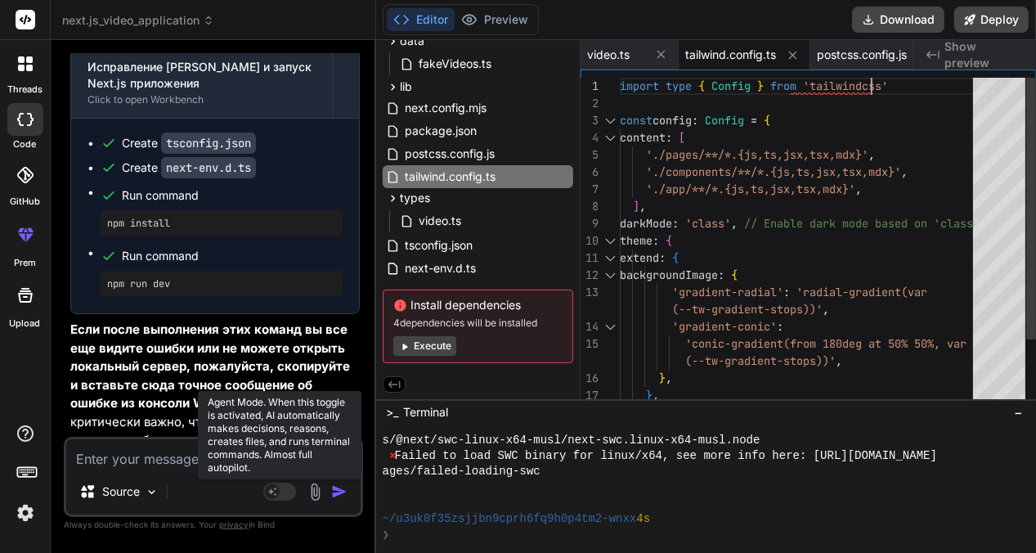
click at [796, 88] on div "] , darkMode : 'class' , // Enable dark mode based on 'class' theme : { extend …" at bounding box center [801, 284] width 363 height 412
click at [618, 82] on div "1" at bounding box center [600, 86] width 39 height 17
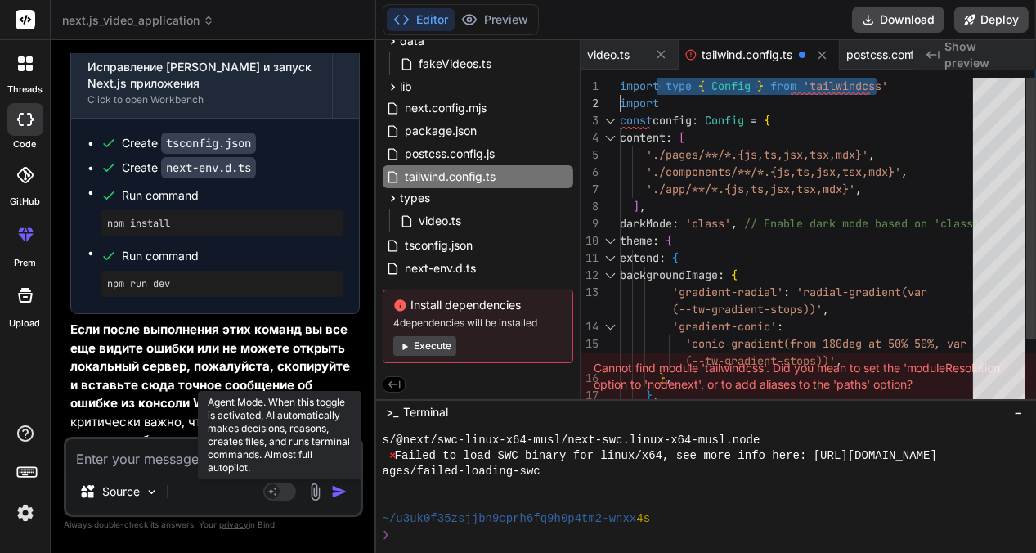
drag, startPoint x: 659, startPoint y: 100, endPoint x: 621, endPoint y: 107, distance: 39.1
click at [621, 107] on div "] , darkMode : 'class' , // Enable dark mode based on 'class' theme : { extend …" at bounding box center [801, 284] width 363 height 412
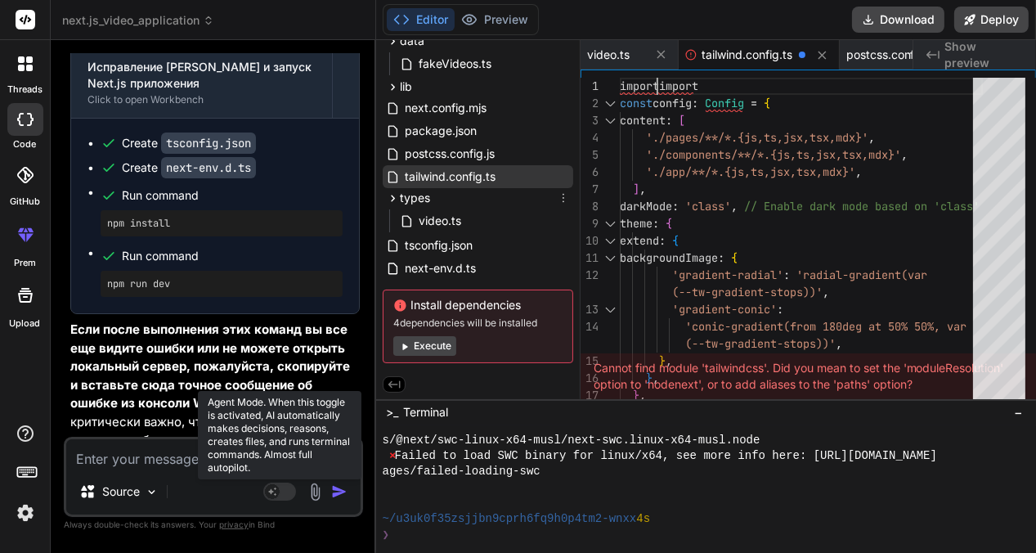
click at [425, 191] on span "types" at bounding box center [415, 198] width 30 height 16
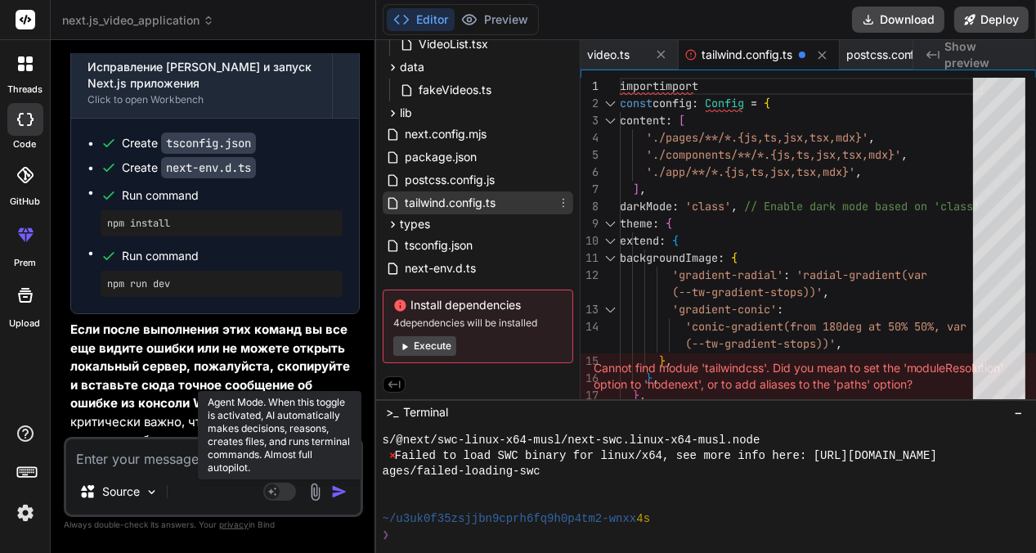
scroll to position [273, 0]
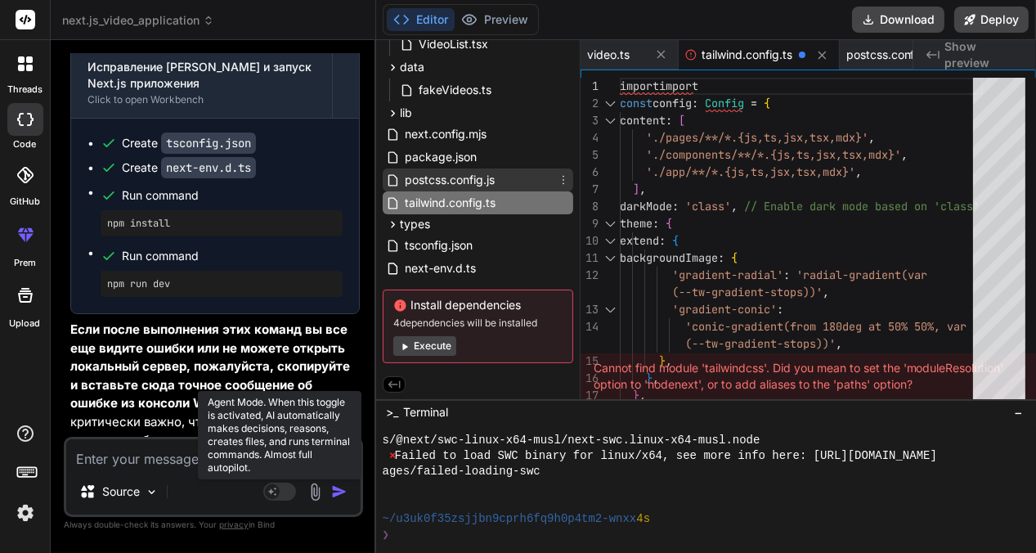
click at [470, 171] on span "postcss.config.js" at bounding box center [449, 180] width 93 height 20
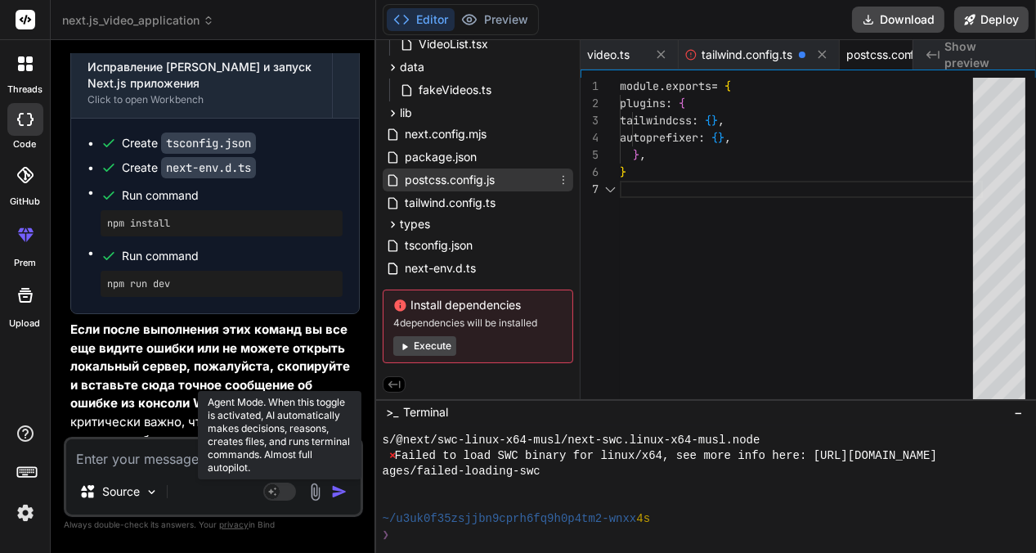
scroll to position [0, 61]
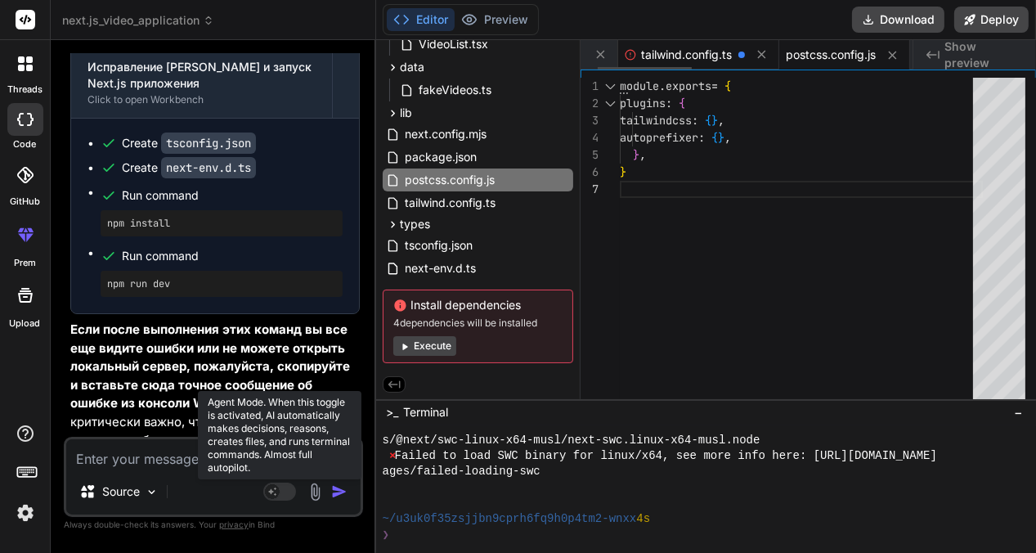
click at [692, 47] on span "tailwind.config.ts" at bounding box center [686, 55] width 91 height 16
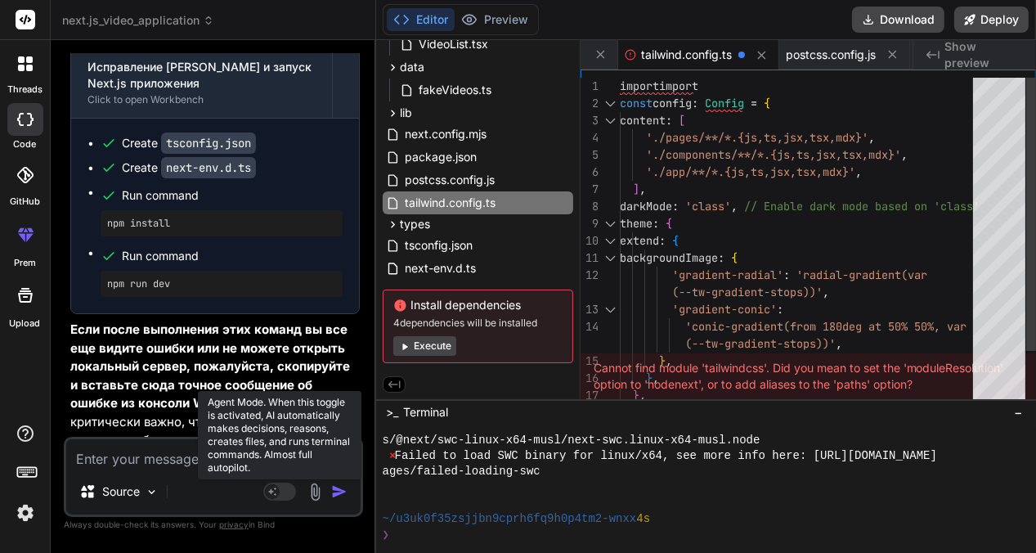
scroll to position [18, 0]
drag, startPoint x: 699, startPoint y: 89, endPoint x: 619, endPoint y: 92, distance: 80.2
click at [620, 92] on div "] , './pages/**/*.{js,ts,jsx,tsx,mdx}' , './components/**/*.{js,ts,jsx,tsx,mdx}…" at bounding box center [801, 275] width 363 height 395
click at [703, 79] on div "] , './pages/**/*.{js,ts,jsx,tsx,mdx}' , './components/**/*.{js,ts,jsx,tsx,mdx}…" at bounding box center [801, 275] width 363 height 395
drag, startPoint x: 701, startPoint y: 83, endPoint x: 621, endPoint y: 85, distance: 80.2
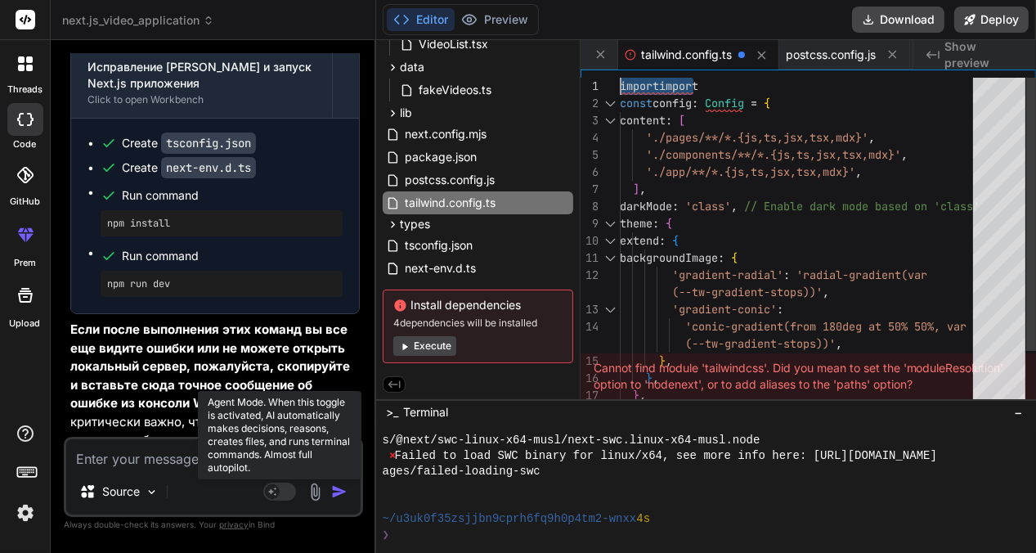
click at [621, 85] on div "] , './pages/**/*.{js,ts,jsx,tsx,mdx}' , './components/**/*.{js,ts,jsx,tsx,mdx}…" at bounding box center [801, 275] width 363 height 395
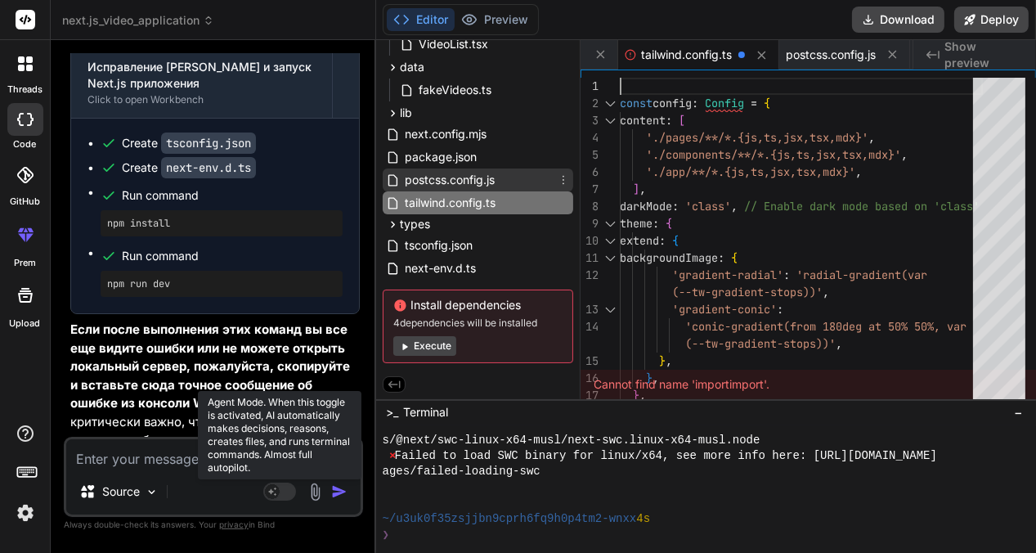
click at [463, 176] on span "postcss.config.js" at bounding box center [449, 180] width 93 height 20
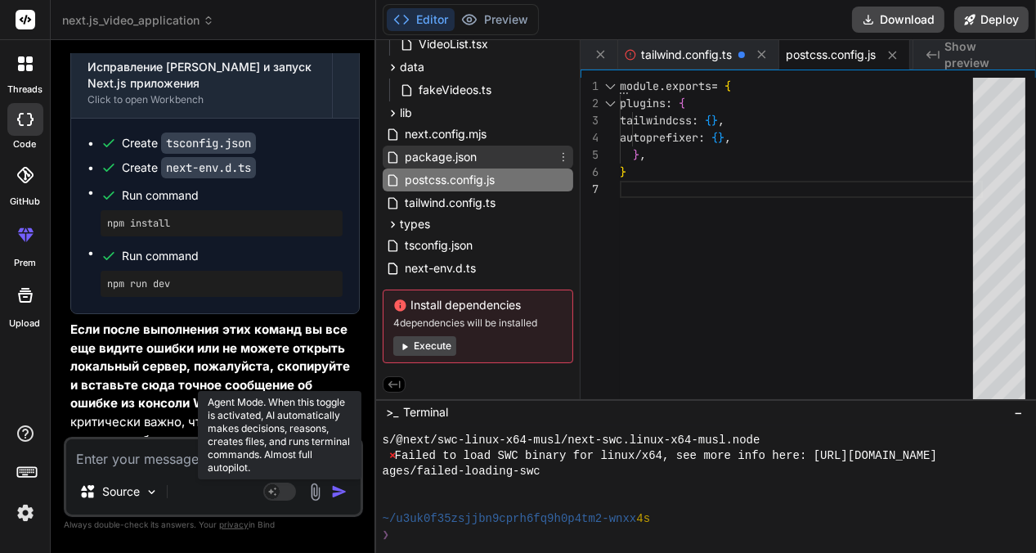
click at [438, 155] on span "package.json" at bounding box center [440, 157] width 75 height 20
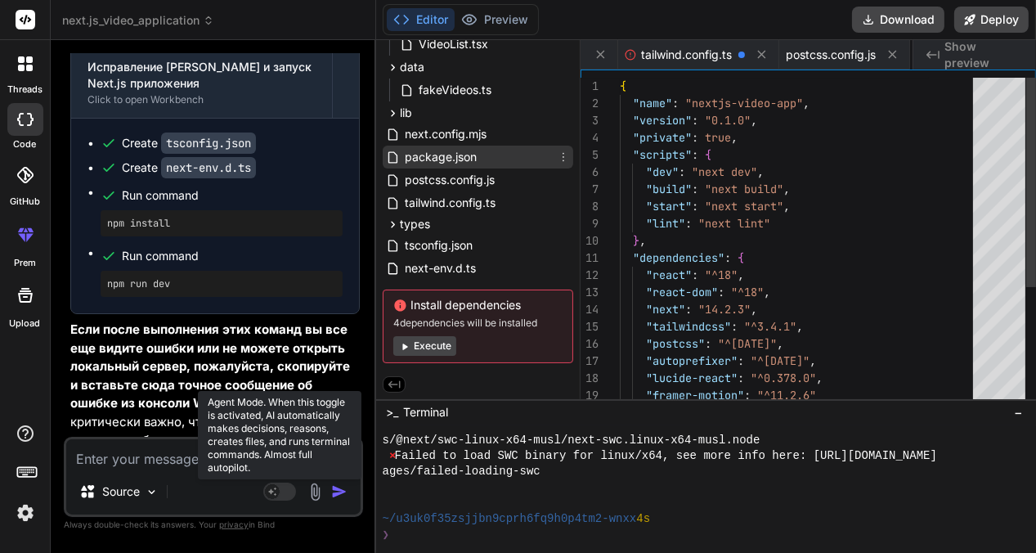
scroll to position [0, 173]
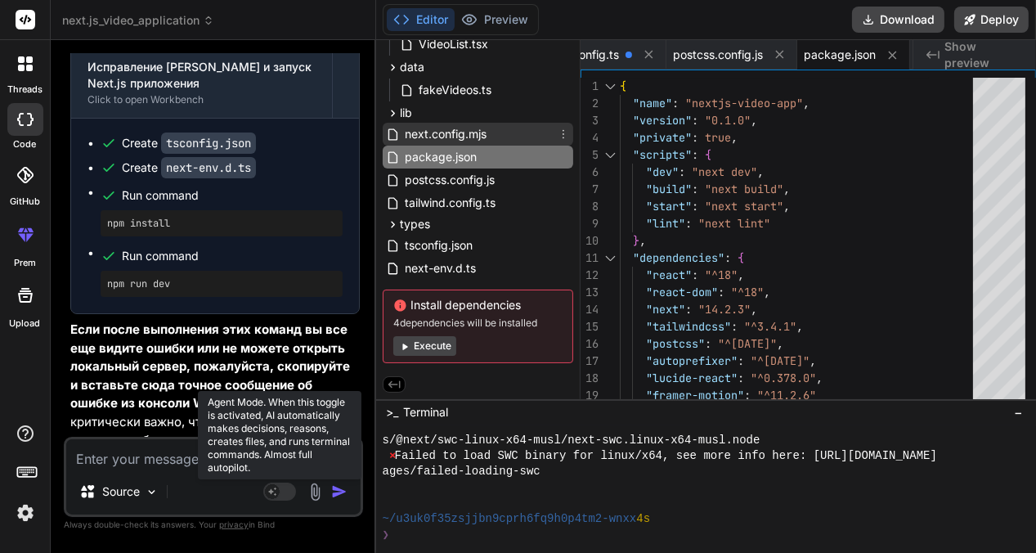
click at [429, 131] on span "next.config.mjs" at bounding box center [445, 134] width 85 height 20
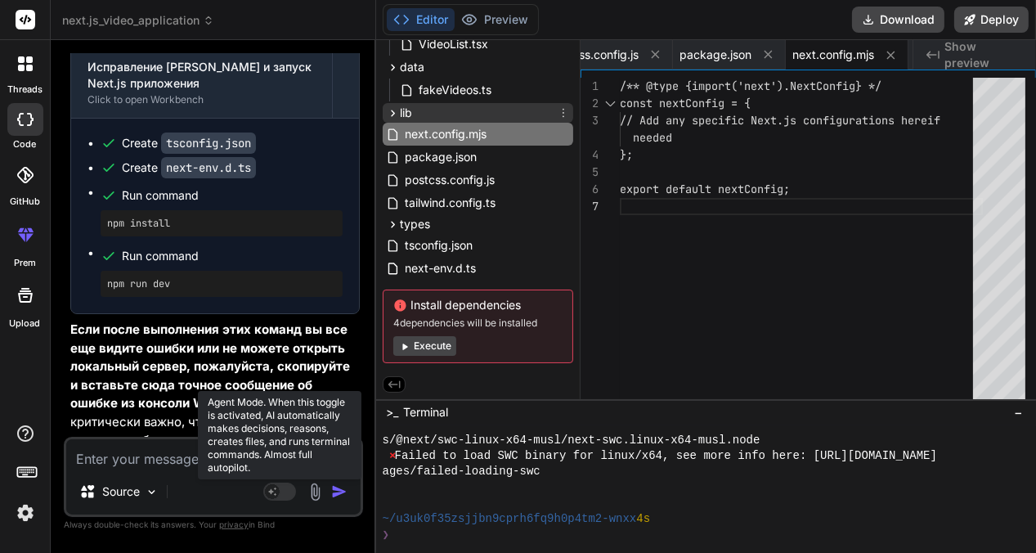
click at [398, 106] on icon at bounding box center [393, 113] width 14 height 14
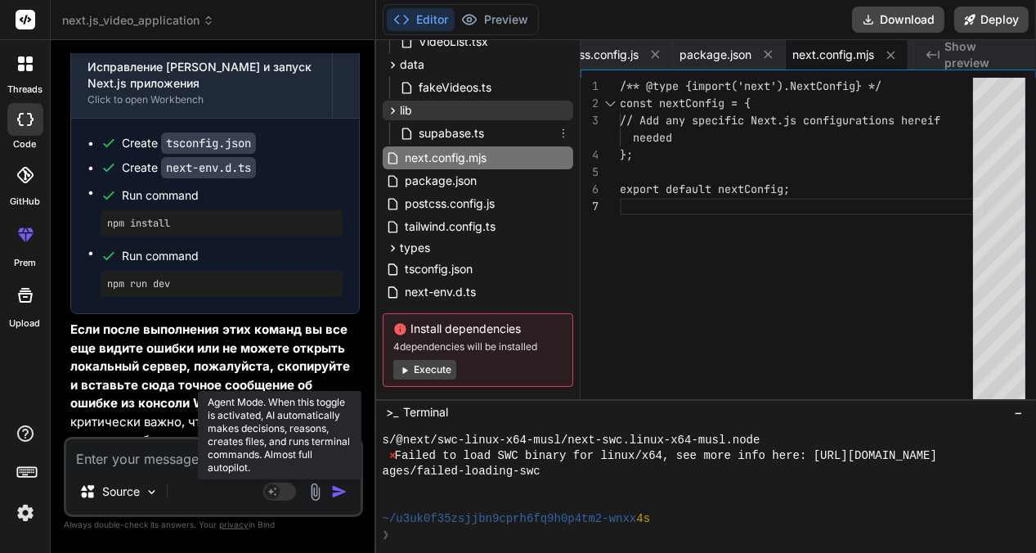
scroll to position [299, 0]
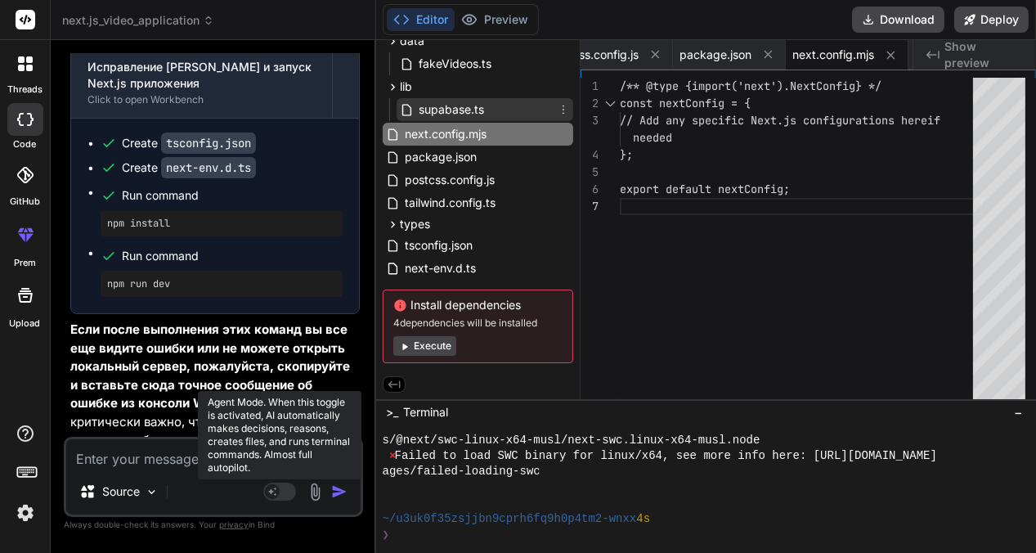
click at [428, 107] on span "supabase.ts" at bounding box center [451, 110] width 69 height 20
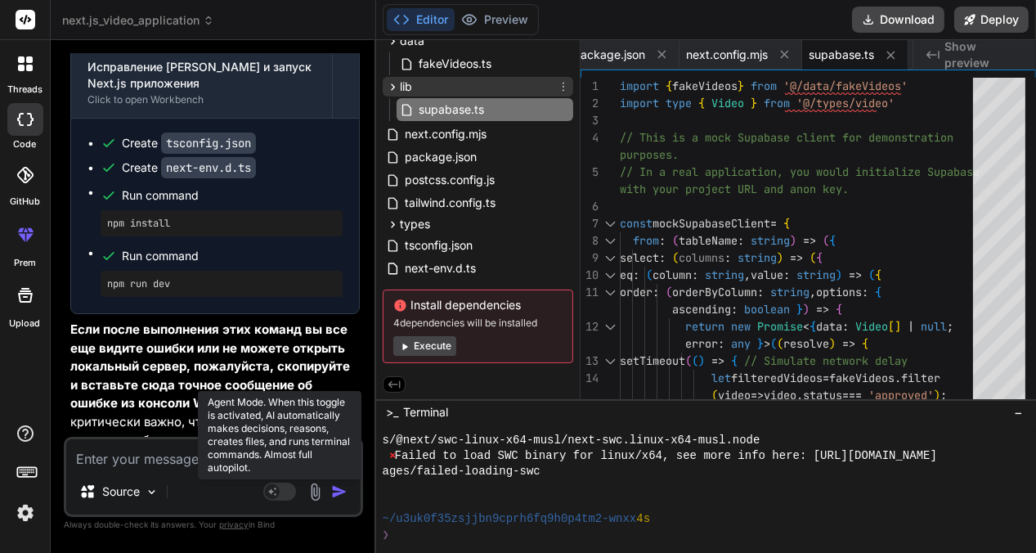
click at [395, 85] on icon at bounding box center [393, 87] width 14 height 14
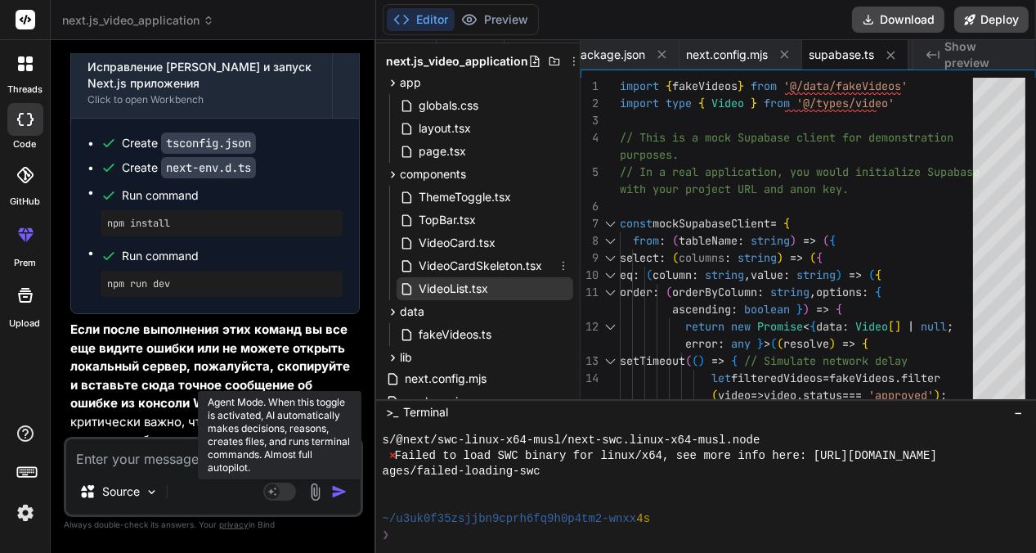
scroll to position [0, 0]
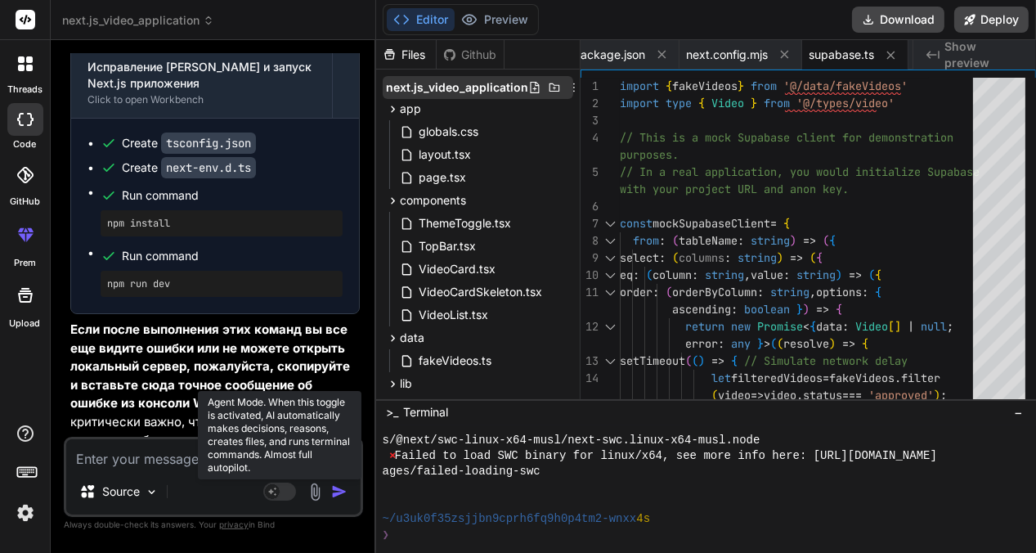
click at [451, 88] on span "next.js_video_application" at bounding box center [457, 87] width 142 height 16
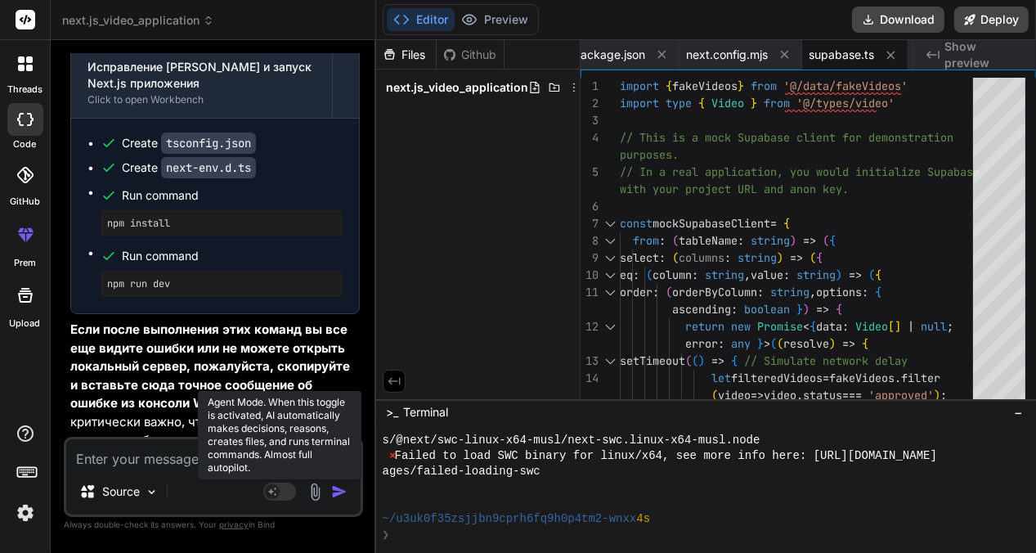
click at [451, 88] on span "next.js_video_application" at bounding box center [457, 87] width 142 height 16
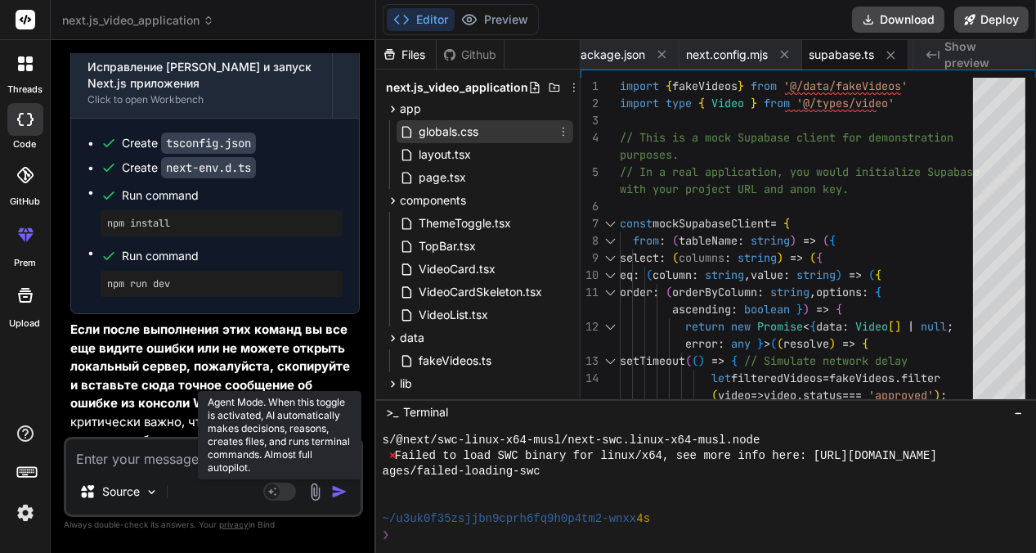
click at [438, 131] on span "globals.css" at bounding box center [448, 132] width 63 height 20
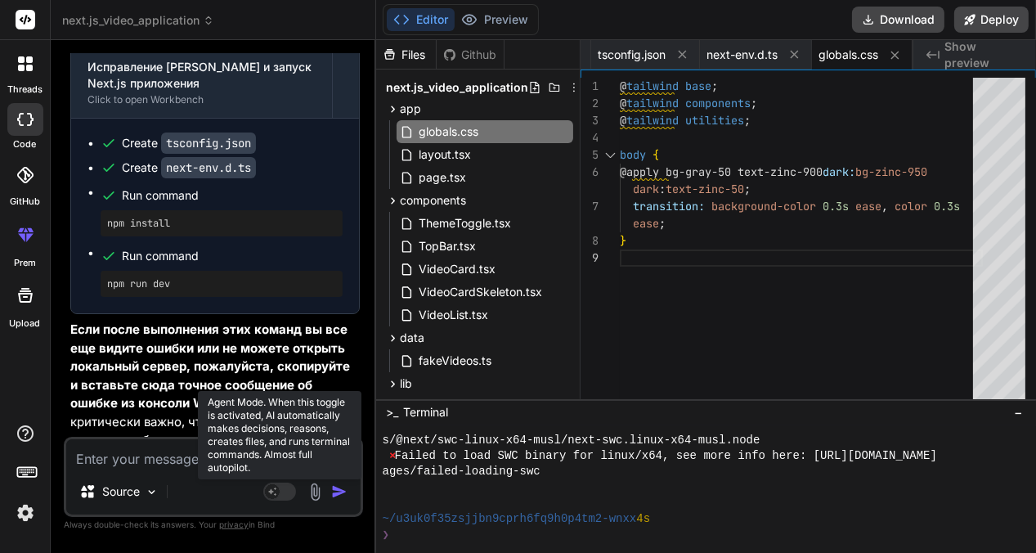
click at [93, 458] on textarea at bounding box center [213, 453] width 294 height 29
drag, startPoint x: 326, startPoint y: 436, endPoint x: 283, endPoint y: 458, distance: 47.9
click at [283, 458] on textarea "ti be trudno sozdat takueu saet" at bounding box center [213, 453] width 294 height 29
click at [336, 490] on img "button" at bounding box center [339, 491] width 16 height 16
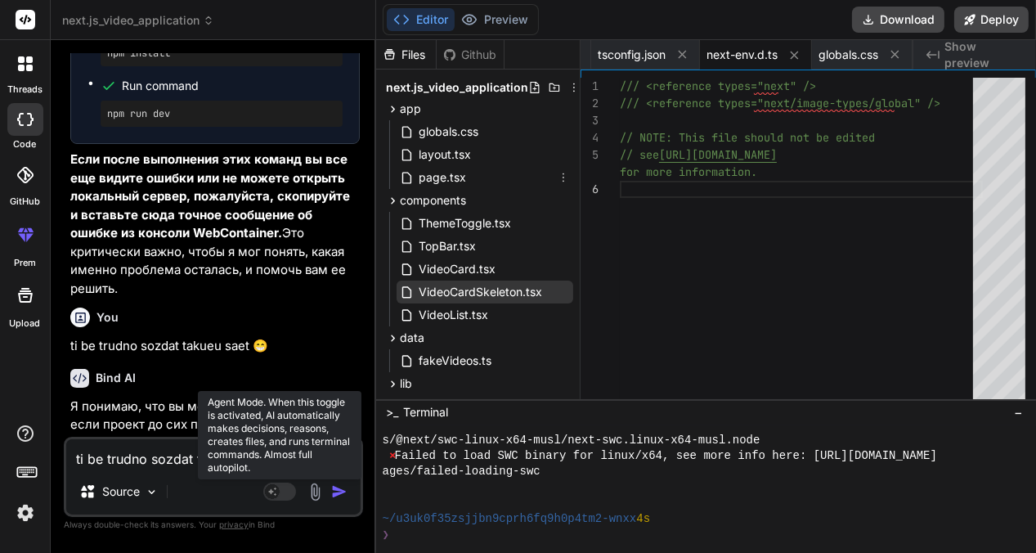
scroll to position [245, 0]
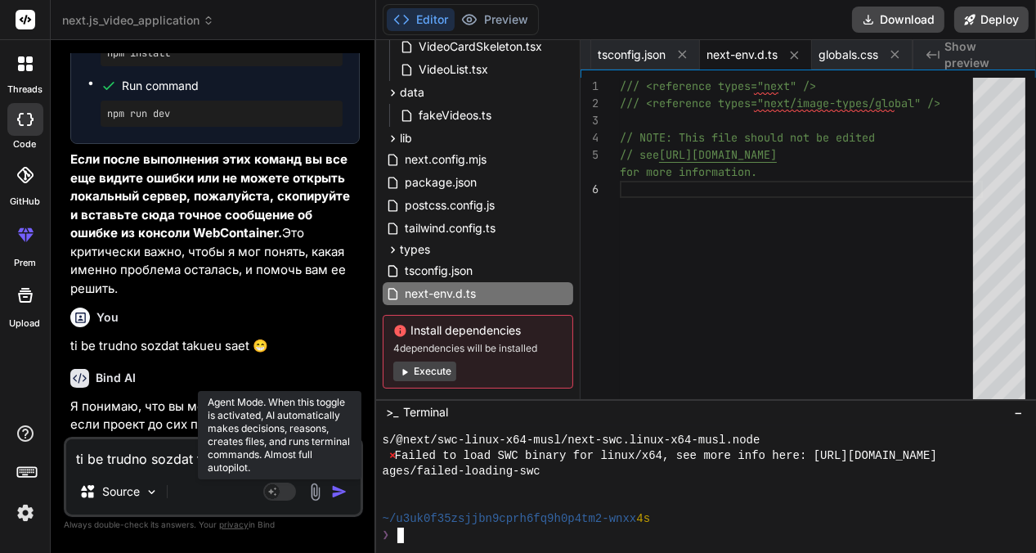
click at [398, 532] on textarea "Terminal input" at bounding box center [399, 536] width 7 height 16
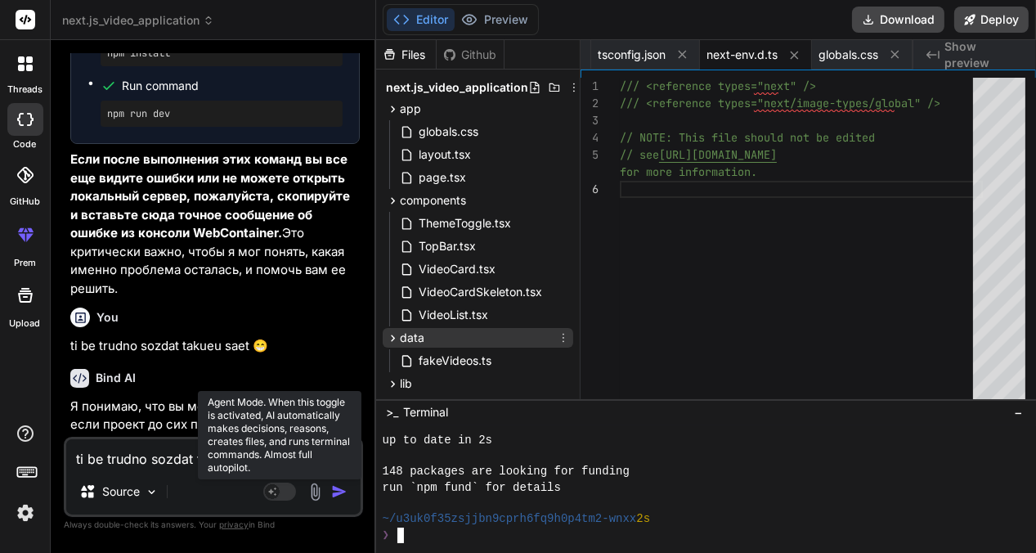
scroll to position [82, 0]
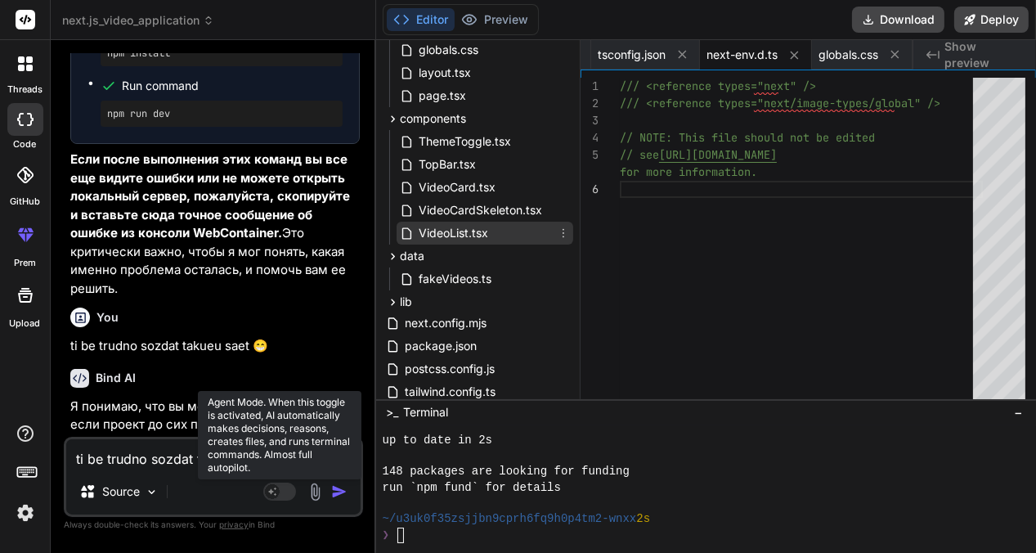
click at [444, 228] on span "VideoList.tsx" at bounding box center [453, 233] width 73 height 20
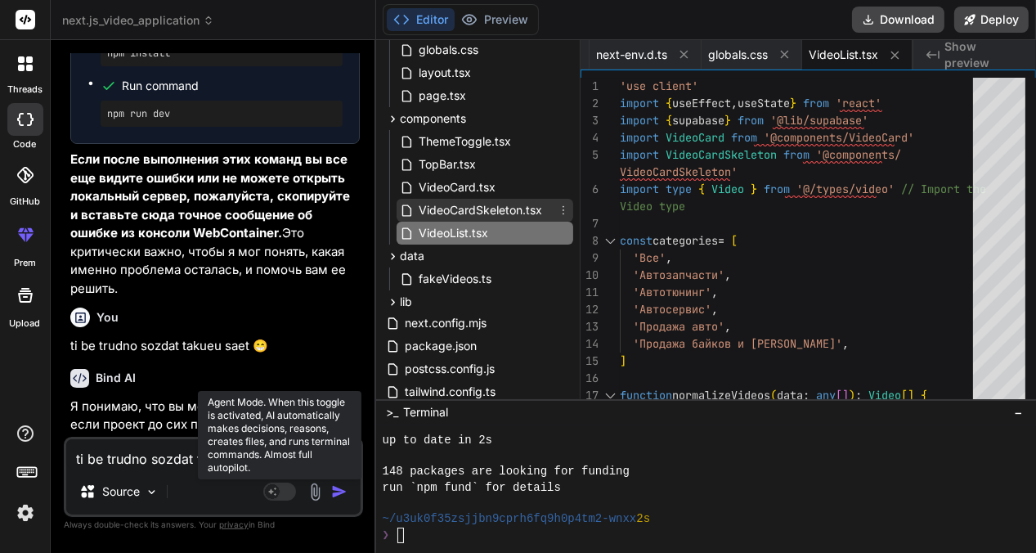
click at [442, 206] on span "VideoCardSkeleton.tsx" at bounding box center [480, 210] width 127 height 20
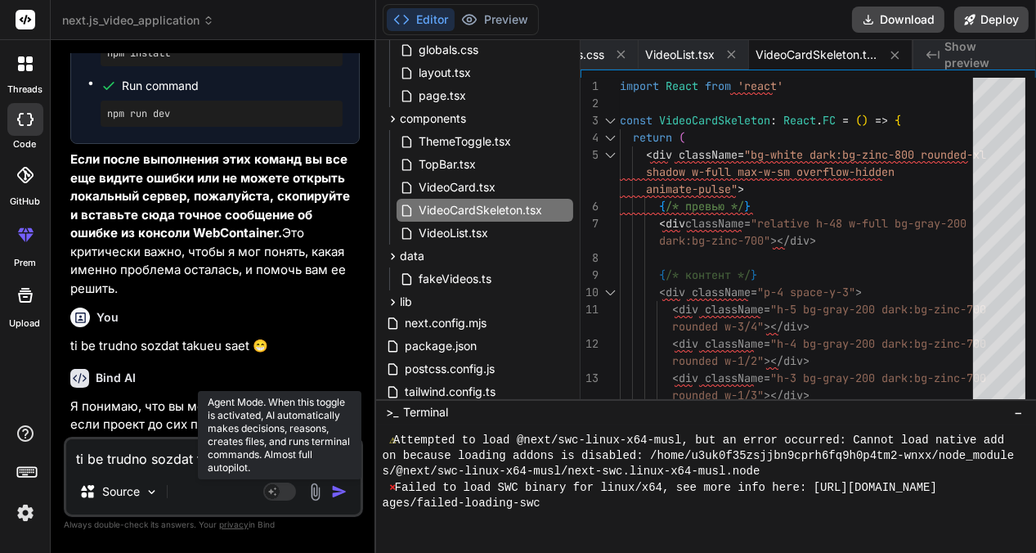
scroll to position [3910, 0]
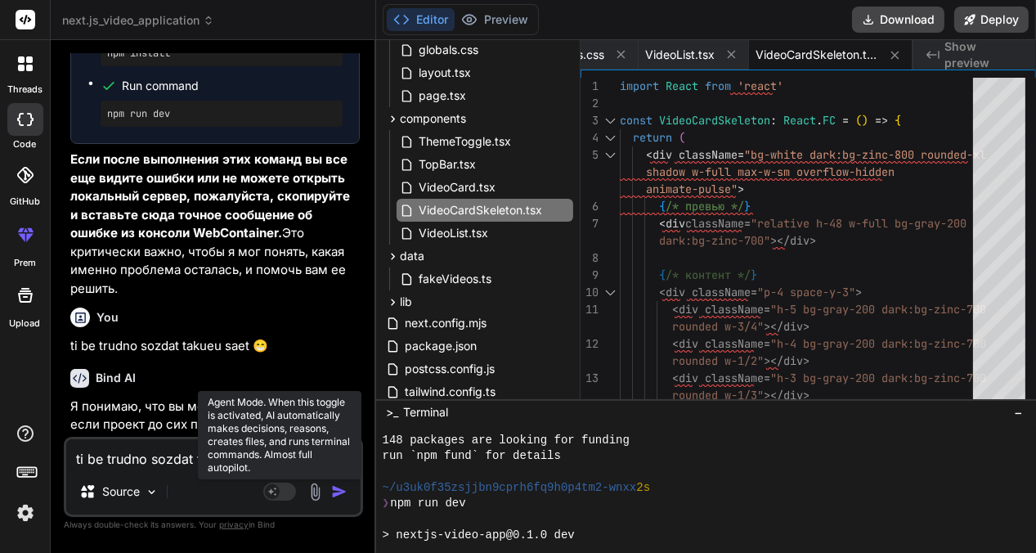
click at [943, 54] on div "Created with Pixso. Show preview" at bounding box center [975, 54] width 123 height 29
click at [936, 54] on icon at bounding box center [933, 55] width 13 height 8
click at [398, 18] on icon at bounding box center [401, 19] width 16 height 16
click at [410, 18] on button "Editor" at bounding box center [421, 19] width 68 height 23
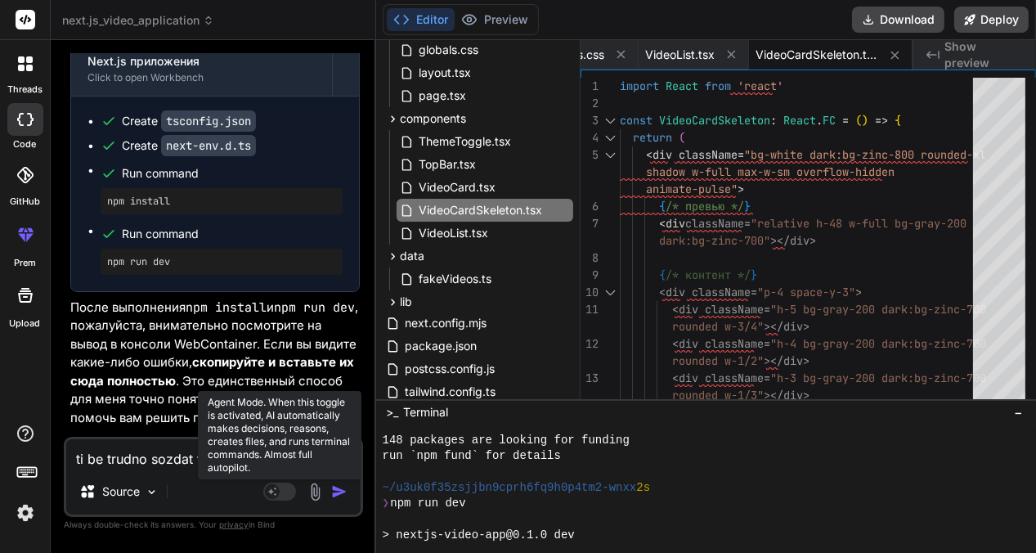
scroll to position [9072, 0]
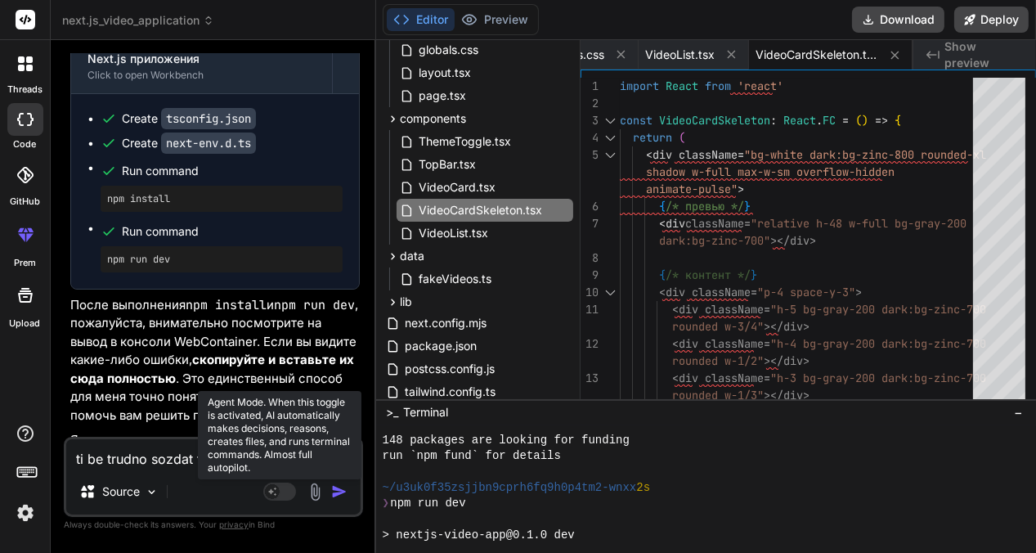
click at [100, 451] on textarea "ti be trudno sozdat takueu saet 😁" at bounding box center [213, 453] width 294 height 29
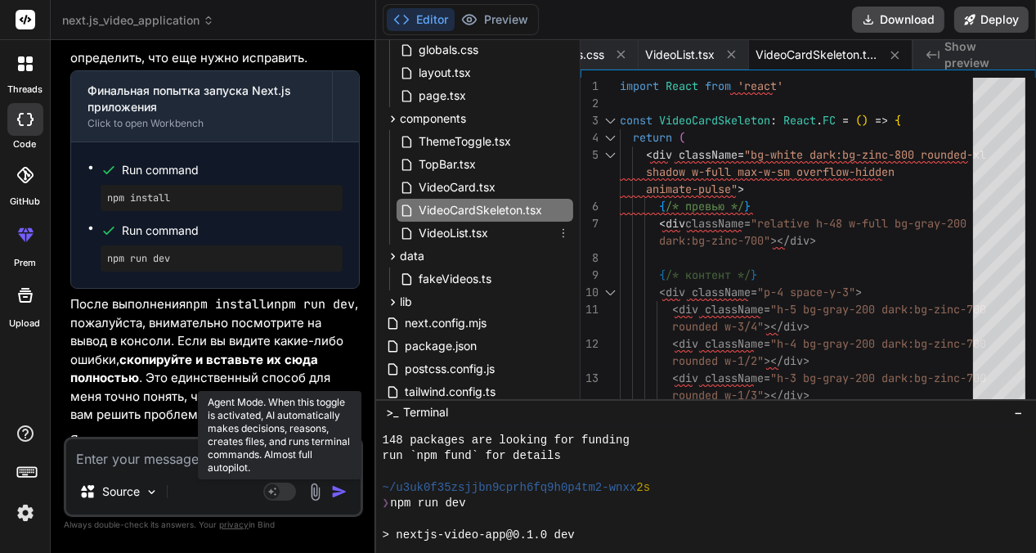
scroll to position [273, 0]
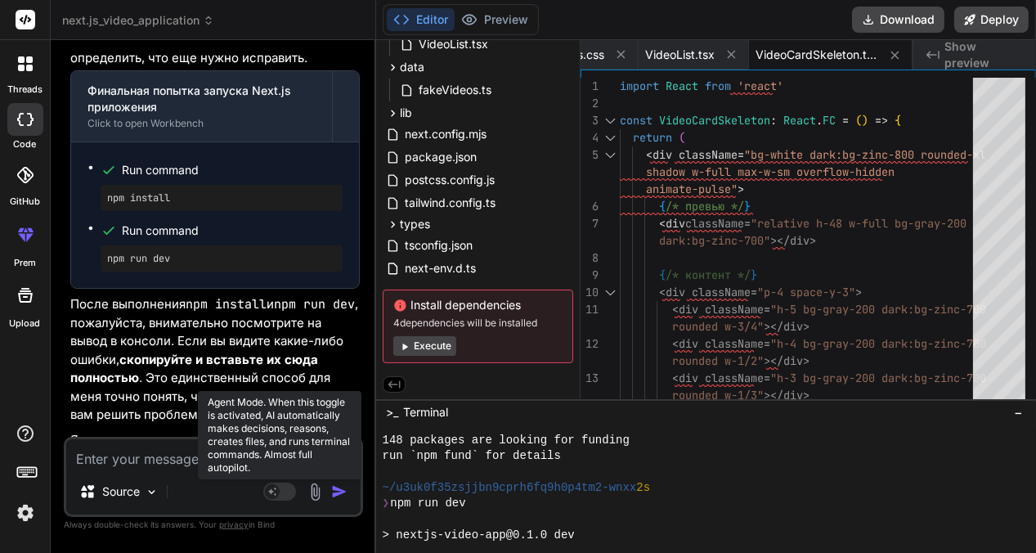
click at [407, 340] on icon at bounding box center [404, 346] width 12 height 12
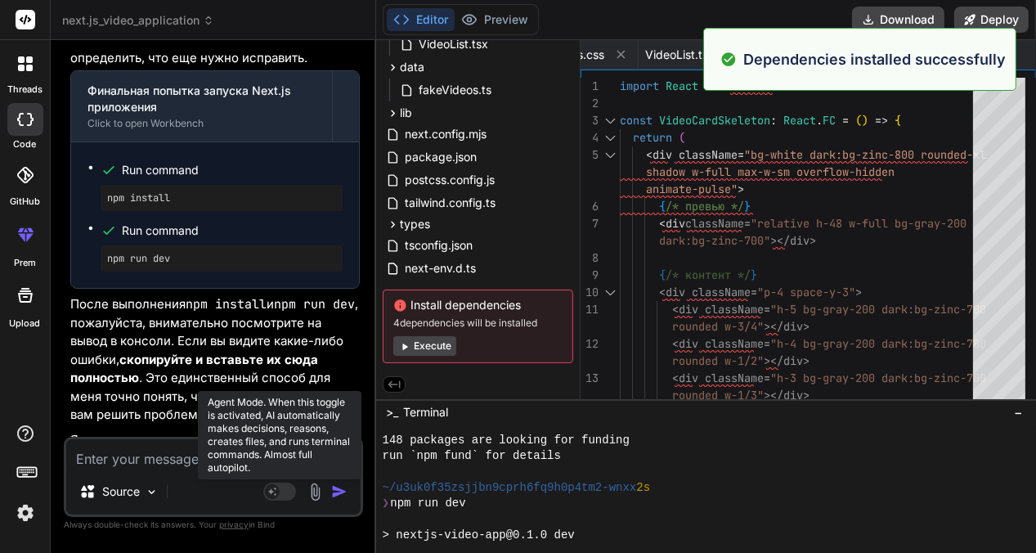
click at [98, 461] on textarea at bounding box center [213, 453] width 294 height 29
